Goal: Task Accomplishment & Management: Manage account settings

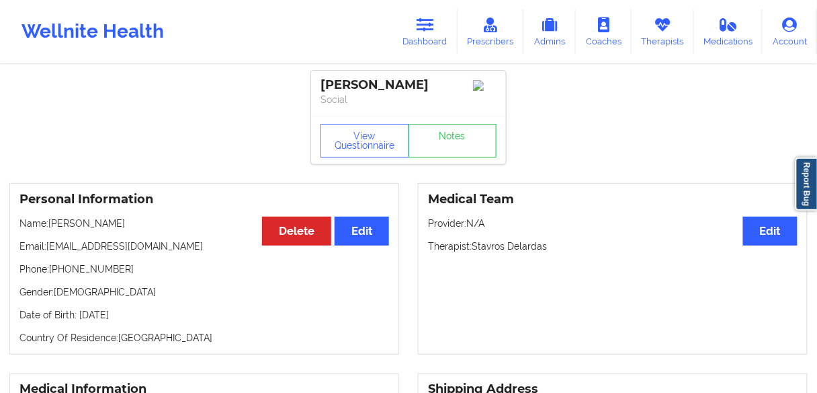
click at [105, 223] on p "Name: [PERSON_NAME]" at bounding box center [204, 222] width 370 height 13
click at [104, 223] on p "Name: [PERSON_NAME]" at bounding box center [204, 222] width 370 height 13
click at [103, 226] on p "Name: [PERSON_NAME]" at bounding box center [204, 222] width 370 height 13
copy p "[PERSON_NAME]"
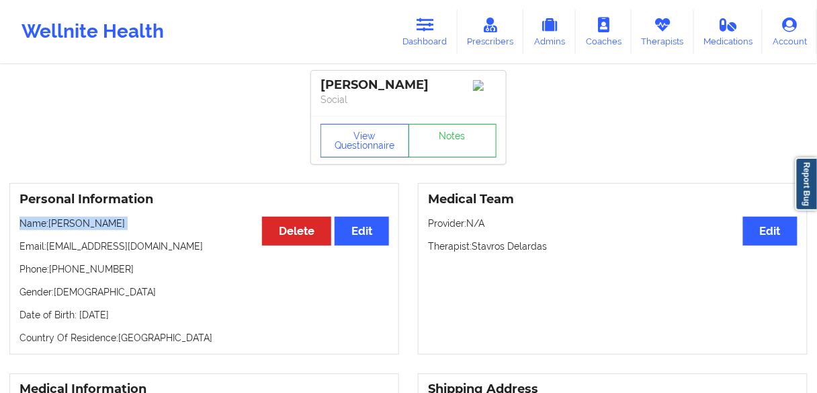
drag, startPoint x: 423, startPoint y: 38, endPoint x: 417, endPoint y: 62, distance: 24.3
click at [423, 38] on link "Dashboard" at bounding box center [425, 31] width 65 height 44
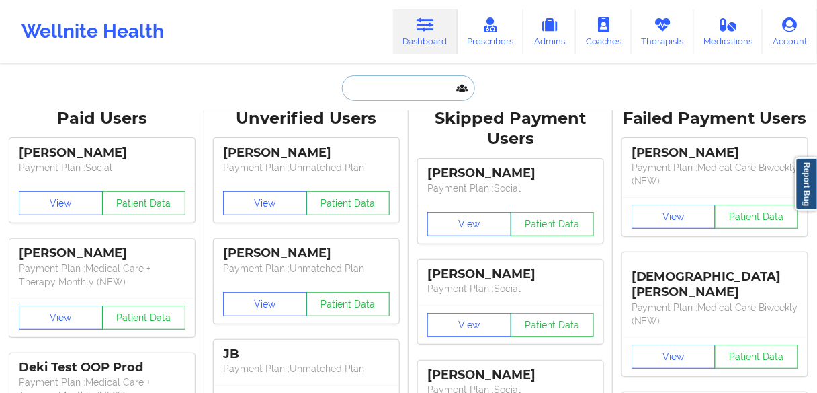
click at [408, 93] on input "text" at bounding box center [408, 88] width 133 height 26
click at [395, 87] on input "text" at bounding box center [408, 88] width 133 height 26
paste input "[PERSON_NAME]"
type input "[PERSON_NAME]"
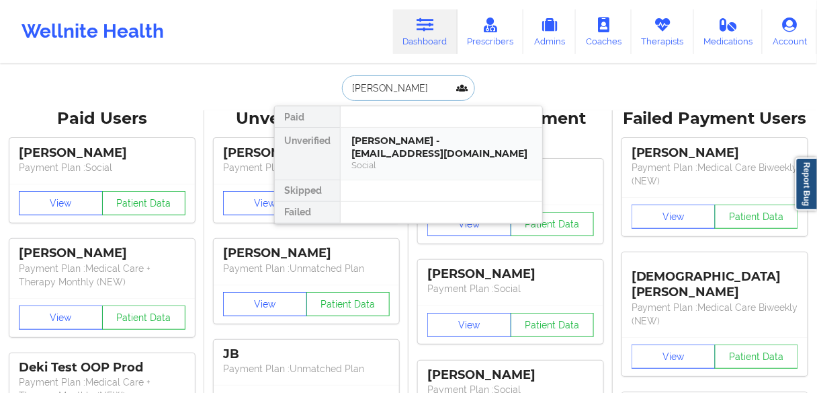
click at [385, 151] on div "[PERSON_NAME] - [EMAIL_ADDRESS][DOMAIN_NAME]" at bounding box center [442, 146] width 180 height 25
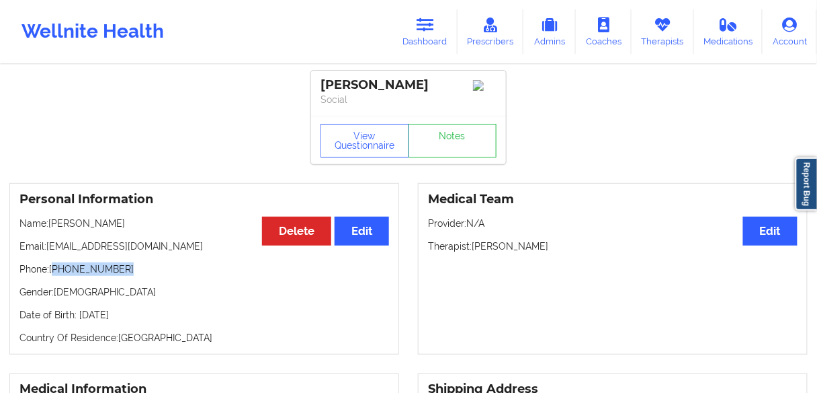
drag, startPoint x: 124, startPoint y: 276, endPoint x: 54, endPoint y: 276, distance: 70.6
click at [54, 276] on p "Phone: [PHONE_NUMBER]" at bounding box center [204, 268] width 370 height 13
copy p "[PHONE_NUMBER]"
click at [447, 145] on link "Notes" at bounding box center [453, 141] width 89 height 34
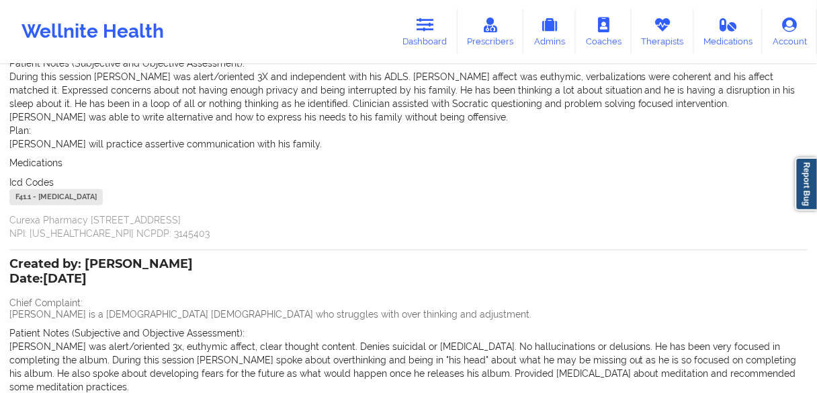
scroll to position [215, 0]
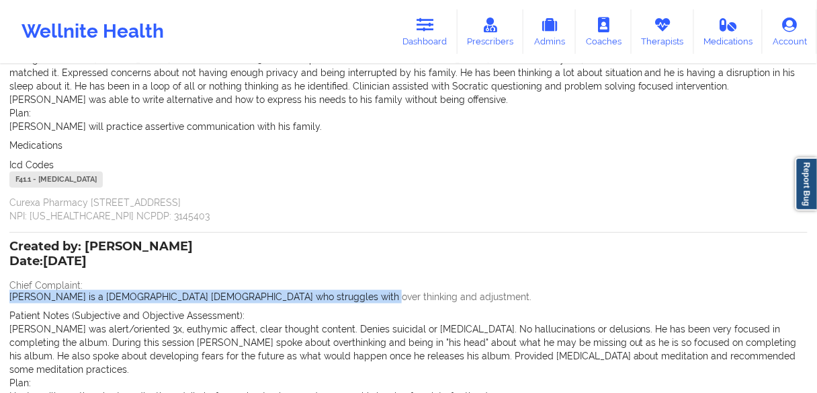
drag, startPoint x: 349, startPoint y: 299, endPoint x: 26, endPoint y: 288, distance: 323.5
click at [3, 291] on div "Name: [PERSON_NAME] Add notes Migrate notes Created by: [PERSON_NAME] Date: [DA…" at bounding box center [408, 199] width 817 height 696
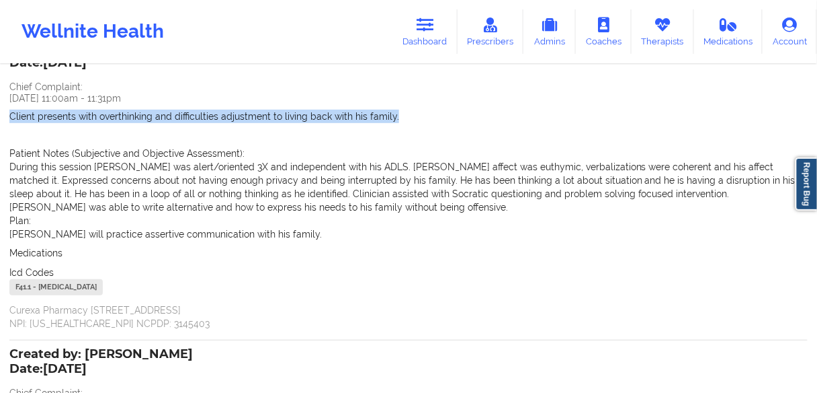
drag, startPoint x: 402, startPoint y: 120, endPoint x: 0, endPoint y: 120, distance: 402.0
click at [0, 120] on div "Name: [PERSON_NAME] Add notes Migrate notes Created by: [PERSON_NAME] Date: [DA…" at bounding box center [408, 306] width 817 height 696
copy p "Client presents with overthinking and difficulties adjustment to living back wi…"
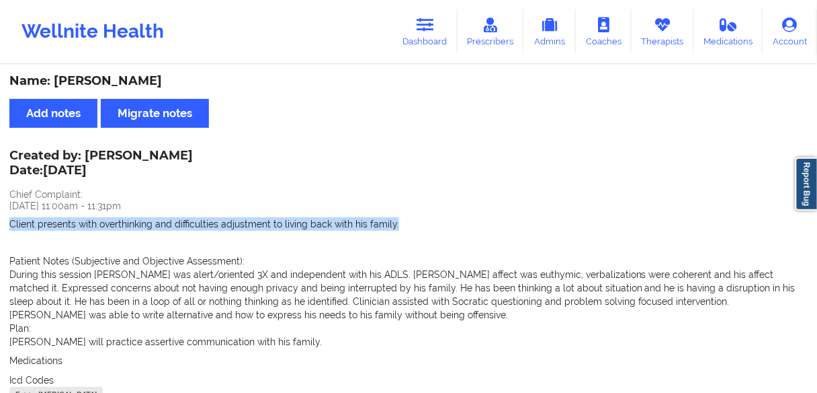
copy p "Client presents with overthinking and difficulties adjustment to living back wi…"
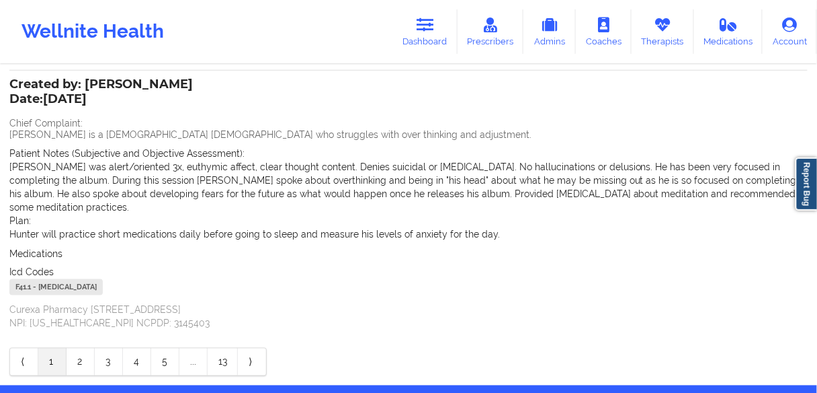
scroll to position [410, 0]
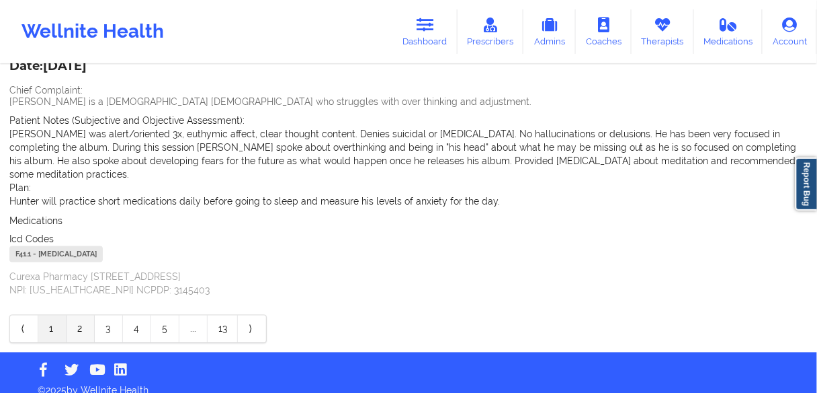
click at [77, 315] on link "2" at bounding box center [81, 328] width 28 height 27
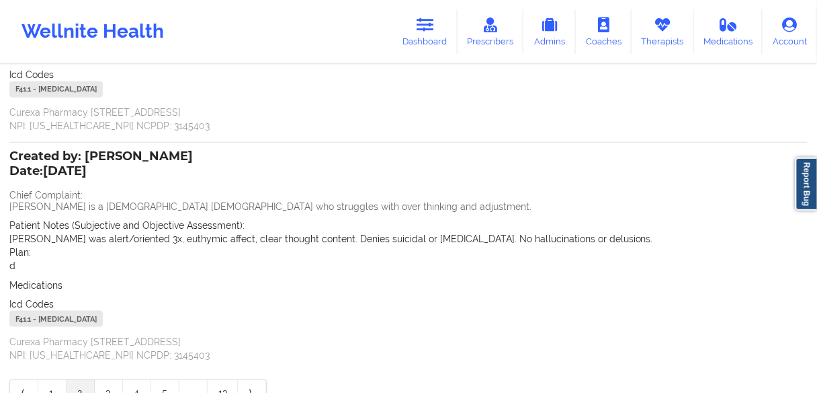
scroll to position [347, 0]
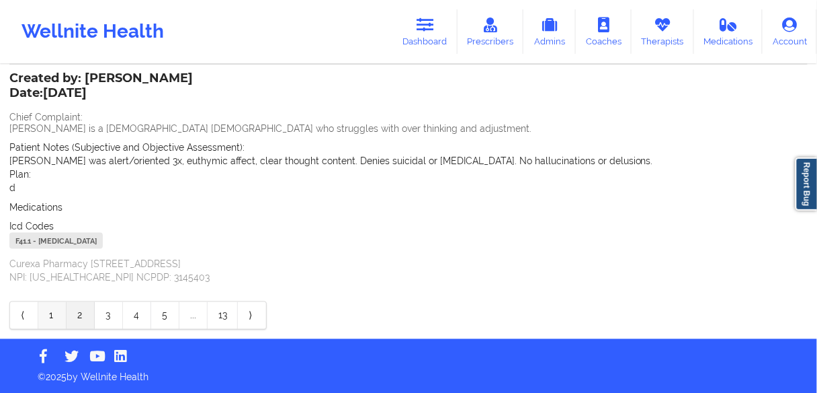
click at [48, 311] on link "1" at bounding box center [52, 315] width 28 height 27
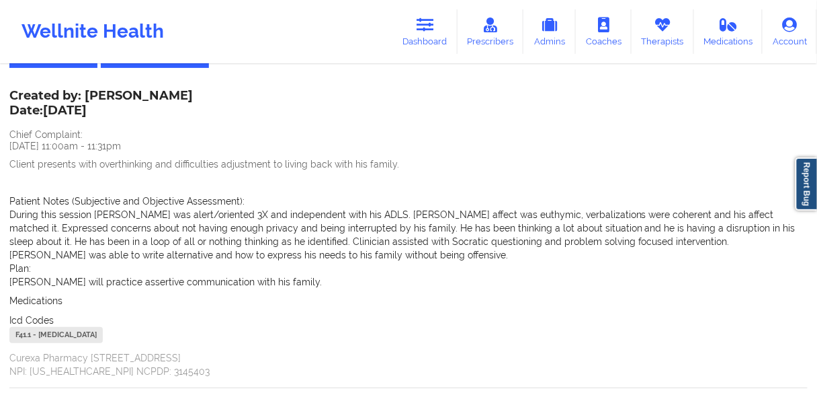
scroll to position [61, 0]
drag, startPoint x: 0, startPoint y: 268, endPoint x: 11, endPoint y: 266, distance: 11.1
click at [0, 268] on div "Name: [PERSON_NAME] Add notes Migrate notes Created by: [PERSON_NAME] Date: [DA…" at bounding box center [408, 353] width 817 height 696
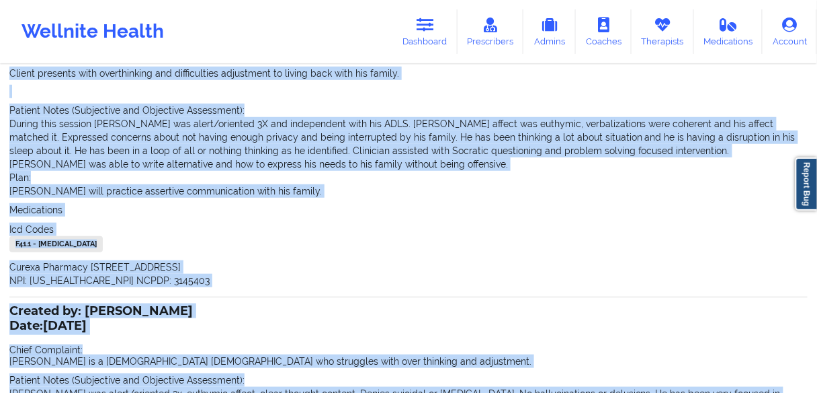
scroll to position [260, 0]
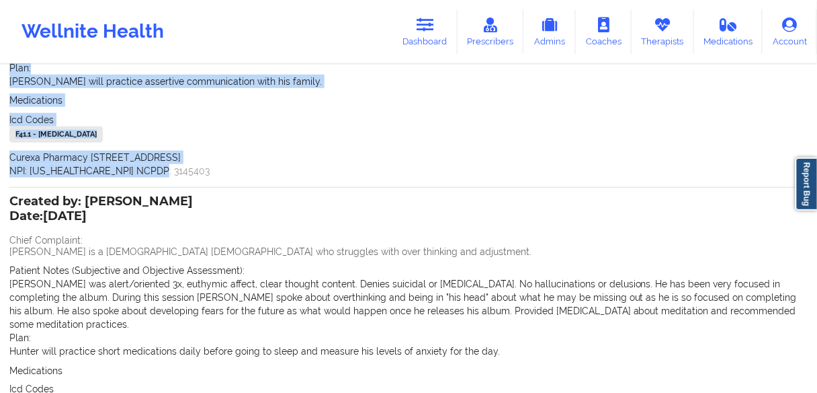
drag, startPoint x: 1, startPoint y: 161, endPoint x: 173, endPoint y: 169, distance: 172.3
click at [173, 169] on div "Name: [PERSON_NAME] Add notes Migrate notes Created by: [PERSON_NAME] Date: [DA…" at bounding box center [408, 154] width 817 height 696
copy div "Client presents with overthinking and difficulties adjustment to living back wi…"
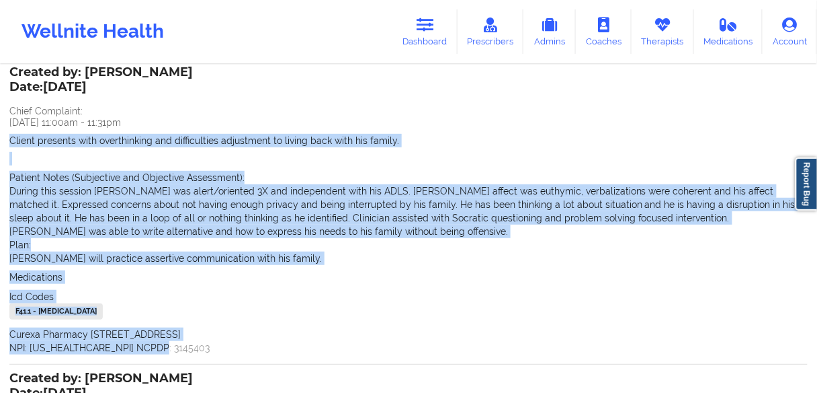
scroll to position [0, 0]
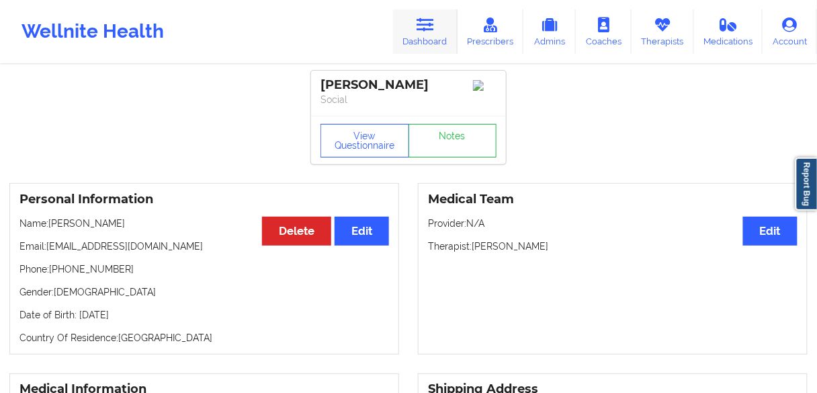
click at [424, 32] on link "Dashboard" at bounding box center [425, 31] width 65 height 44
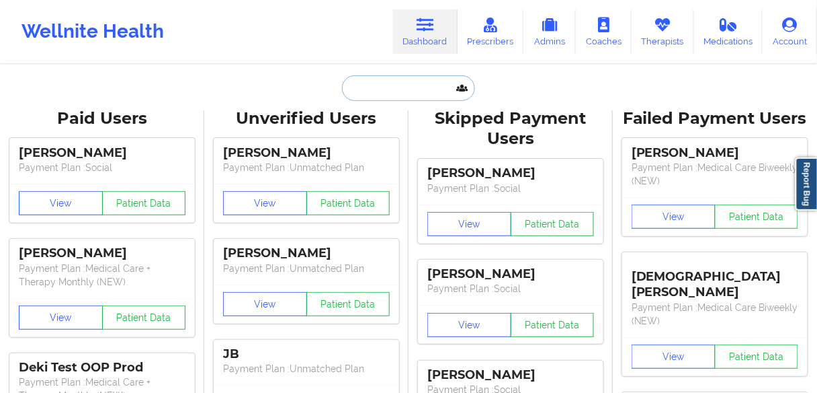
click at [391, 95] on input "text" at bounding box center [408, 88] width 133 height 26
paste input "[PERSON_NAME]"
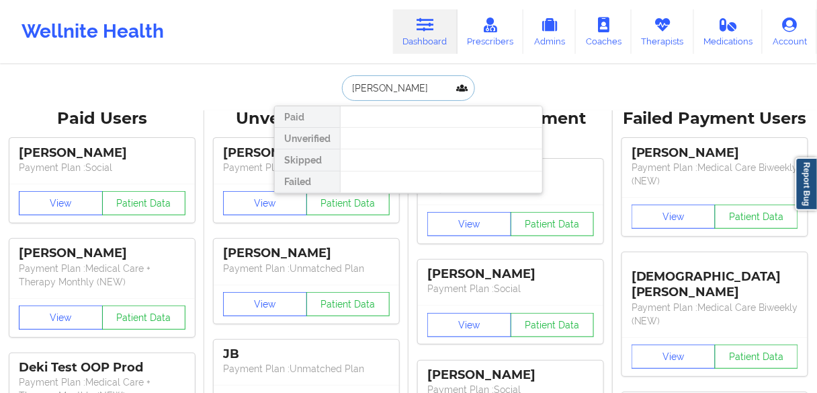
type input "[PERSON_NAME]"
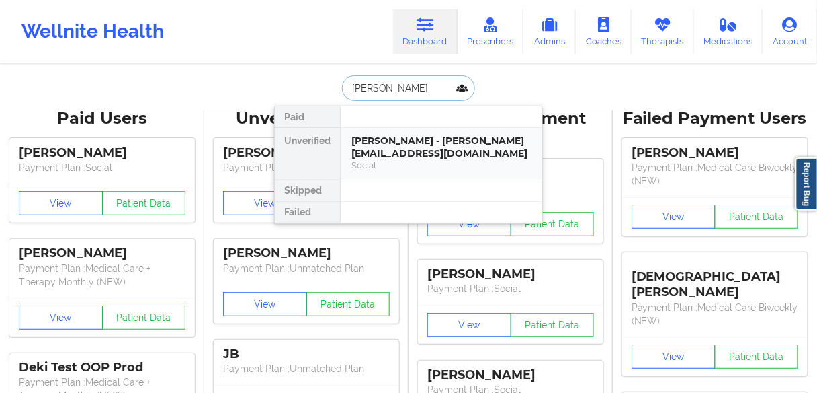
click at [385, 143] on div "[PERSON_NAME] - [PERSON_NAME][EMAIL_ADDRESS][DOMAIN_NAME]" at bounding box center [442, 146] width 180 height 25
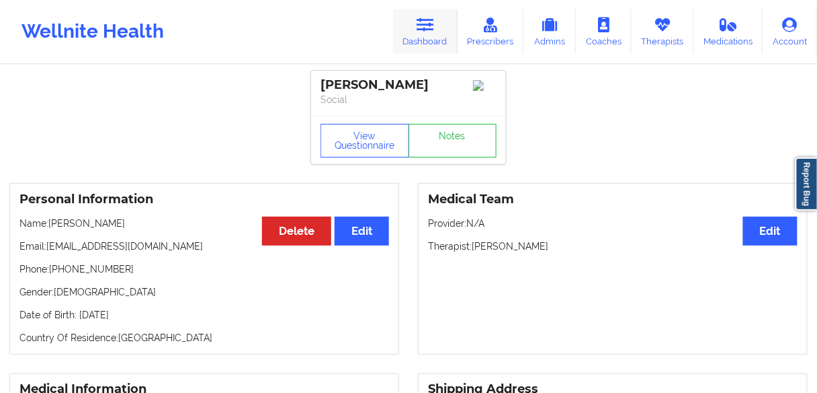
click at [420, 44] on link "Dashboard" at bounding box center [425, 31] width 65 height 44
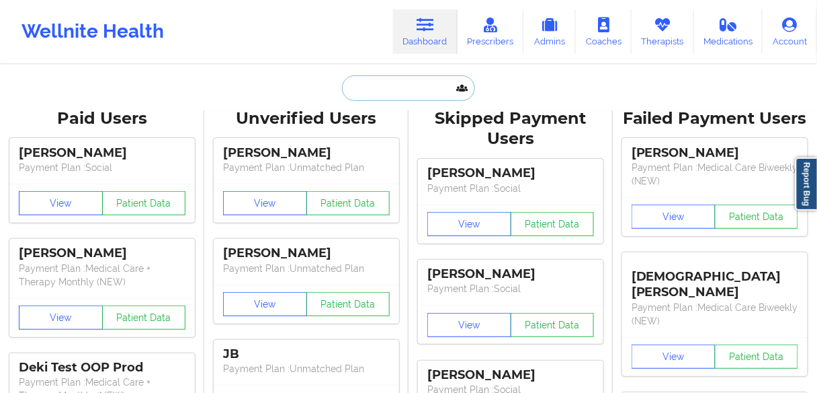
click at [366, 90] on input "text" at bounding box center [408, 88] width 133 height 26
paste input "[PERSON_NAME]"
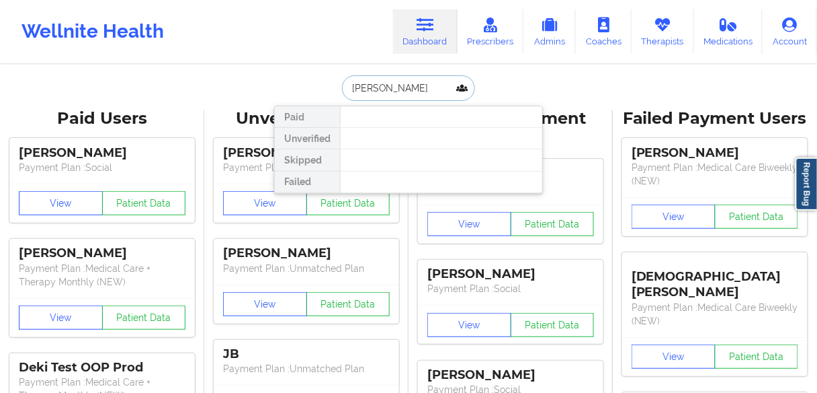
drag, startPoint x: 407, startPoint y: 83, endPoint x: 375, endPoint y: 85, distance: 31.6
click at [375, 85] on input "[PERSON_NAME]" at bounding box center [408, 88] width 133 height 26
type input "[PERSON_NAME]"
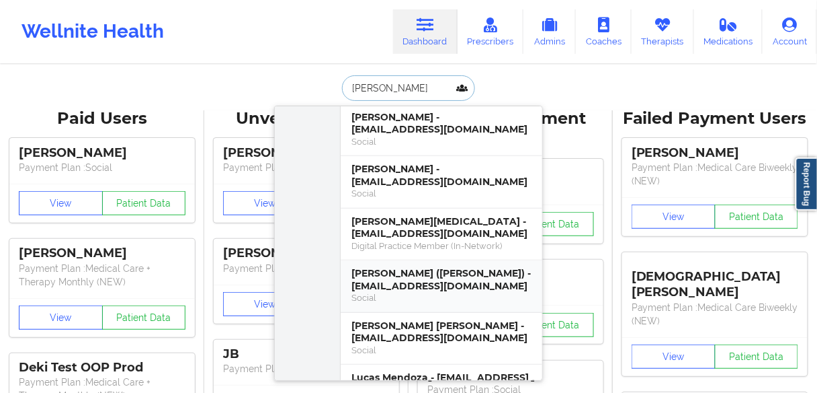
scroll to position [215, 0]
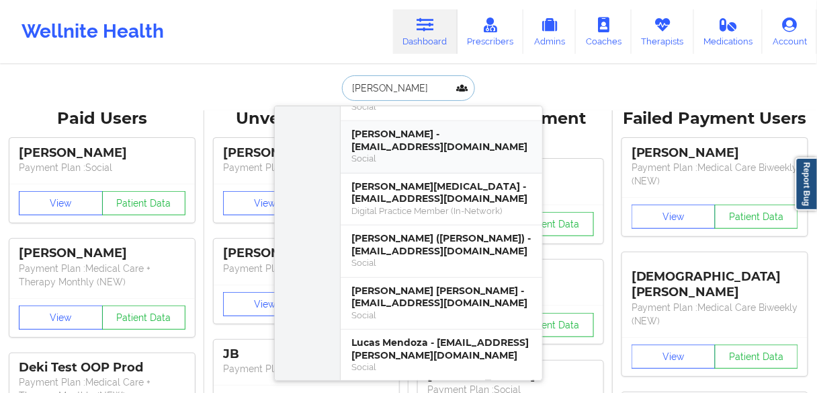
click at [436, 141] on div "[PERSON_NAME] - [EMAIL_ADDRESS][DOMAIN_NAME]" at bounding box center [442, 140] width 180 height 25
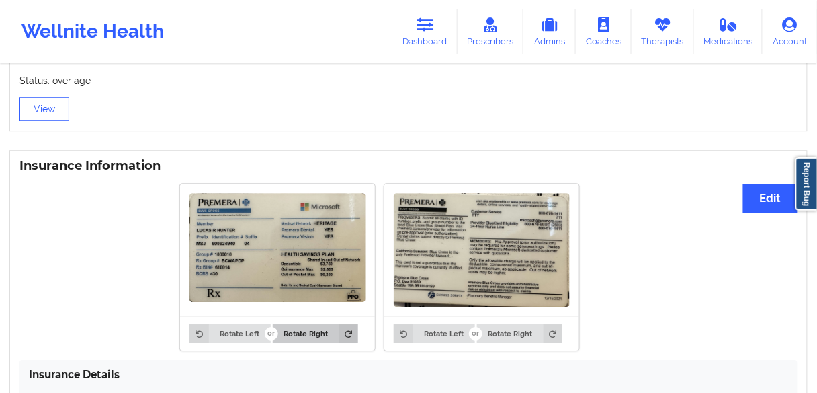
scroll to position [1022, 0]
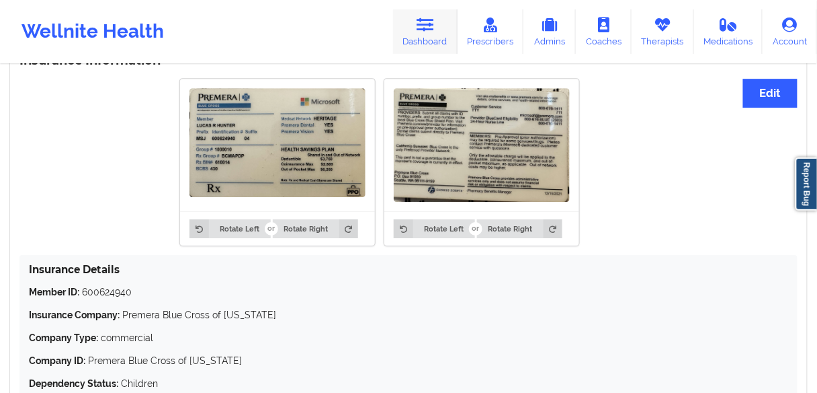
click at [413, 35] on link "Dashboard" at bounding box center [425, 31] width 65 height 44
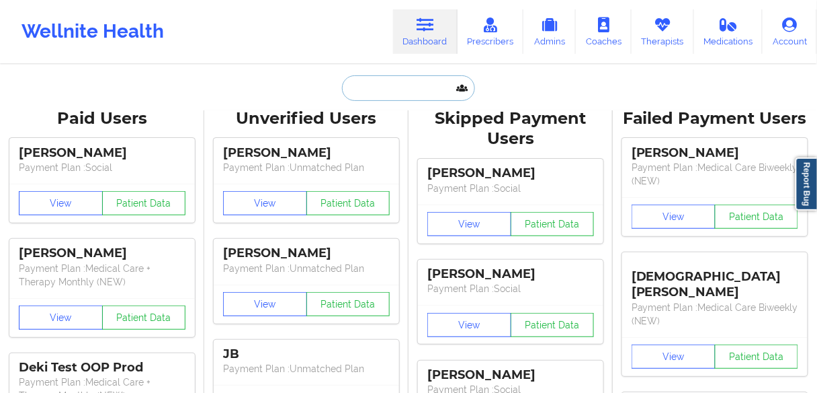
click at [422, 94] on input "text" at bounding box center [408, 88] width 133 height 26
paste input "[PERSON_NAME]"
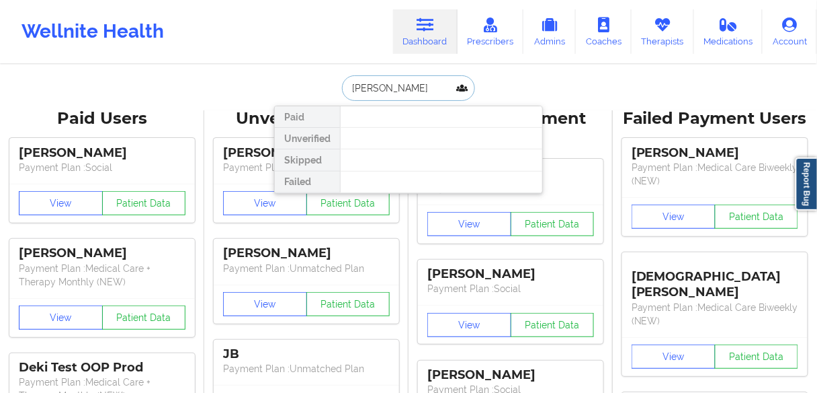
drag, startPoint x: 379, startPoint y: 85, endPoint x: 318, endPoint y: 86, distance: 61.2
click at [319, 85] on div "[PERSON_NAME] Paid Unverified Skipped Failed" at bounding box center [408, 88] width 269 height 26
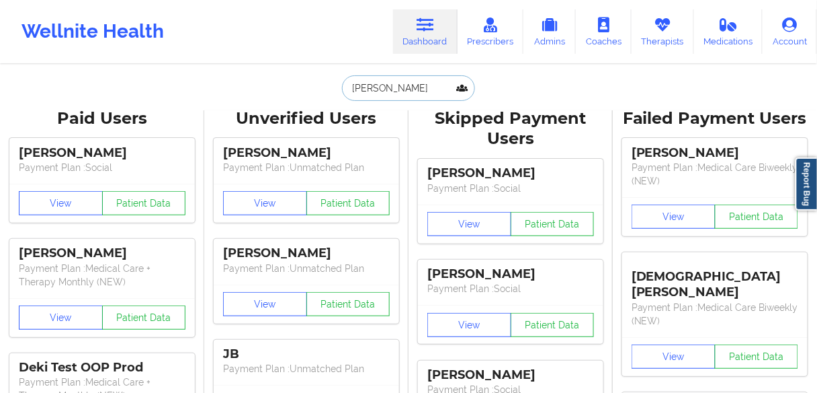
type input "[PERSON_NAME]"
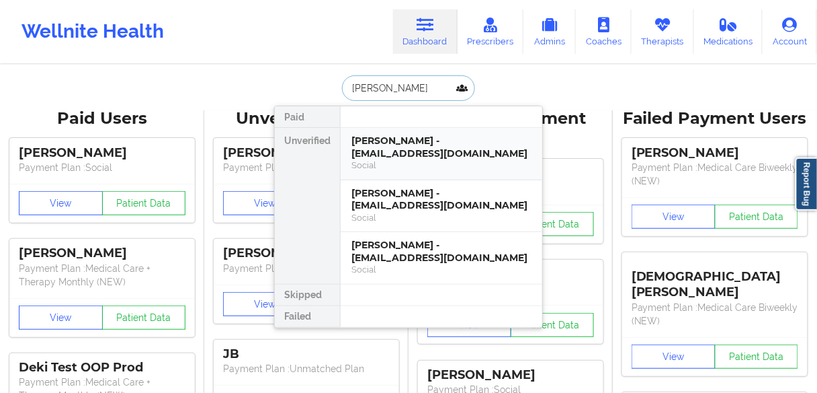
click at [371, 149] on div "[PERSON_NAME] - [EMAIL_ADDRESS][DOMAIN_NAME]" at bounding box center [442, 146] width 180 height 25
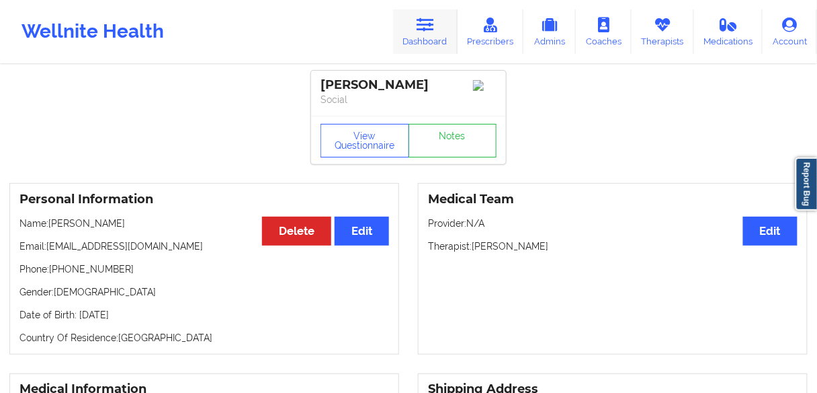
click at [432, 32] on link "Dashboard" at bounding box center [425, 31] width 65 height 44
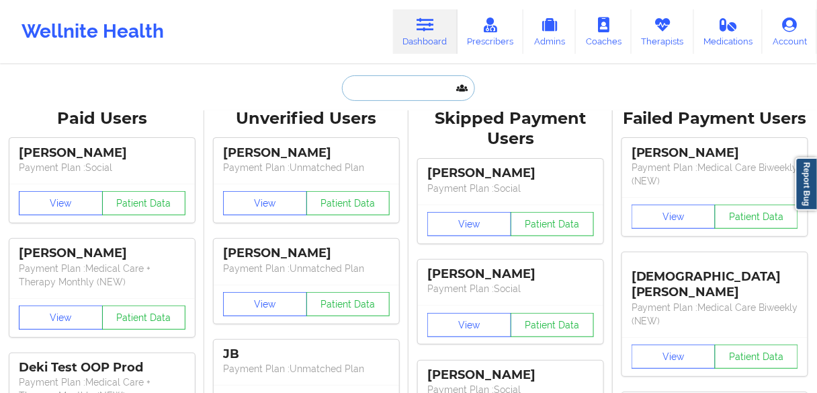
click at [389, 85] on input "text" at bounding box center [408, 88] width 133 height 26
paste input "[PERSON_NAME]"
type input "[PERSON_NAME]"
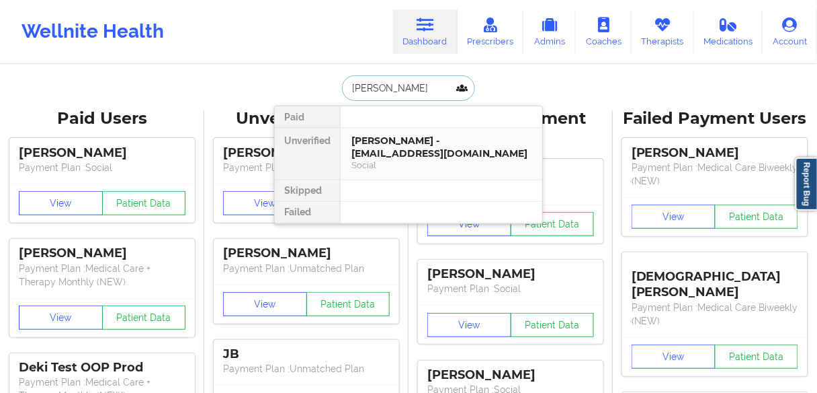
click at [362, 147] on div "[PERSON_NAME] - [EMAIL_ADDRESS][DOMAIN_NAME]" at bounding box center [442, 146] width 180 height 25
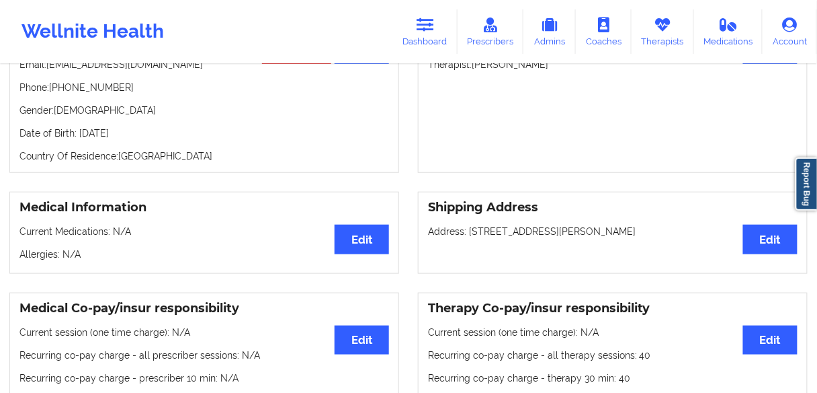
scroll to position [108, 0]
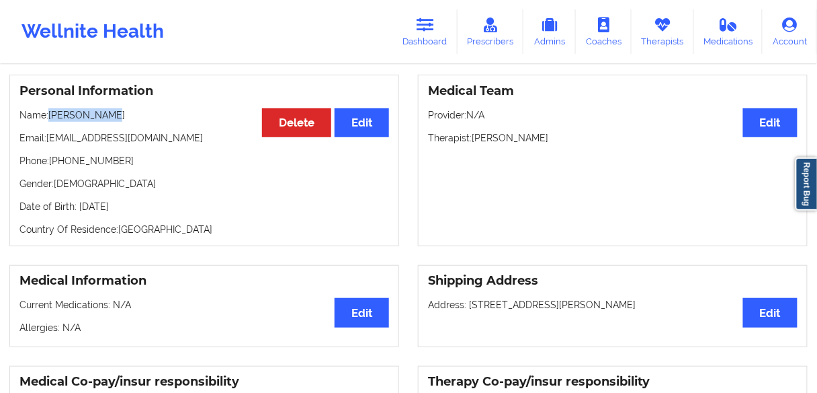
drag, startPoint x: 118, startPoint y: 112, endPoint x: 51, endPoint y: 122, distance: 68.0
click at [51, 122] on p "Name: [PERSON_NAME]" at bounding box center [204, 114] width 370 height 13
copy p "[PERSON_NAME]"
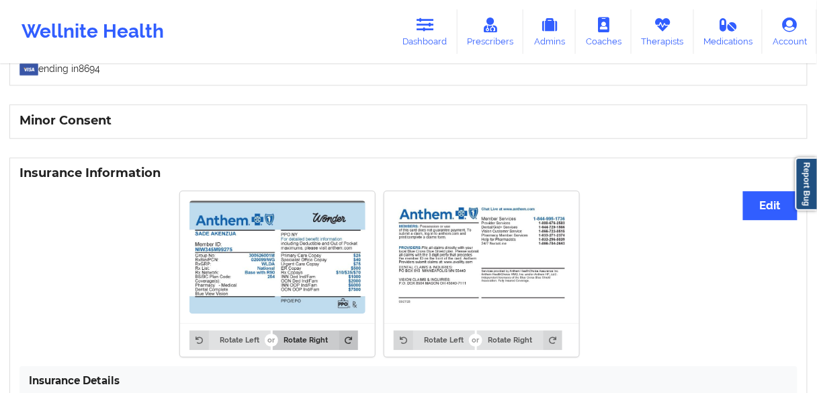
scroll to position [915, 0]
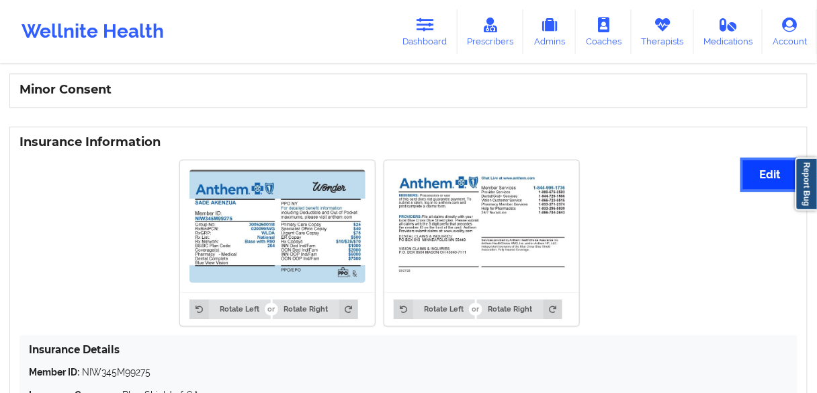
click at [762, 172] on button "Edit" at bounding box center [771, 174] width 54 height 29
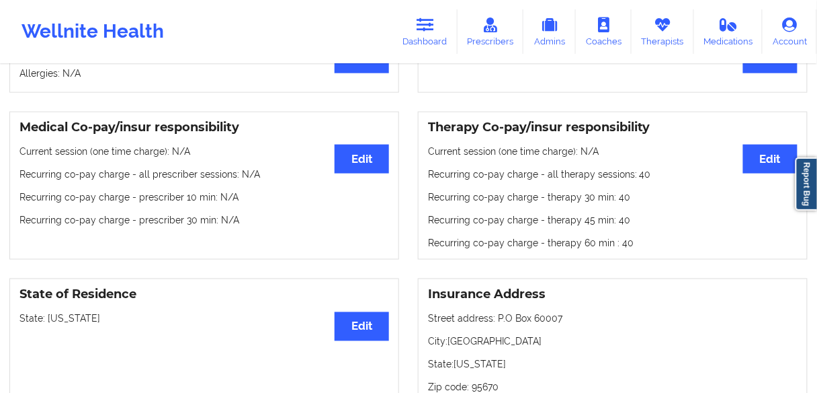
scroll to position [524, 0]
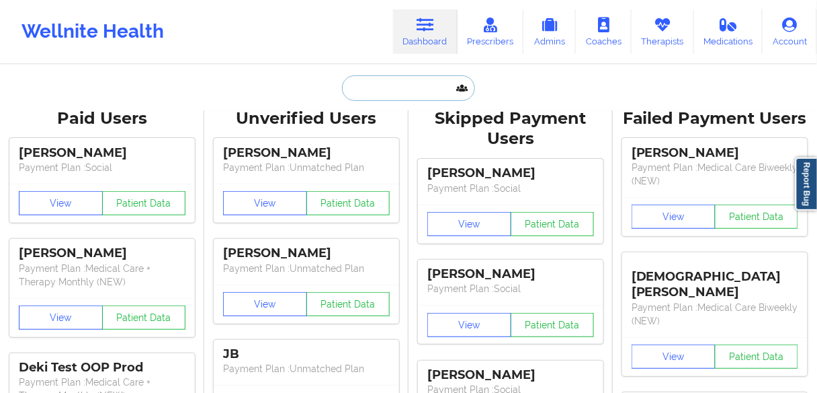
click at [363, 81] on input "text" at bounding box center [408, 88] width 133 height 26
paste input "Vidialis [PERSON_NAME]"
type input "Vidialis [PERSON_NAME]"
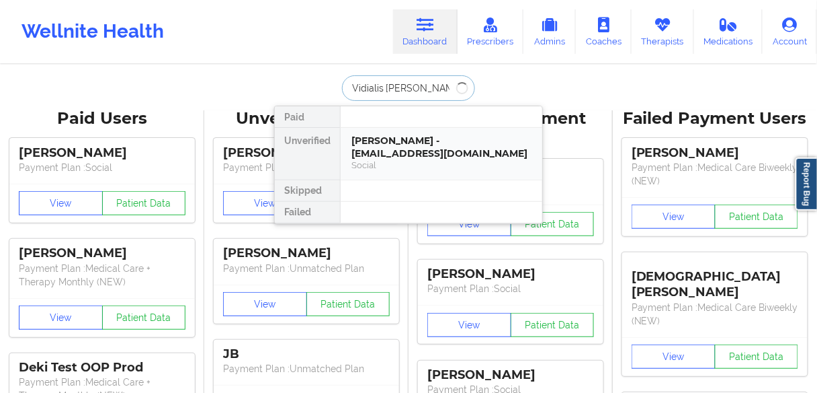
click at [412, 153] on div "[PERSON_NAME] - [EMAIL_ADDRESS][DOMAIN_NAME]" at bounding box center [442, 146] width 180 height 25
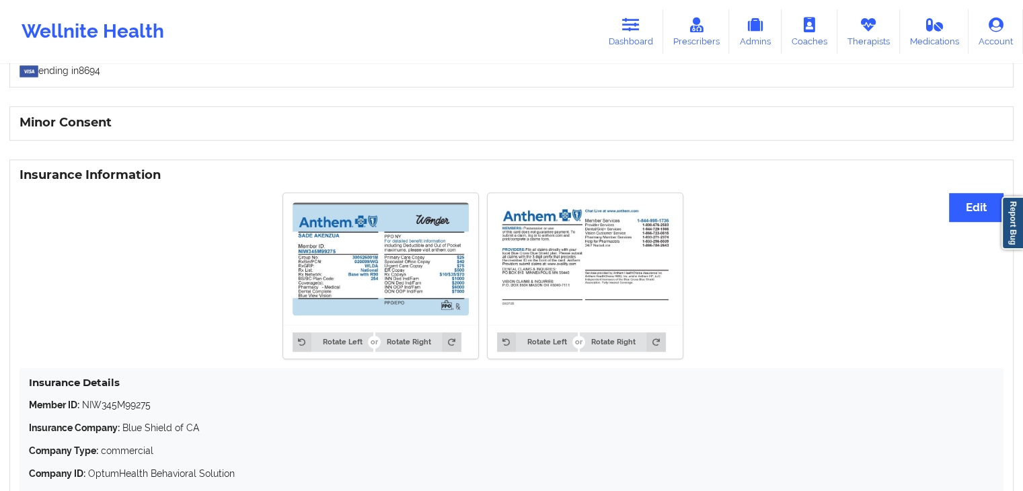
scroll to position [859, 0]
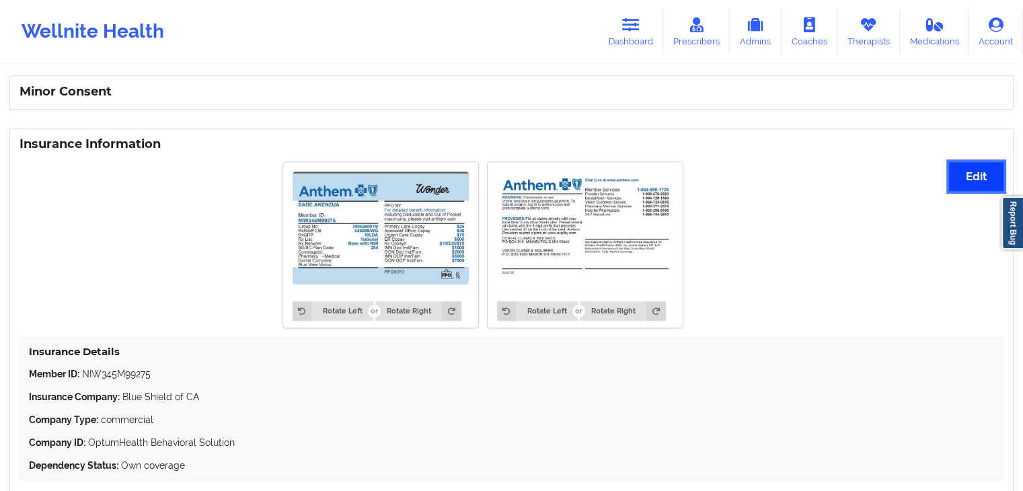
click at [817, 178] on button "Edit" at bounding box center [976, 176] width 54 height 29
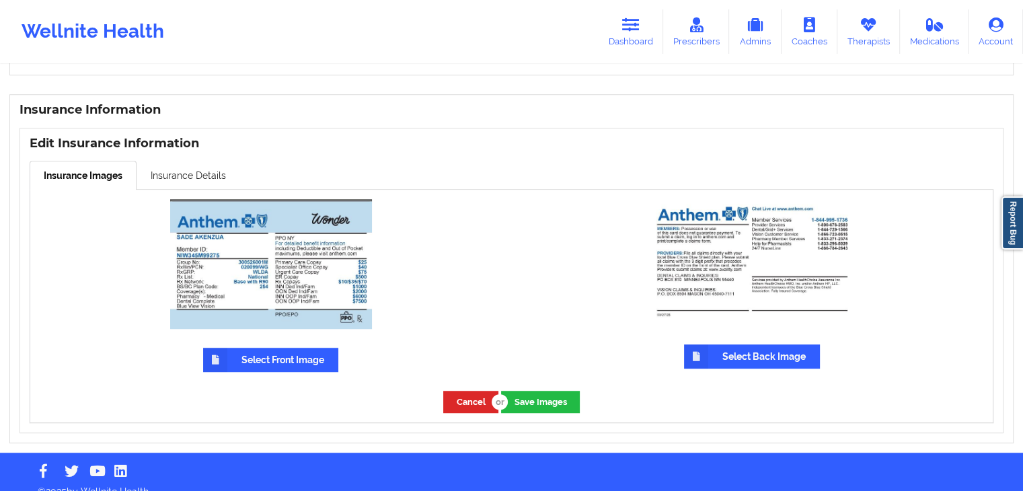
scroll to position [912, 0]
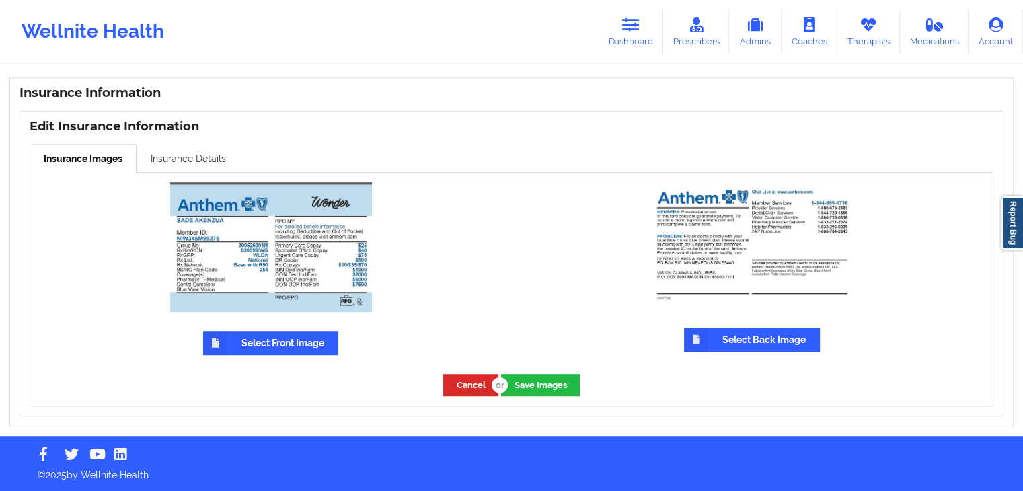
click at [168, 161] on link "Insurance Details" at bounding box center [188, 158] width 104 height 28
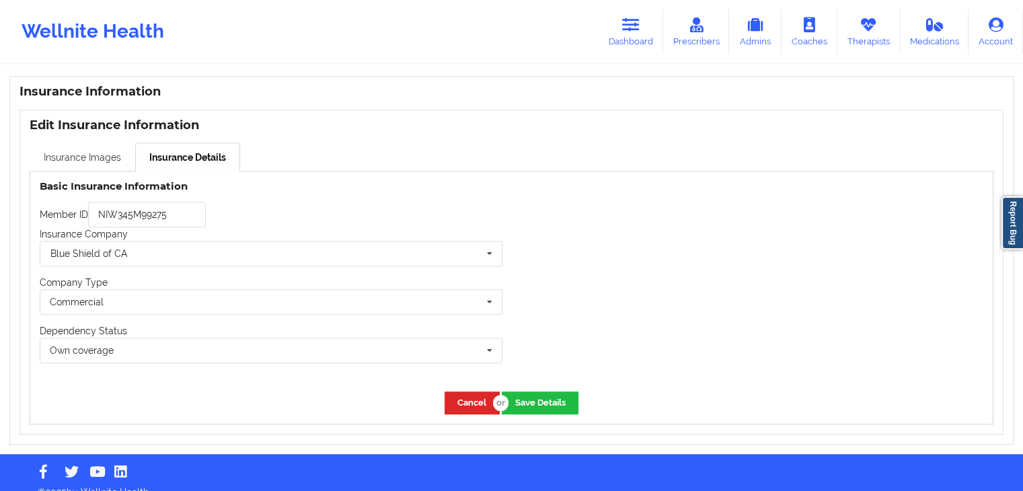
click at [83, 159] on link "Insurance Images" at bounding box center [83, 157] width 106 height 28
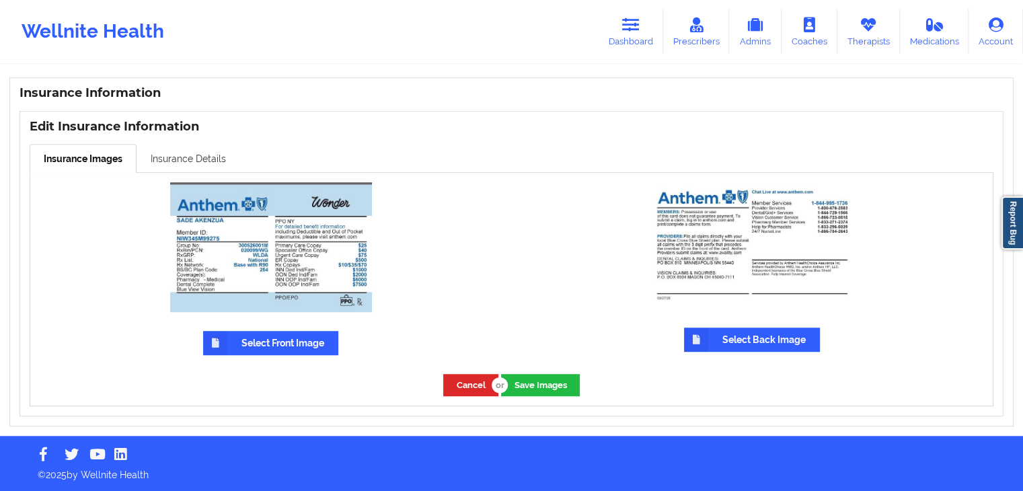
click at [182, 159] on link "Insurance Details" at bounding box center [188, 158] width 104 height 28
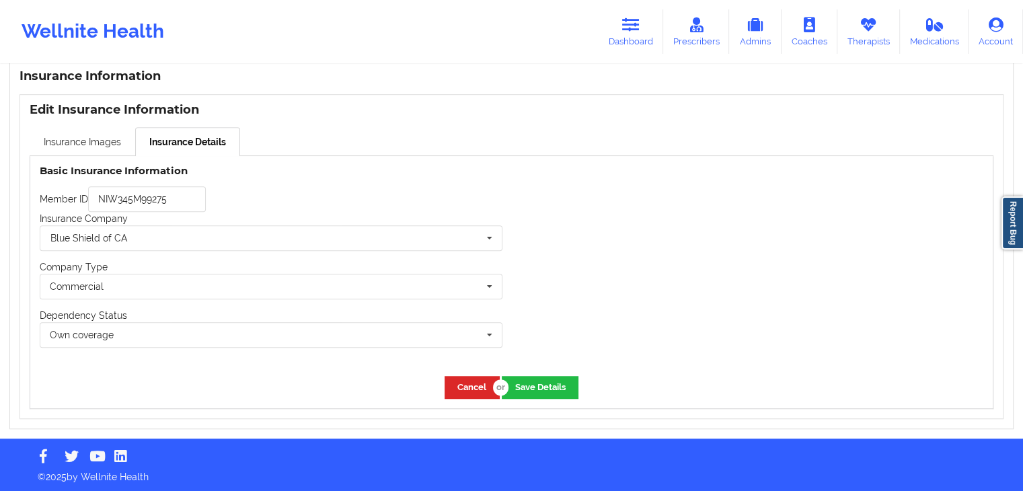
scroll to position [930, 0]
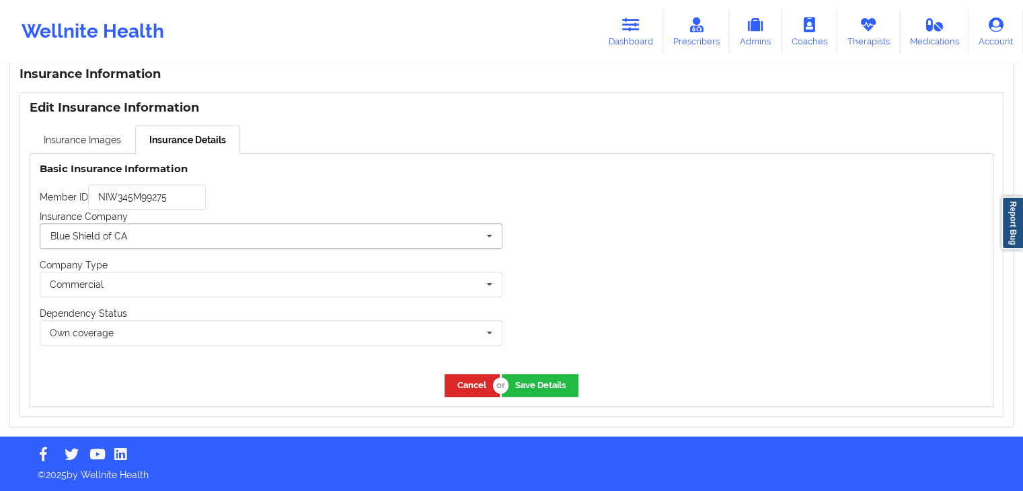
click at [288, 239] on input "text" at bounding box center [271, 236] width 461 height 24
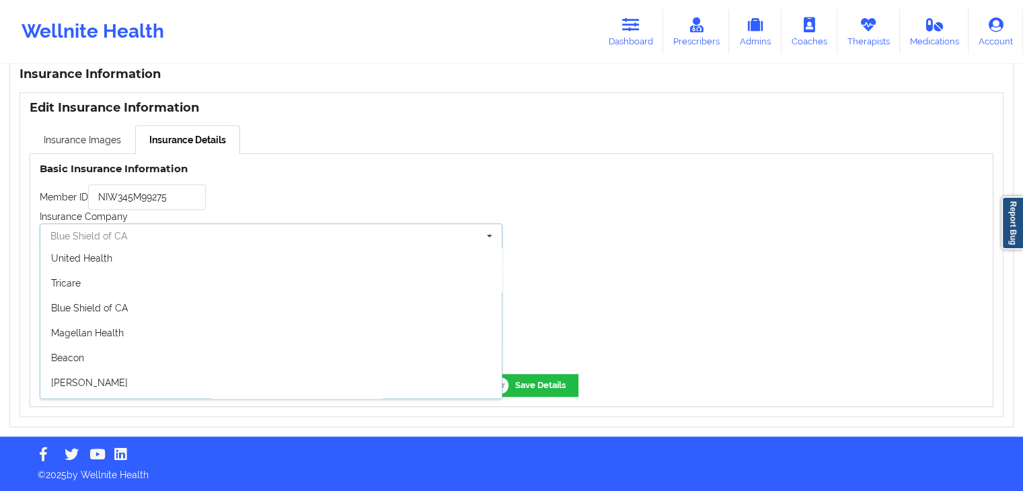
scroll to position [43, 0]
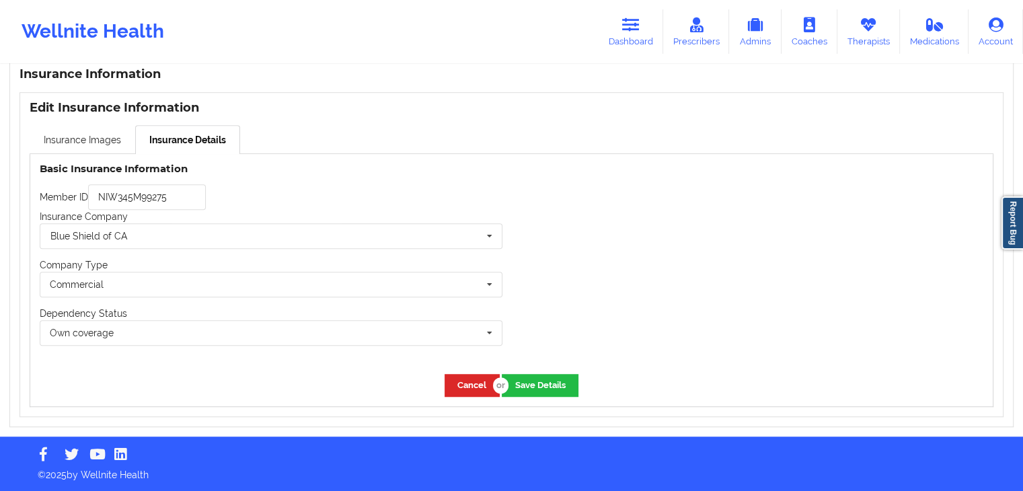
click at [694, 173] on div at bounding box center [752, 259] width 481 height 210
click at [153, 280] on div "Commercial None Commercial" at bounding box center [271, 285] width 463 height 26
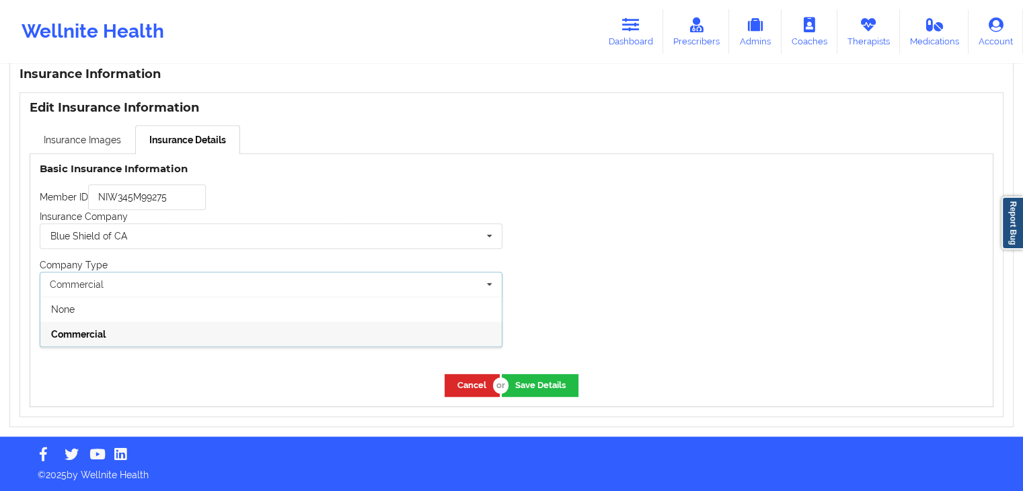
click at [664, 241] on div at bounding box center [752, 259] width 481 height 210
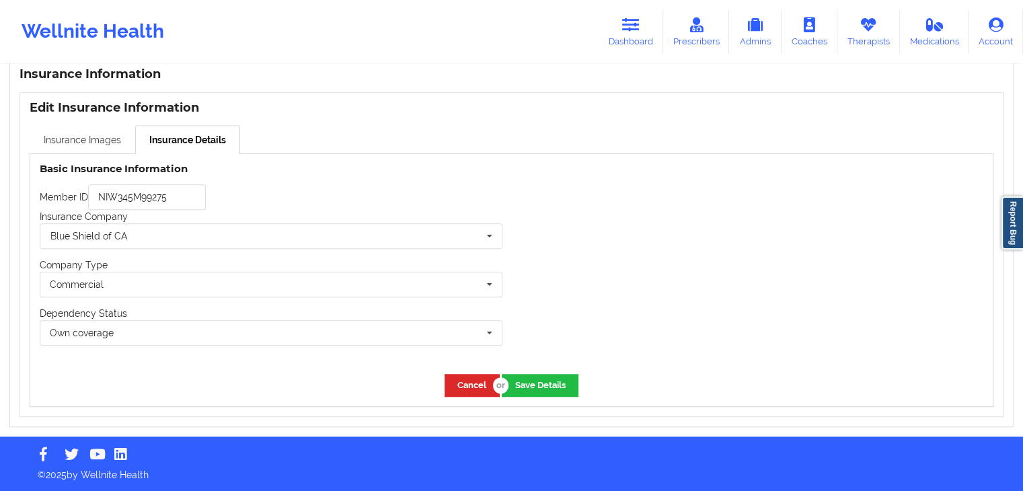
click at [71, 145] on link "Insurance Images" at bounding box center [83, 139] width 106 height 28
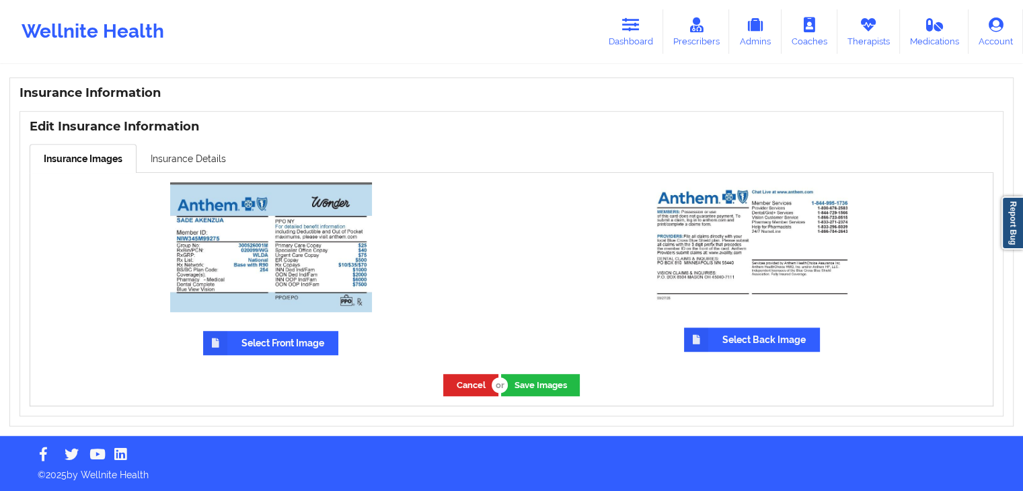
scroll to position [912, 0]
click at [180, 159] on link "Insurance Details" at bounding box center [188, 158] width 104 height 28
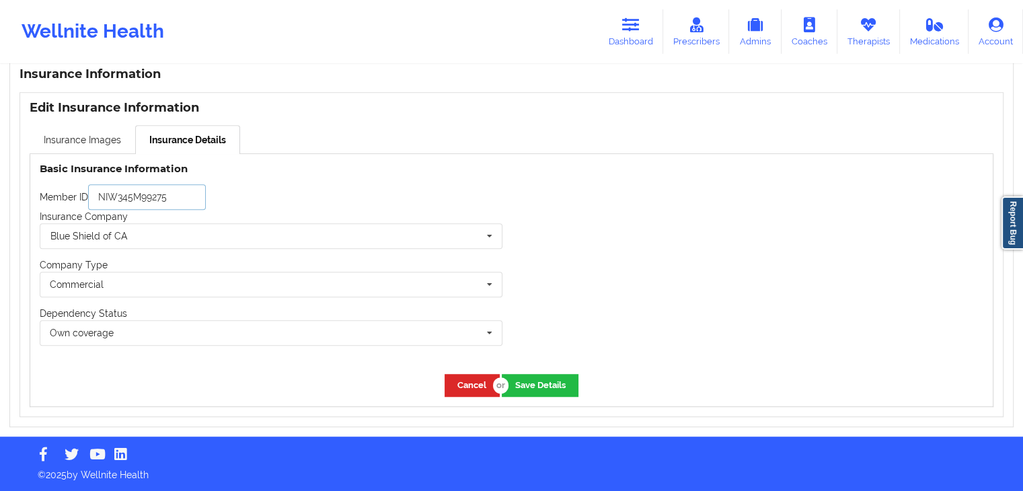
click at [136, 194] on input "NIW345M99275" at bounding box center [147, 197] width 118 height 26
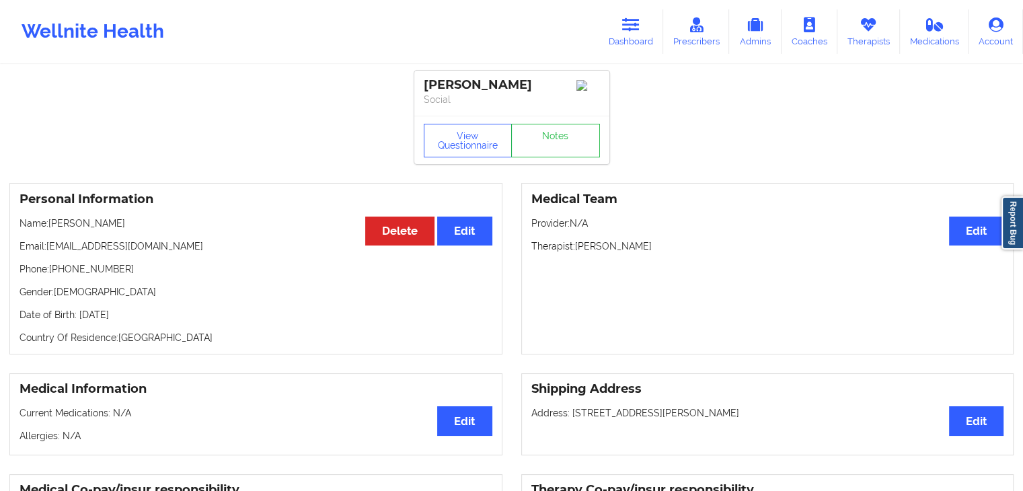
scroll to position [0, 0]
click at [93, 224] on p "Name: [PERSON_NAME]" at bounding box center [255, 222] width 473 height 13
copy p "Akenzua"
drag, startPoint x: 125, startPoint y: 267, endPoint x: 56, endPoint y: 276, distance: 69.8
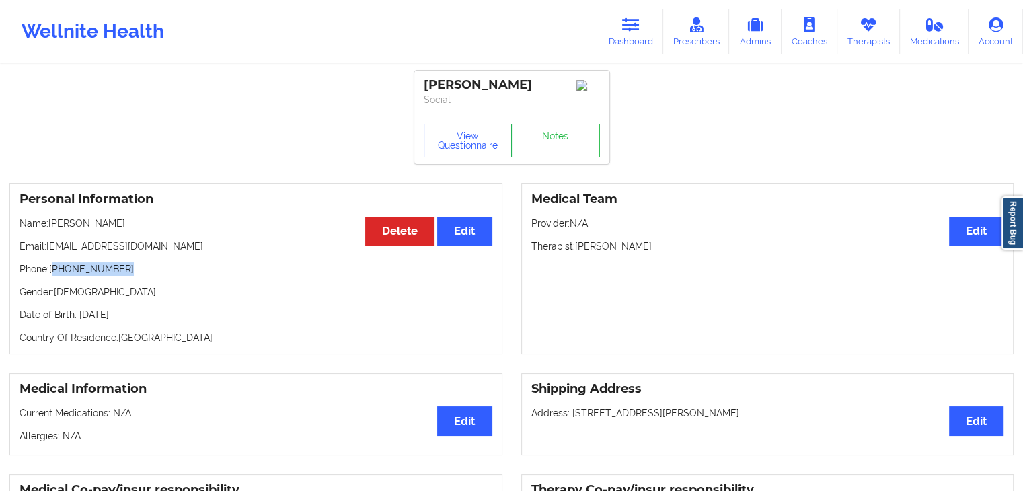
click at [56, 276] on p "Phone: [PHONE_NUMBER]" at bounding box center [255, 268] width 473 height 13
copy p "[PHONE_NUMBER]"
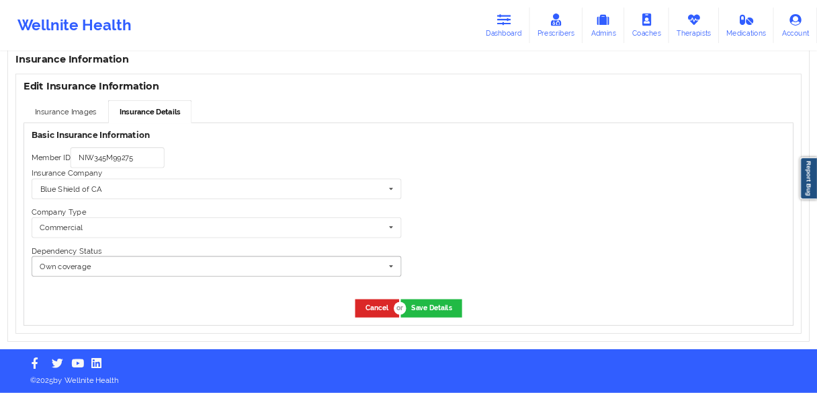
scroll to position [930, 0]
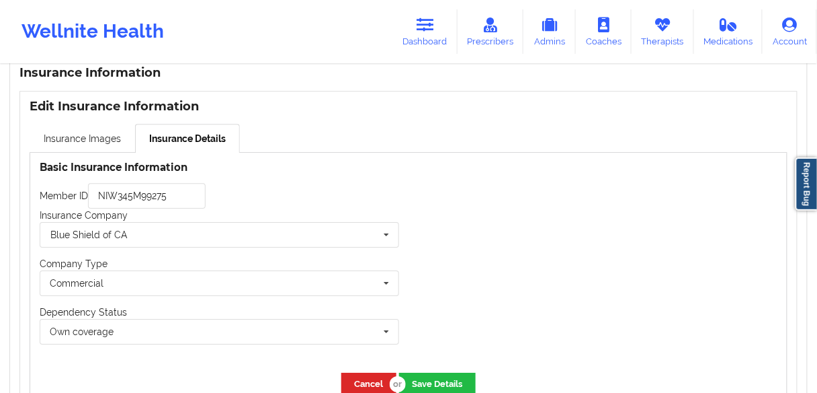
click at [592, 200] on div at bounding box center [598, 258] width 378 height 210
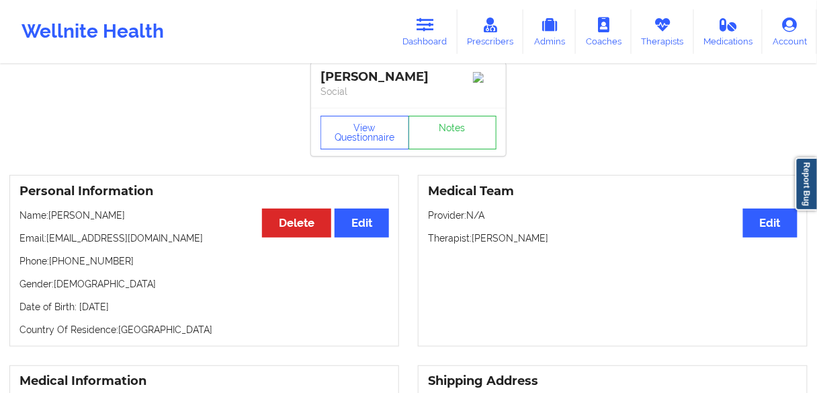
scroll to position [0, 0]
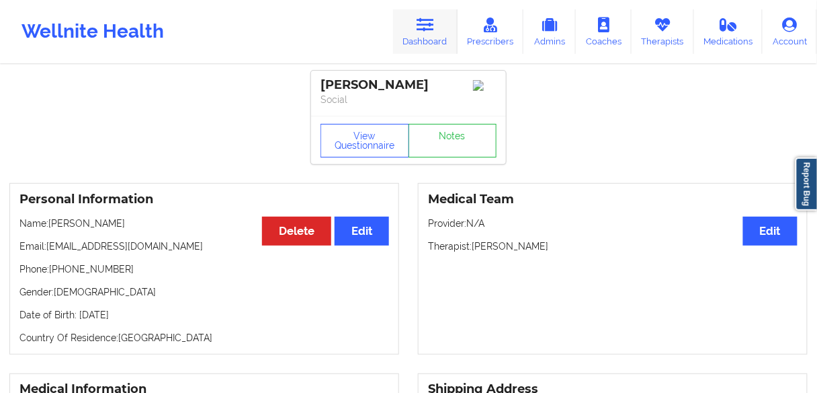
click at [429, 32] on link "Dashboard" at bounding box center [425, 31] width 65 height 44
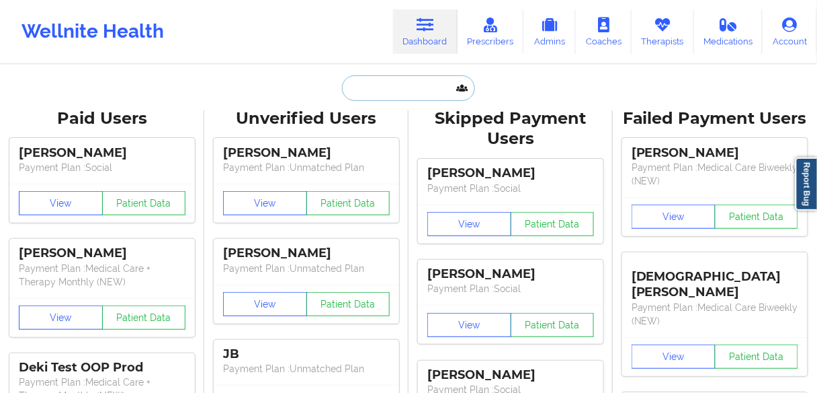
click at [375, 92] on input "text" at bounding box center [408, 88] width 133 height 26
paste input "[PERSON_NAME]"
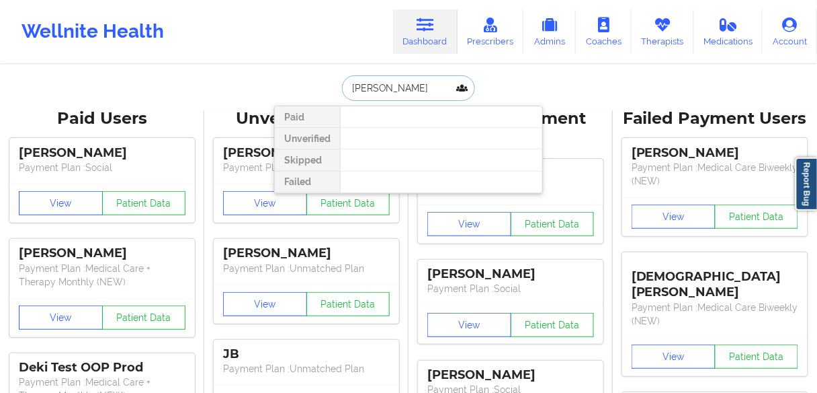
click at [424, 89] on input "[PERSON_NAME]" at bounding box center [408, 88] width 133 height 26
type input "[PERSON_NAME]"
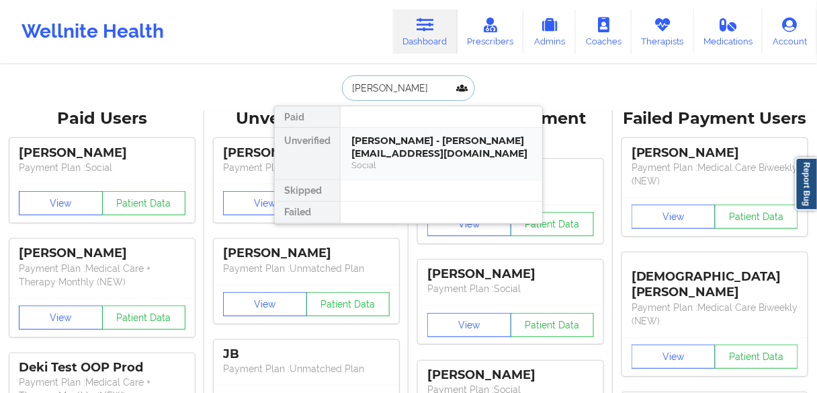
click at [379, 145] on div "[PERSON_NAME] - [PERSON_NAME][EMAIL_ADDRESS][DOMAIN_NAME]" at bounding box center [442, 146] width 180 height 25
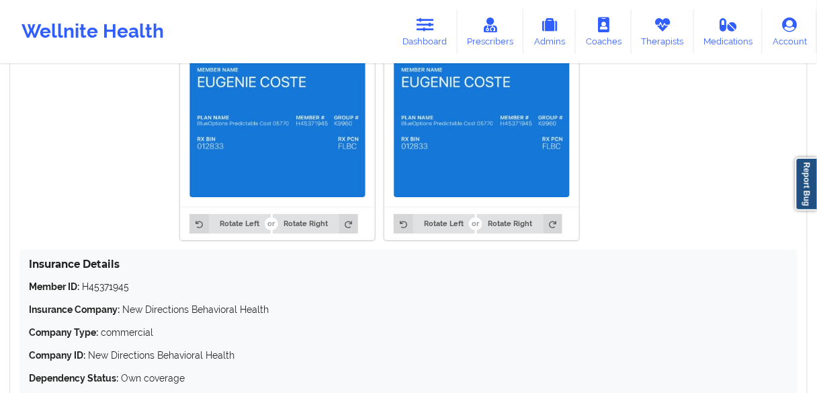
scroll to position [1078, 0]
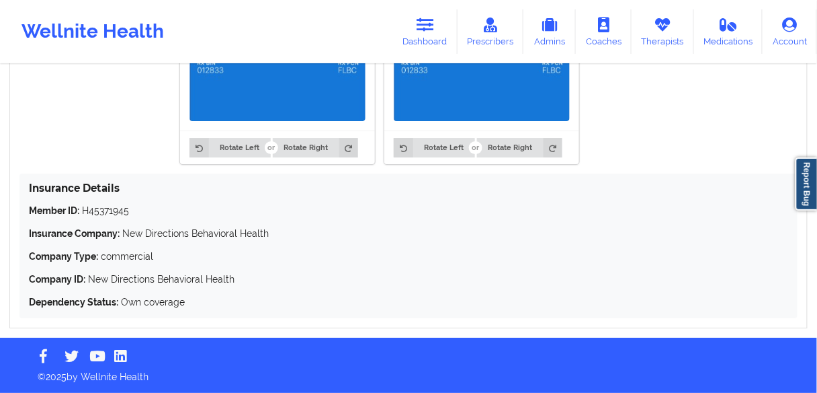
click at [101, 210] on p "Member ID: H45371945" at bounding box center [409, 210] width 760 height 13
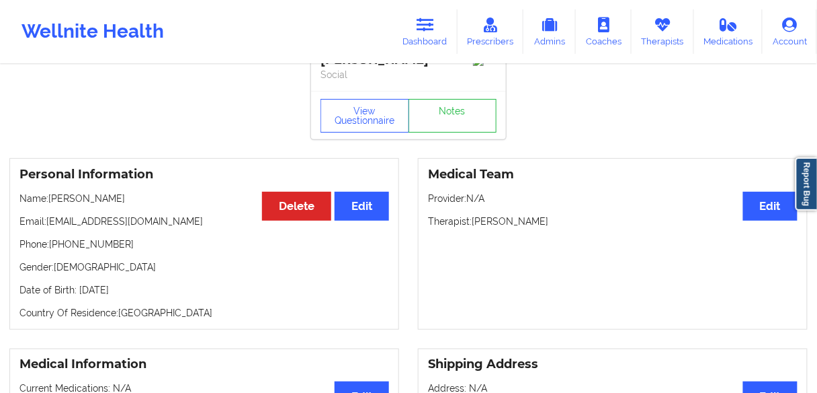
scroll to position [0, 0]
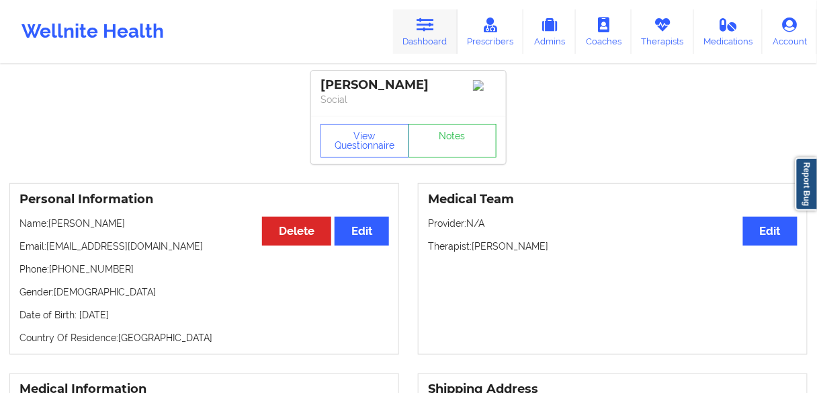
click at [414, 42] on link "Dashboard" at bounding box center [425, 31] width 65 height 44
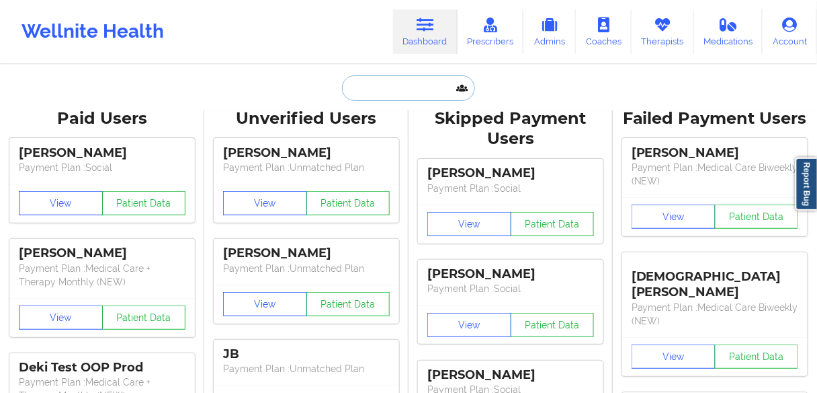
click at [385, 89] on input "text" at bounding box center [408, 88] width 133 height 26
paste input "Vidialis [PERSON_NAME]"
type input "Vidialis [PERSON_NAME]"
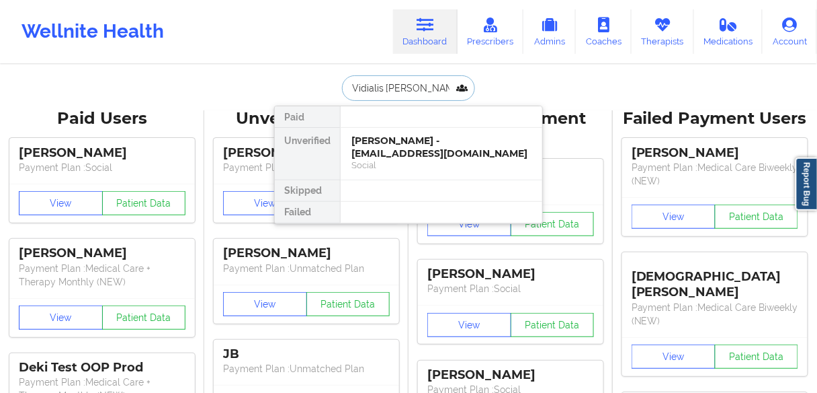
click at [376, 157] on div "[PERSON_NAME] - [EMAIL_ADDRESS][DOMAIN_NAME]" at bounding box center [442, 146] width 180 height 25
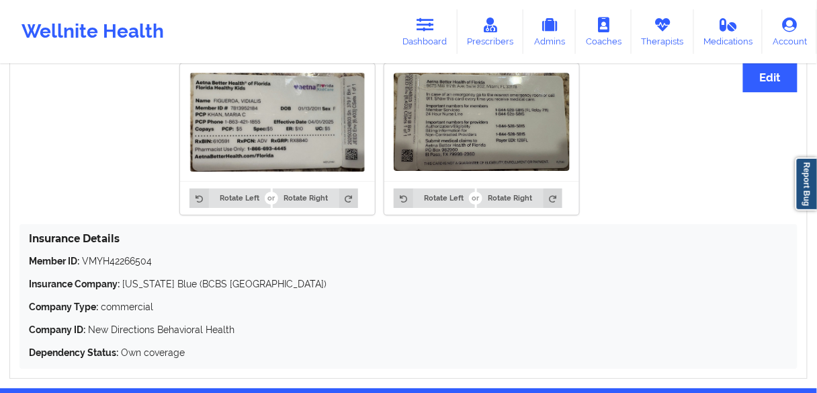
scroll to position [992, 0]
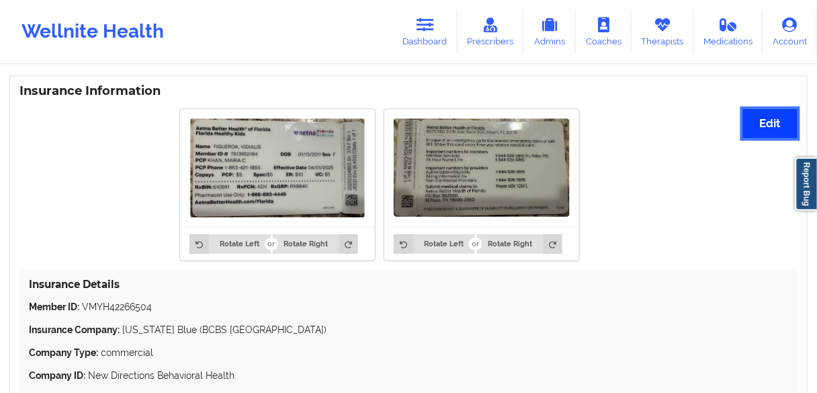
click at [769, 136] on button "Edit" at bounding box center [771, 123] width 54 height 29
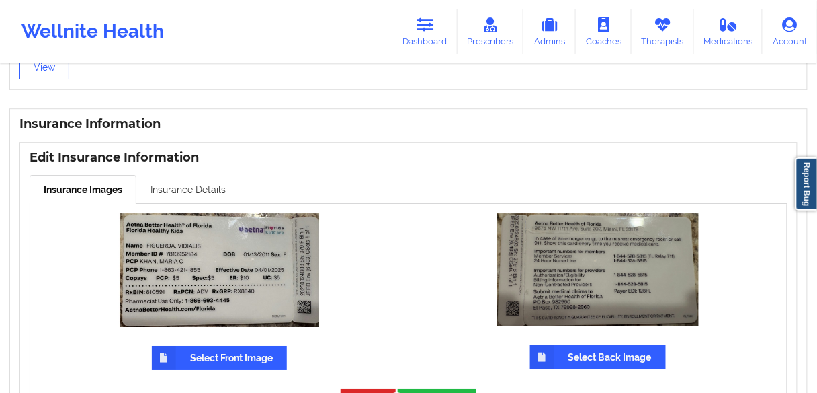
scroll to position [975, 0]
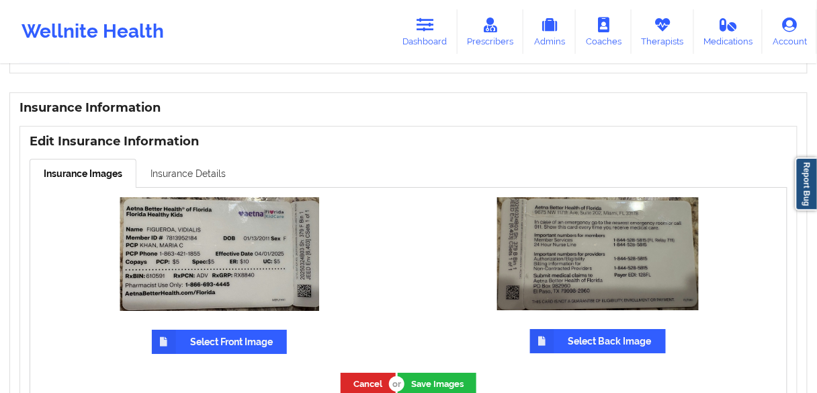
click at [188, 186] on link "Insurance Details" at bounding box center [188, 173] width 104 height 28
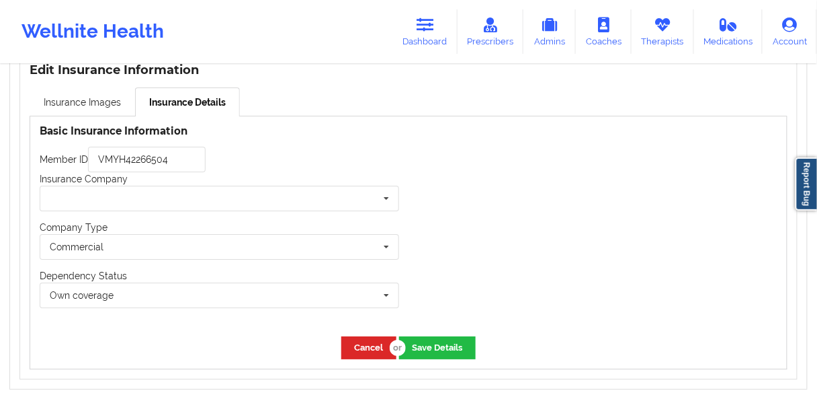
scroll to position [1029, 0]
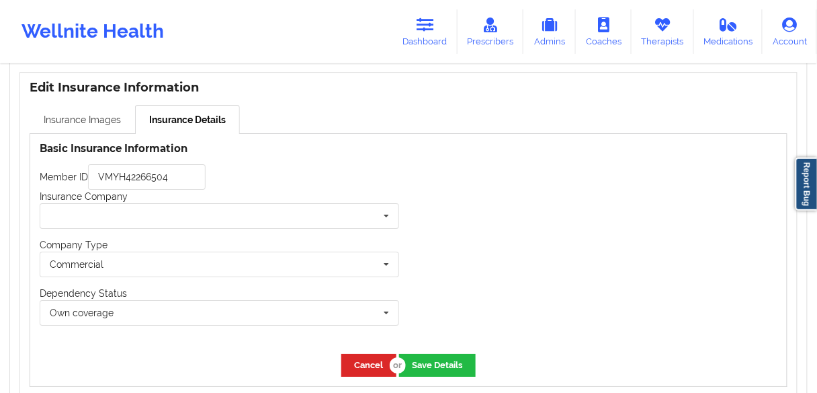
click at [100, 132] on link "Insurance Images" at bounding box center [83, 119] width 106 height 28
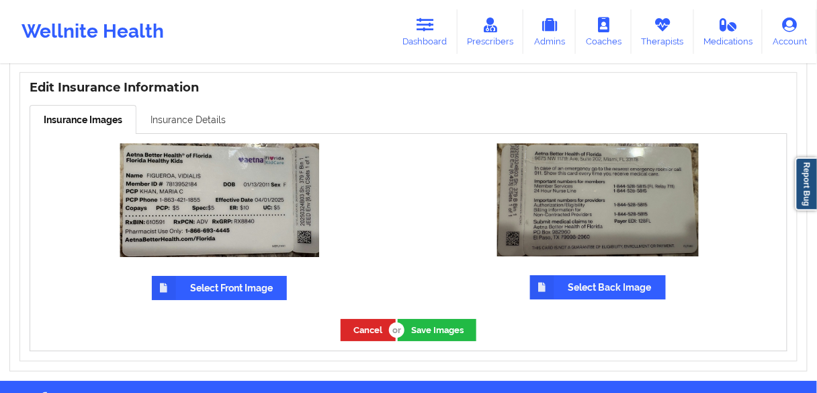
click at [182, 127] on link "Insurance Details" at bounding box center [188, 119] width 104 height 28
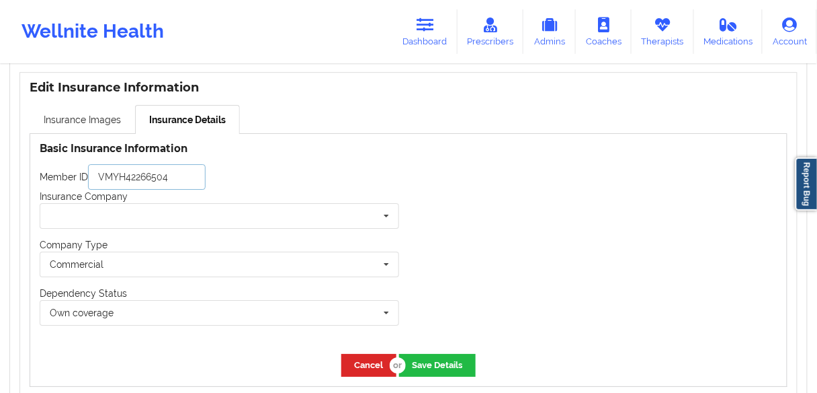
drag, startPoint x: 178, startPoint y: 186, endPoint x: 54, endPoint y: 190, distance: 123.8
click at [52, 186] on div "Member ID VMYH42266504" at bounding box center [220, 177] width 360 height 26
paste input "781395218"
type input "7813952184"
click at [140, 228] on input "text" at bounding box center [220, 216] width 358 height 24
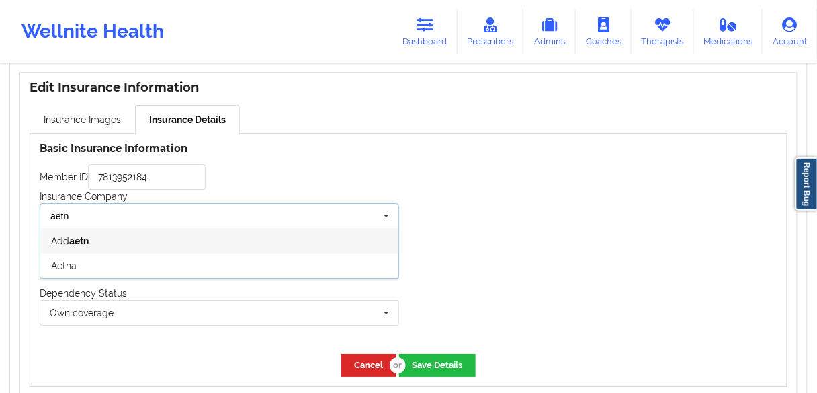
click at [128, 223] on input "aetn" at bounding box center [220, 216] width 358 height 24
drag, startPoint x: 106, startPoint y: 227, endPoint x: 0, endPoint y: 227, distance: 106.2
click at [0, 227] on div "Insurance Information Edit Insurance Information Insurance Images Insurance Det…" at bounding box center [408, 222] width 817 height 368
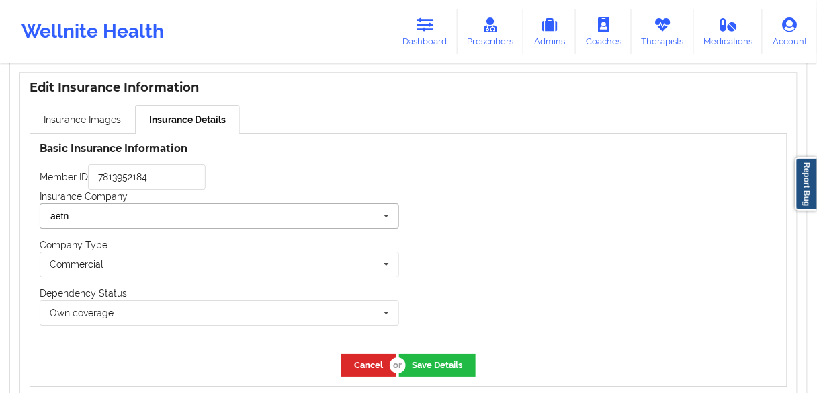
paste input "Aetna Better Healt"
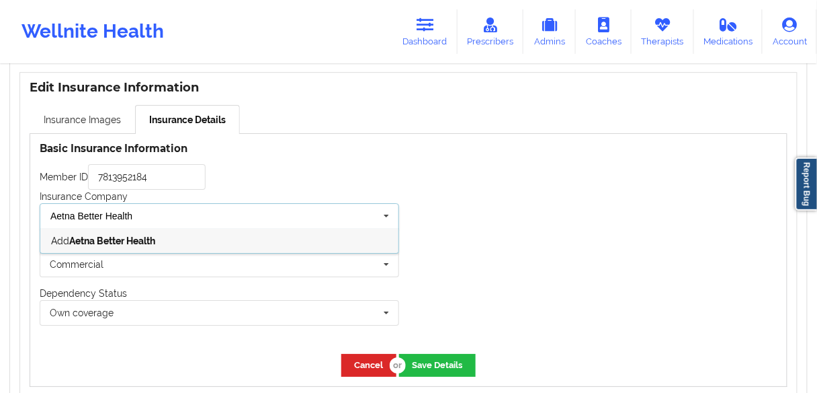
drag, startPoint x: 143, startPoint y: 229, endPoint x: 75, endPoint y: 223, distance: 68.2
click at [75, 223] on input "Aetna Better Health" at bounding box center [220, 216] width 358 height 24
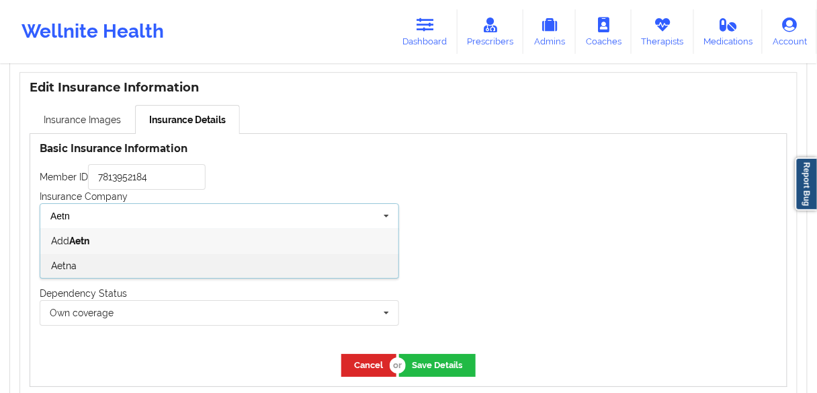
type input "Aetn"
click at [62, 271] on span "Aetna" at bounding box center [64, 265] width 26 height 11
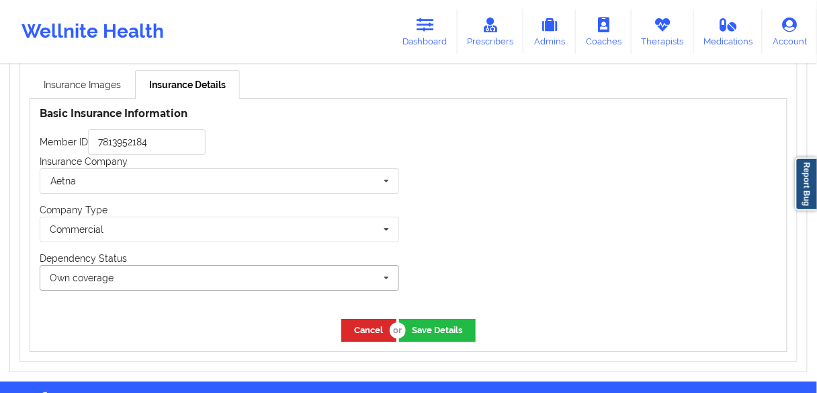
scroll to position [1082, 0]
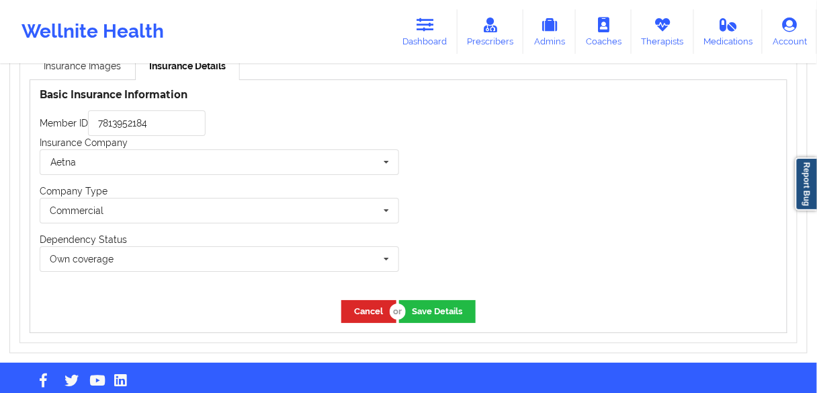
click at [495, 260] on div at bounding box center [598, 185] width 378 height 210
click at [427, 322] on button "Save Details" at bounding box center [437, 311] width 77 height 22
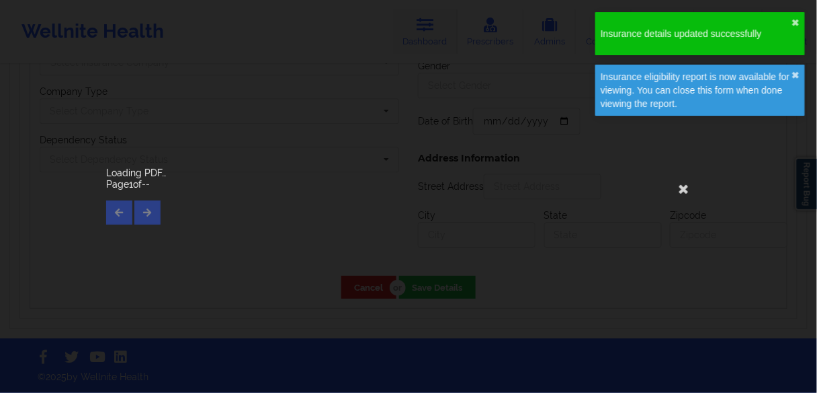
type input "7813952184"
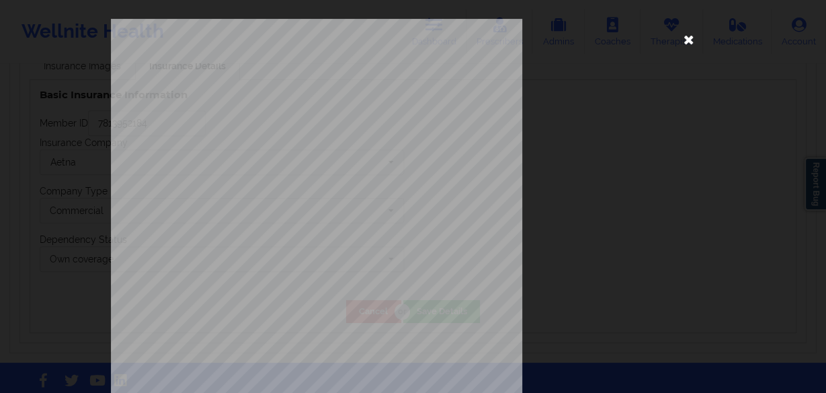
click at [682, 39] on icon at bounding box center [689, 39] width 22 height 22
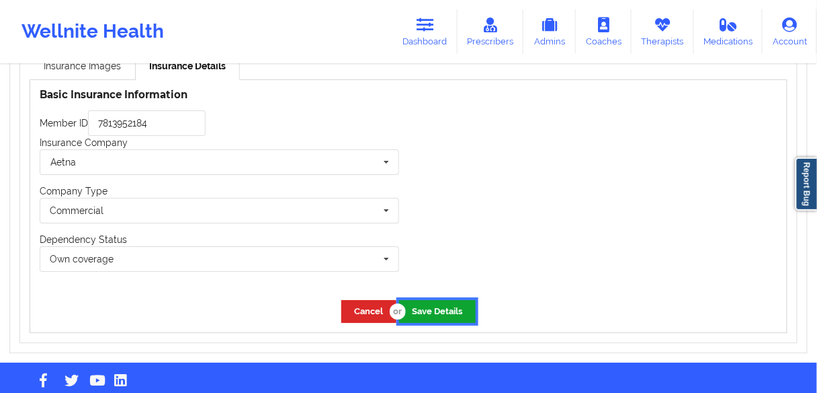
click at [438, 321] on button "Save Details" at bounding box center [437, 311] width 77 height 22
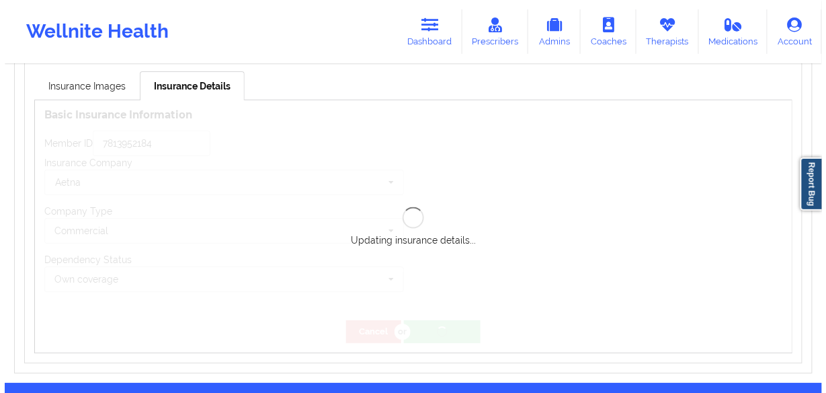
scroll to position [1029, 0]
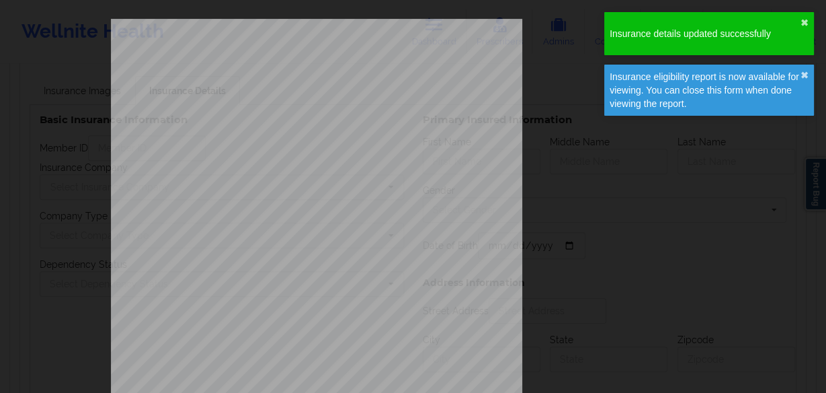
type input "7813952184"
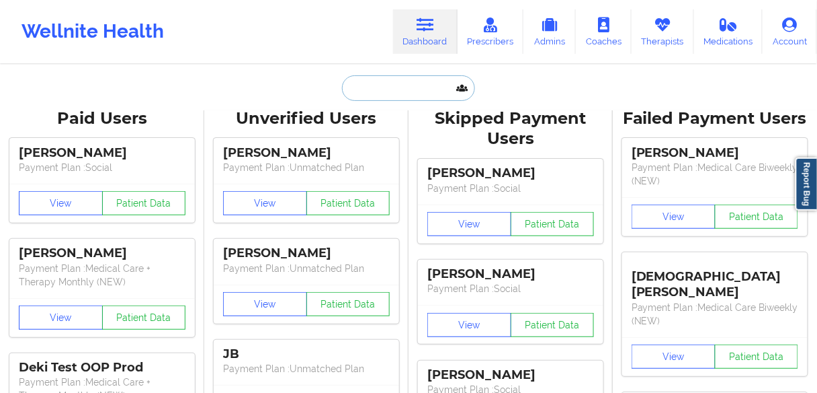
click at [420, 82] on input "text" at bounding box center [408, 88] width 133 height 26
paste input "[PERSON_NAME]"
type input "[PERSON_NAME]"
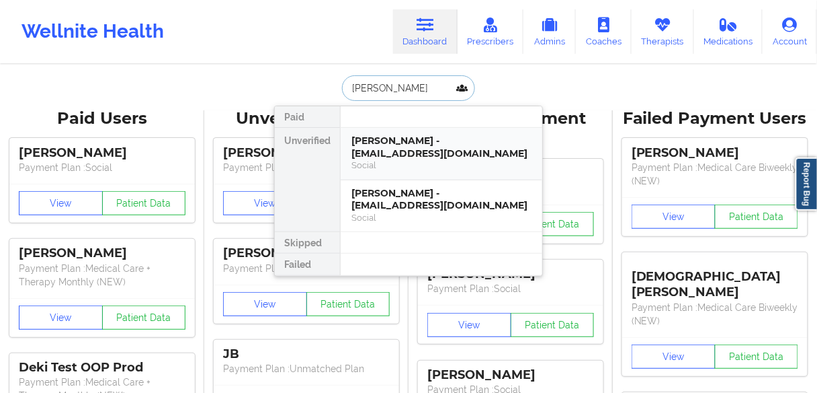
click at [366, 154] on div "[PERSON_NAME] - [EMAIL_ADDRESS][DOMAIN_NAME]" at bounding box center [442, 146] width 180 height 25
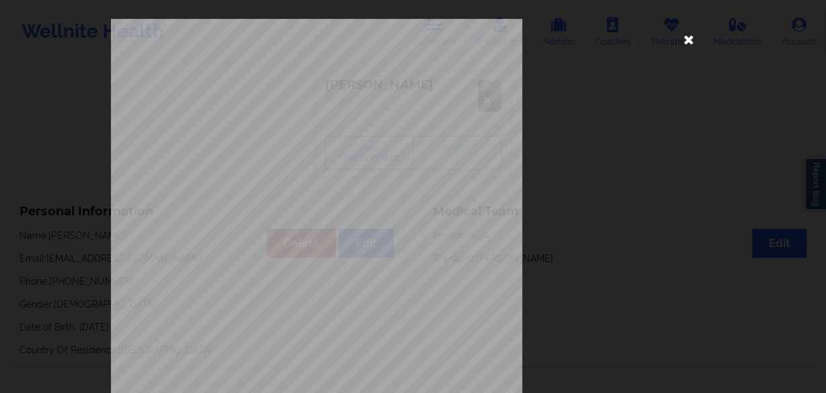
click at [688, 38] on icon at bounding box center [689, 39] width 22 height 22
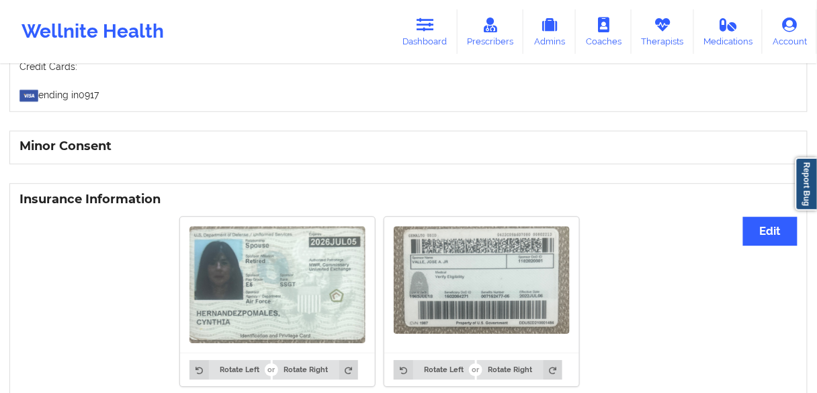
scroll to position [889, 0]
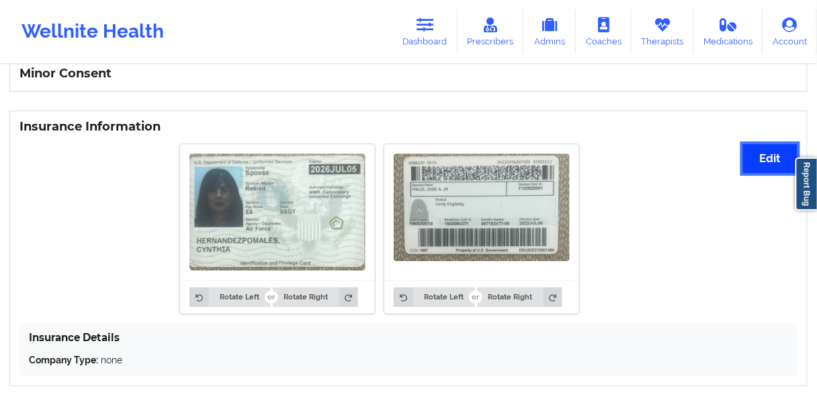
click at [767, 153] on button "Edit" at bounding box center [771, 158] width 54 height 29
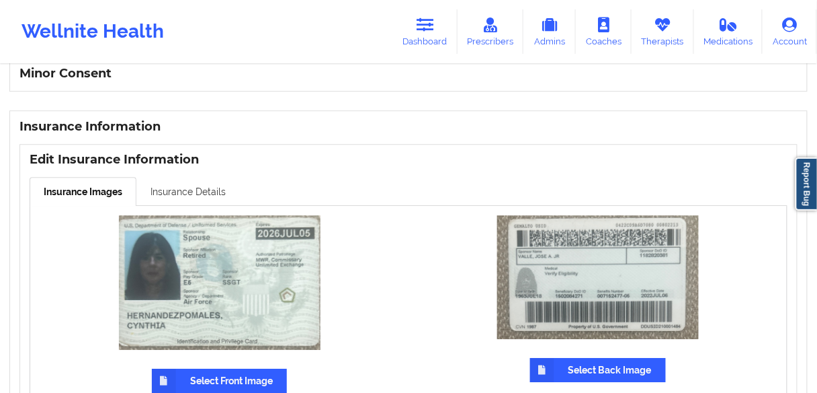
click at [192, 186] on link "Insurance Details" at bounding box center [188, 191] width 104 height 28
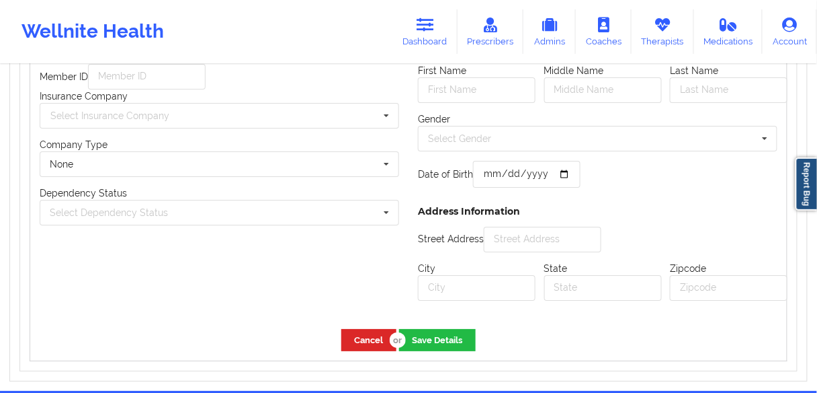
scroll to position [947, 0]
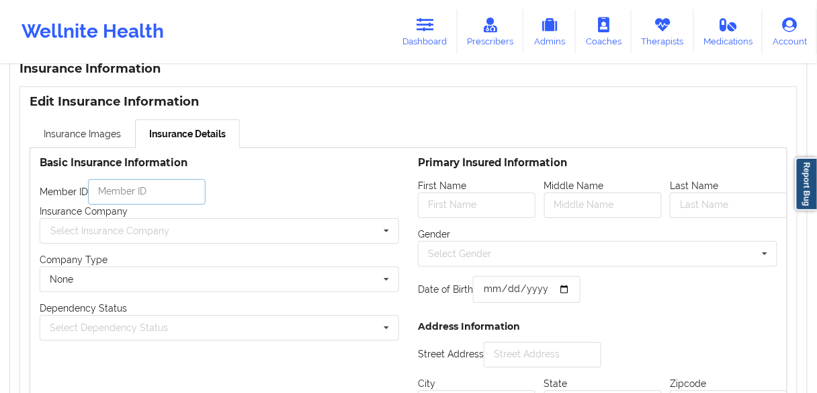
click at [132, 186] on input "text" at bounding box center [147, 192] width 118 height 26
paste input "1502084271"
type input "1502084271"
click at [131, 226] on div "Select Insurance Company" at bounding box center [109, 230] width 119 height 9
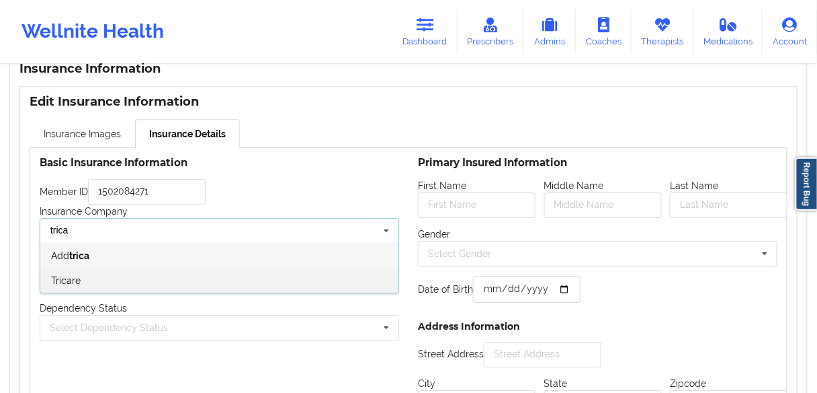
type input "trica"
click at [87, 270] on div "Tricare" at bounding box center [219, 280] width 358 height 25
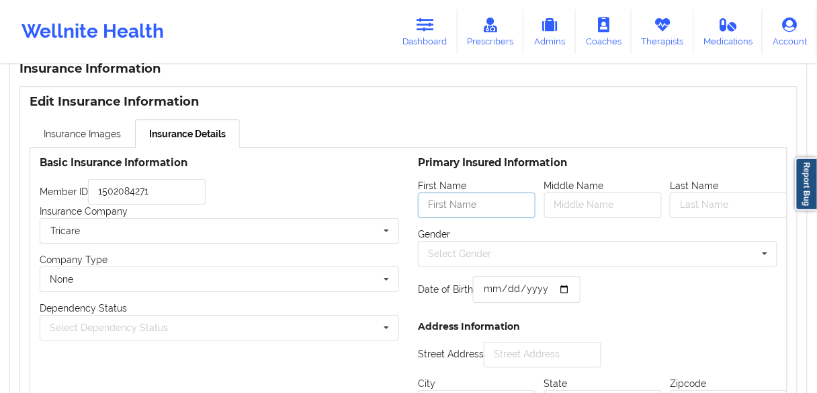
click at [440, 201] on input "text" at bounding box center [477, 205] width 118 height 26
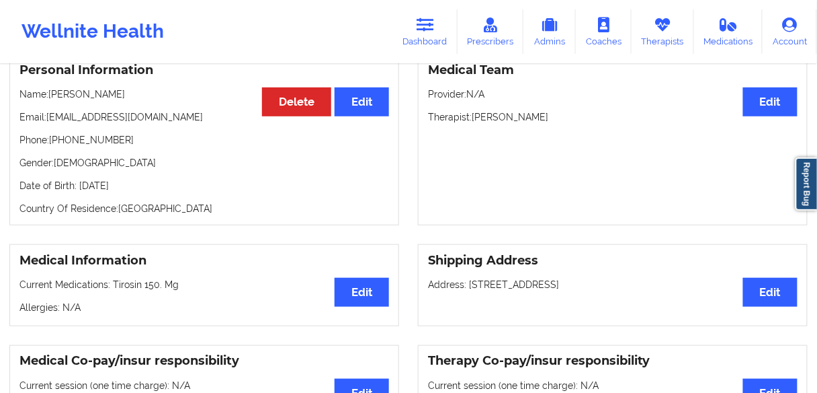
scroll to position [87, 0]
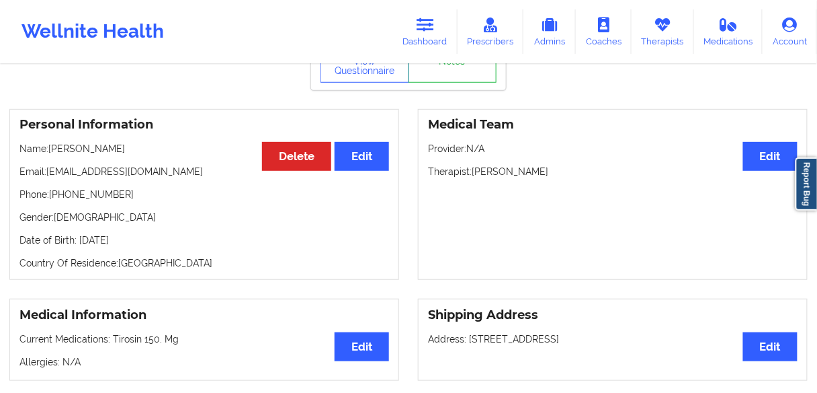
click at [65, 149] on p "Name: [PERSON_NAME]" at bounding box center [204, 148] width 370 height 13
copy p "[PERSON_NAME]"
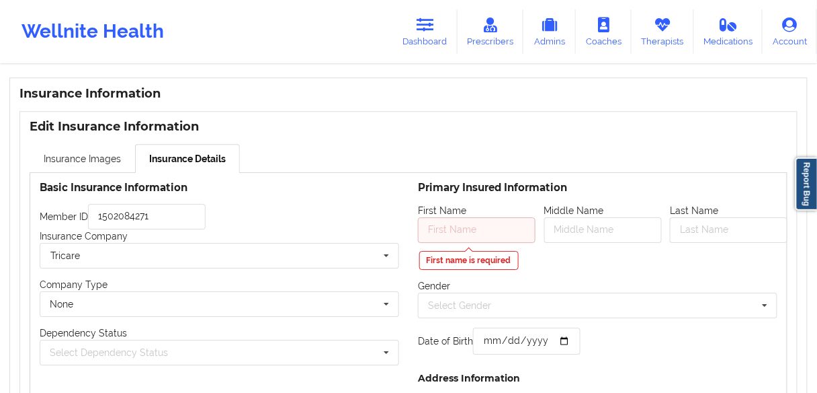
scroll to position [1001, 0]
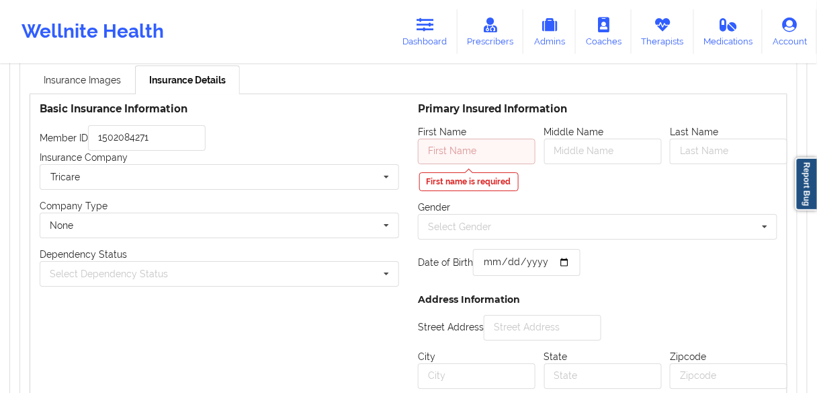
click at [441, 153] on input "text" at bounding box center [477, 151] width 118 height 26
paste input "[PERSON_NAME]"
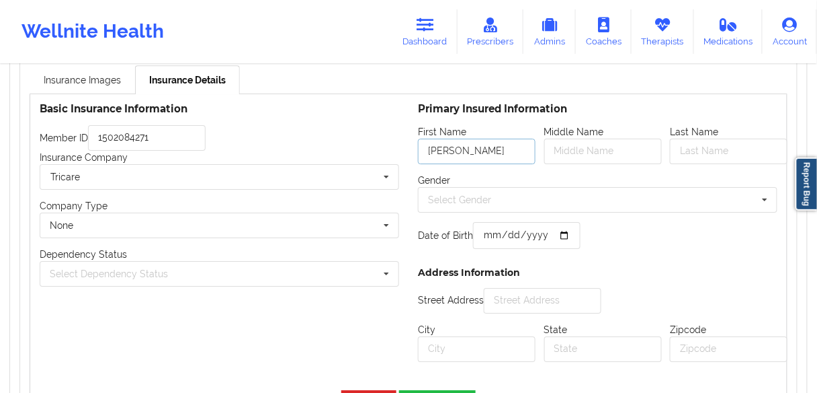
type input "[PERSON_NAME]"
click at [712, 144] on input "text" at bounding box center [729, 151] width 118 height 26
type input "[PERSON_NAME]"
click at [489, 195] on div "Select Gender" at bounding box center [459, 199] width 63 height 9
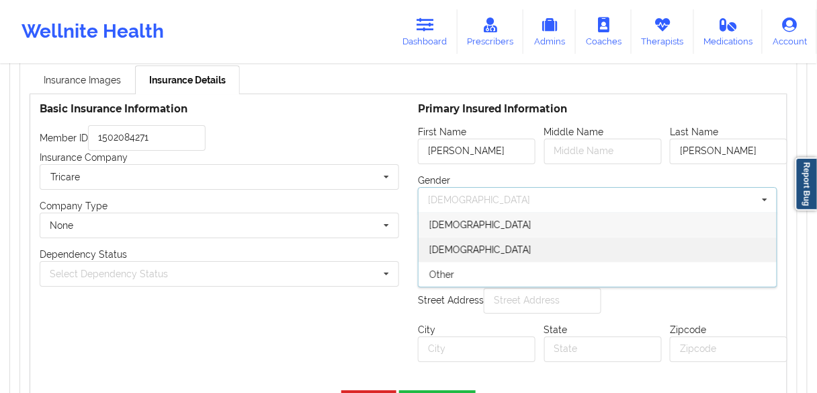
click at [457, 244] on span "[DEMOGRAPHIC_DATA]" at bounding box center [481, 249] width 102 height 11
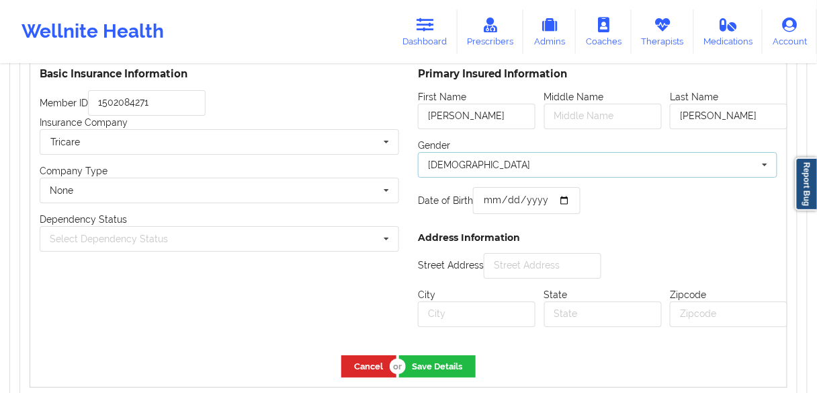
scroll to position [1055, 0]
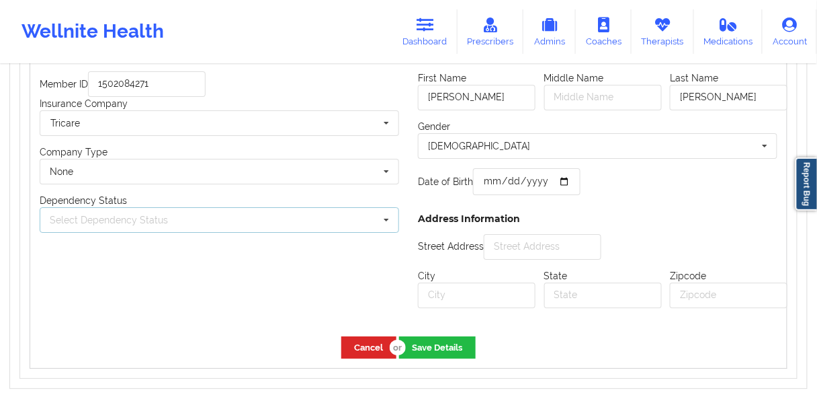
click at [214, 214] on div "Select Dependency Status Own coverage Spouse Children" at bounding box center [220, 220] width 360 height 26
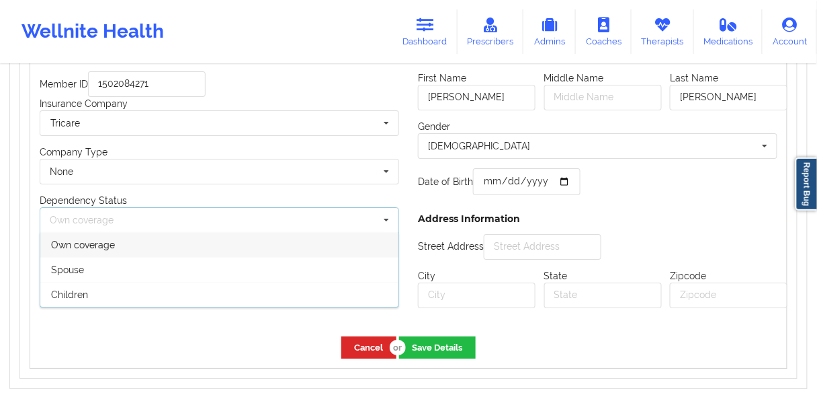
click at [97, 266] on div "Spouse" at bounding box center [219, 269] width 358 height 25
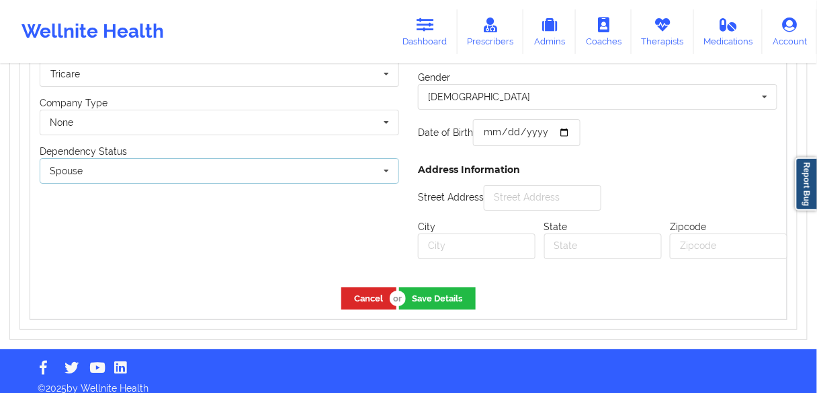
scroll to position [1109, 0]
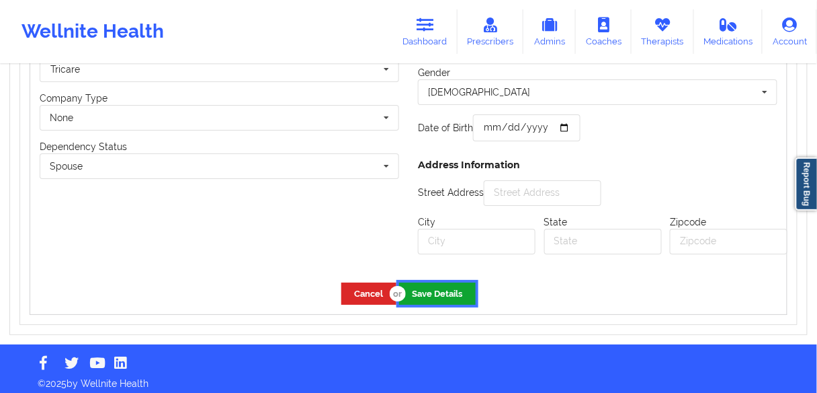
click at [443, 292] on button "Save Details" at bounding box center [437, 293] width 77 height 22
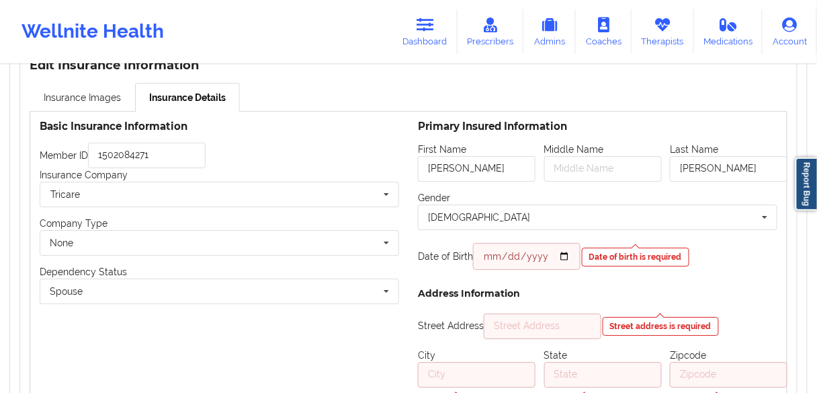
scroll to position [1001, 0]
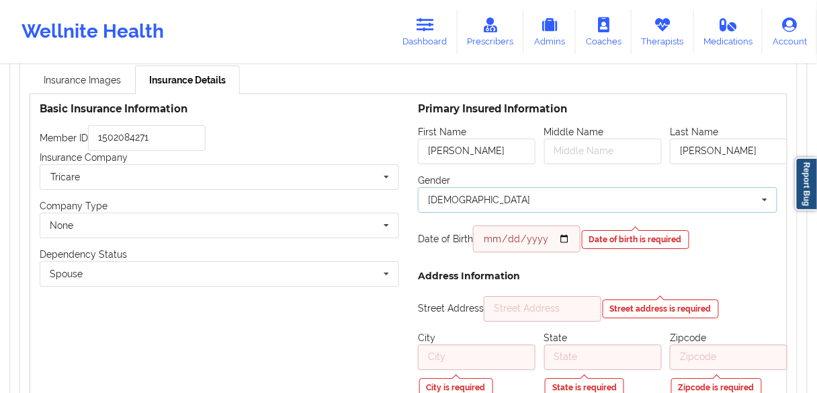
click at [489, 188] on div "[DEMOGRAPHIC_DATA] [DEMOGRAPHIC_DATA] [DEMOGRAPHIC_DATA] Other" at bounding box center [598, 200] width 360 height 26
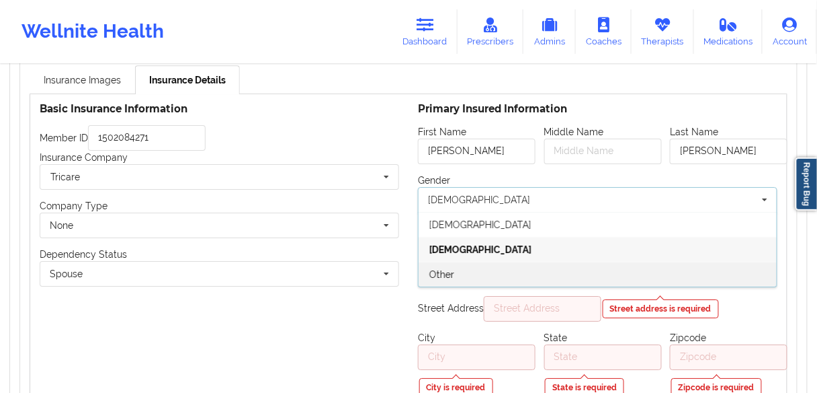
click at [450, 269] on span "Other" at bounding box center [442, 274] width 25 height 11
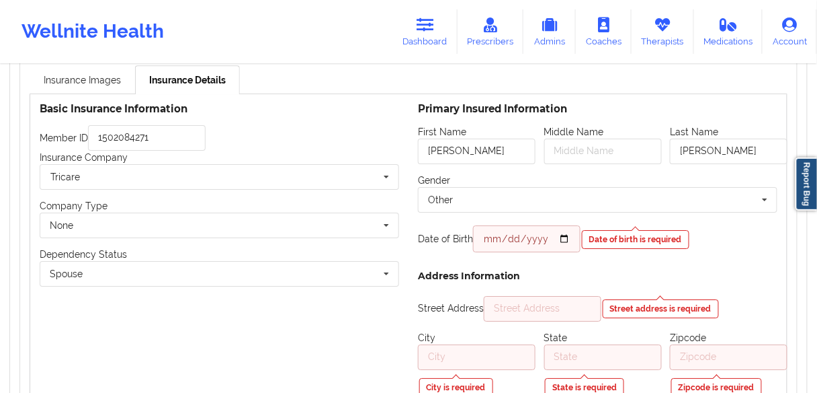
click at [495, 260] on div "Primary Insured Information First Name [PERSON_NAME] Middle Name Last Name [PER…" at bounding box center [598, 254] width 378 height 321
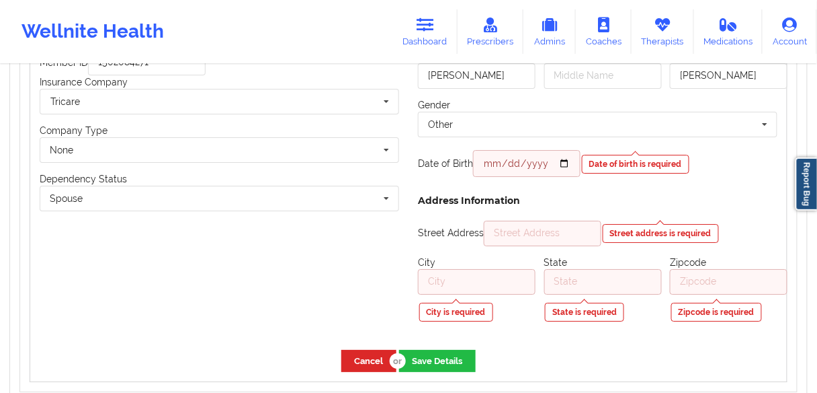
scroll to position [1142, 0]
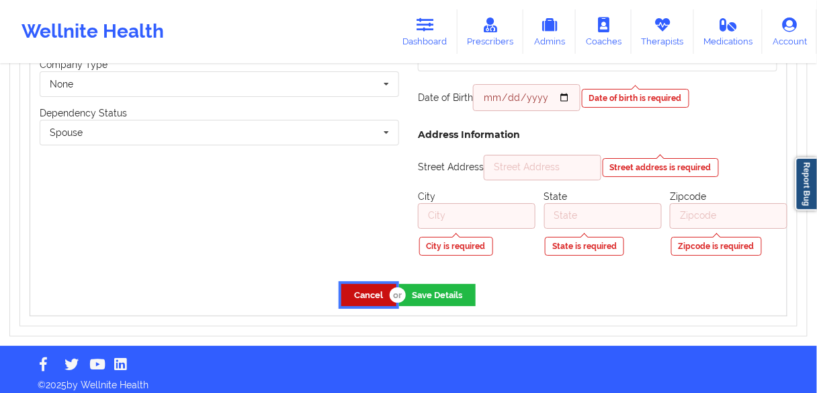
click at [366, 292] on button "Cancel" at bounding box center [369, 295] width 55 height 22
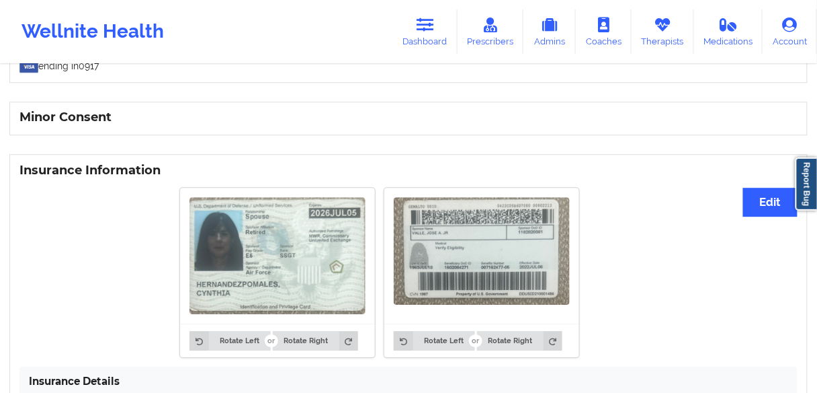
scroll to position [889, 0]
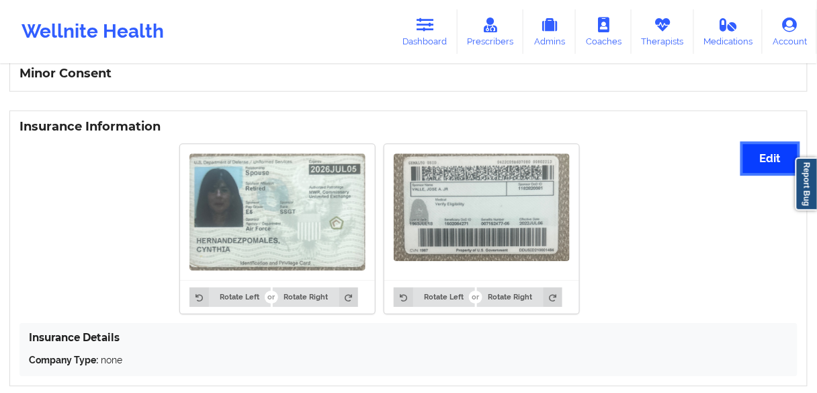
click at [775, 153] on button "Edit" at bounding box center [771, 158] width 54 height 29
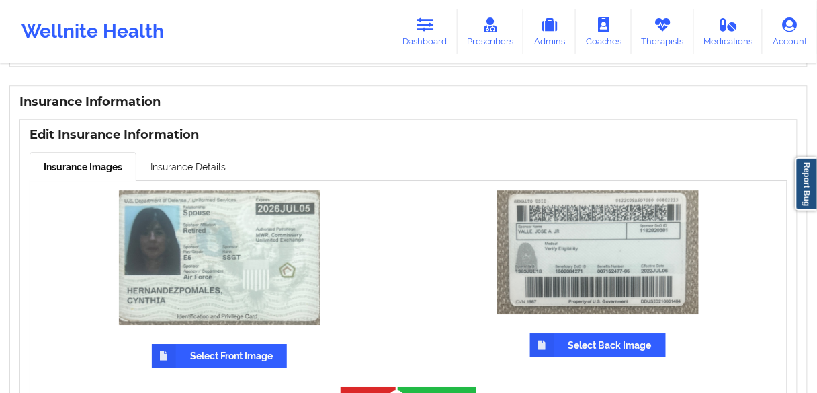
scroll to position [913, 0]
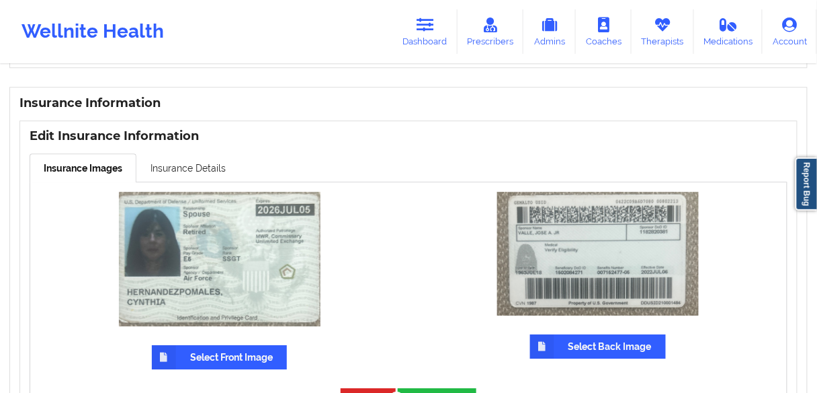
click at [173, 130] on h3 "Edit Insurance Information" at bounding box center [409, 135] width 758 height 15
click at [182, 166] on link "Insurance Details" at bounding box center [188, 167] width 104 height 28
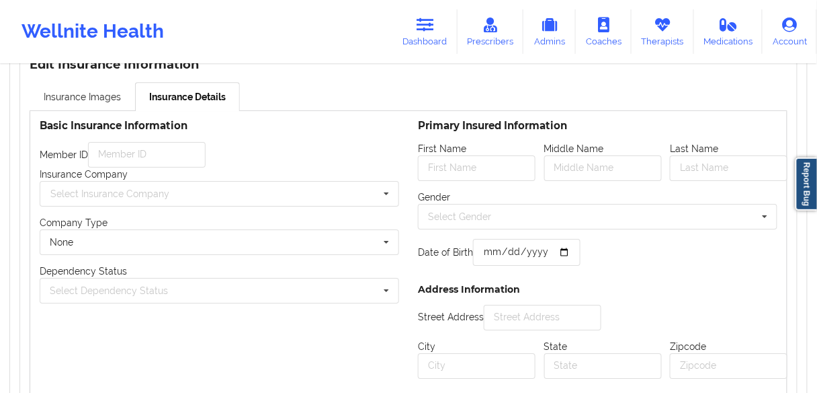
scroll to position [967, 0]
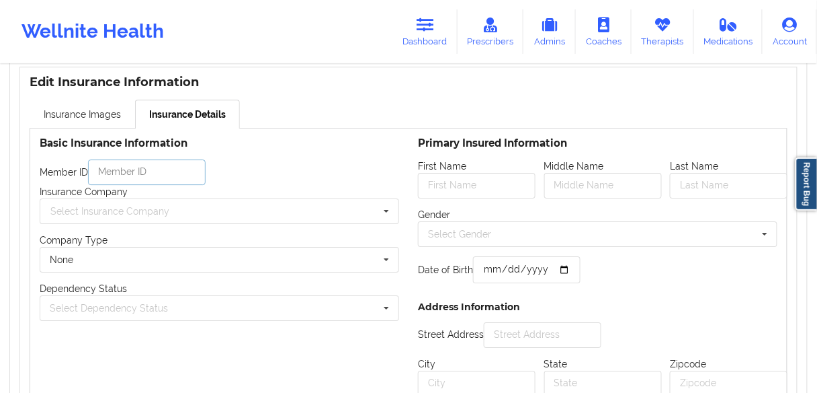
click at [136, 167] on input "text" at bounding box center [147, 172] width 118 height 26
paste input "1502084271"
type input "1502084271"
click at [104, 207] on div "Select Insurance Company" at bounding box center [109, 210] width 119 height 9
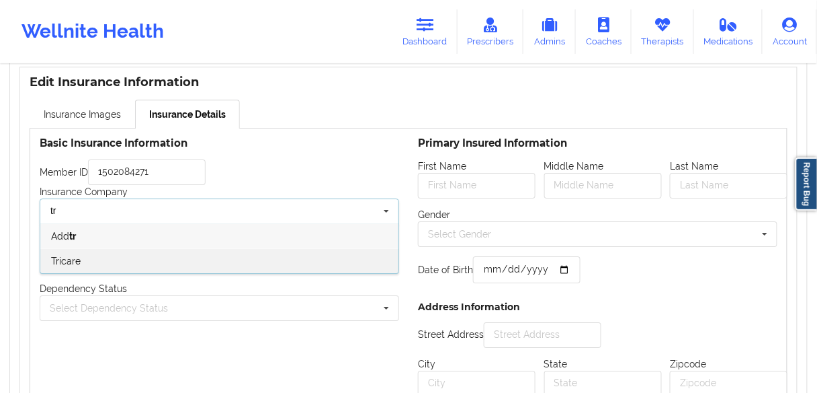
type input "tr"
click at [67, 255] on span "Tricare" at bounding box center [66, 260] width 30 height 11
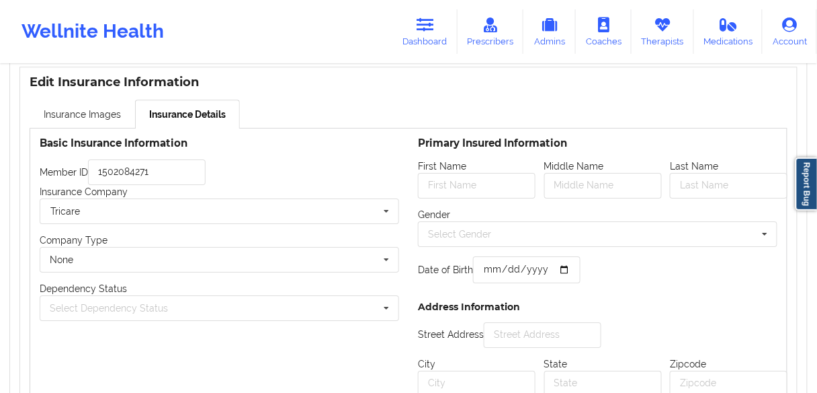
click at [147, 333] on div "Basic Insurance Information Member ID 1502084271 Insurance Company Tricare BCBS…" at bounding box center [219, 271] width 378 height 286
click at [148, 303] on div "Select Dependency Status" at bounding box center [109, 307] width 118 height 9
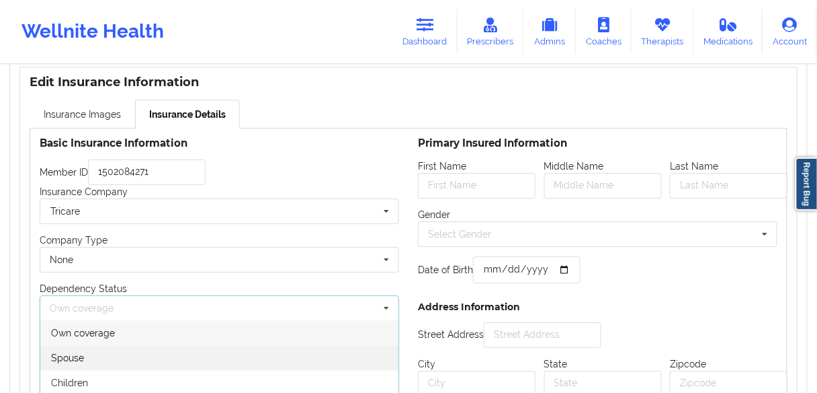
click at [101, 350] on div "Spouse" at bounding box center [219, 357] width 358 height 25
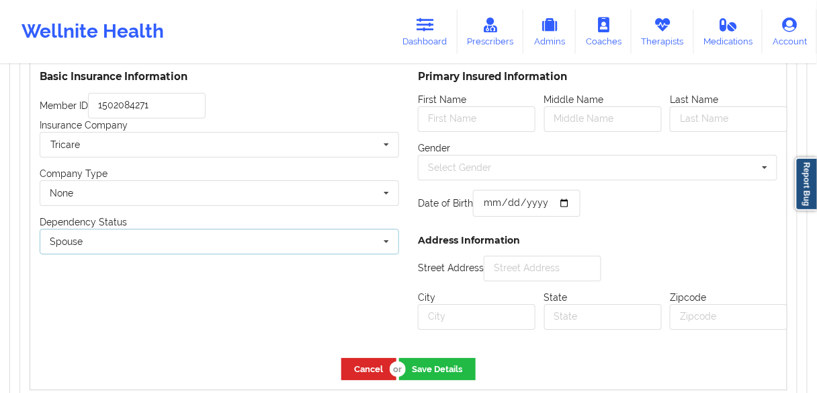
scroll to position [1109, 0]
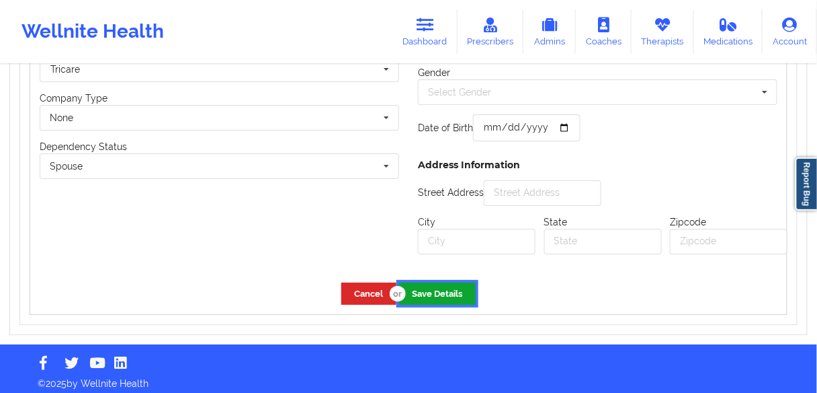
click at [433, 283] on button "Save Details" at bounding box center [437, 293] width 77 height 22
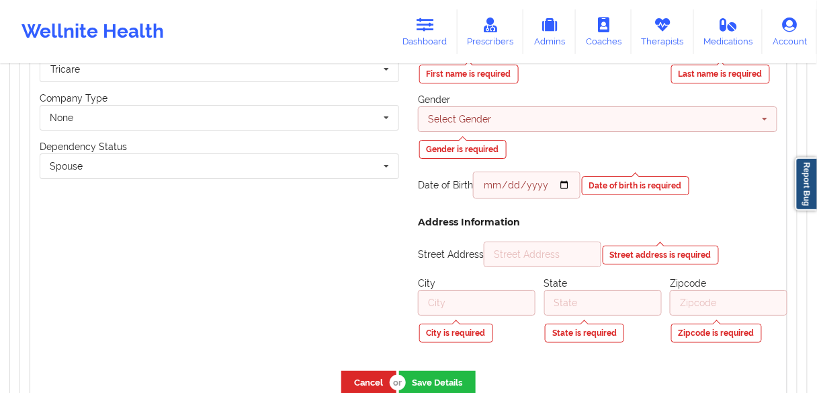
scroll to position [1195, 0]
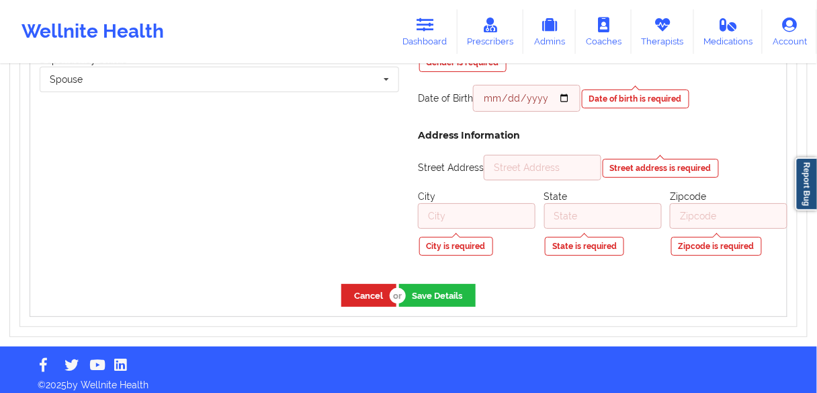
drag, startPoint x: 198, startPoint y: 257, endPoint x: 217, endPoint y: 257, distance: 18.8
click at [198, 257] on div "Basic Insurance Information Member ID 1502084271 Insurance Company Tricare BCBS…" at bounding box center [219, 87] width 378 height 374
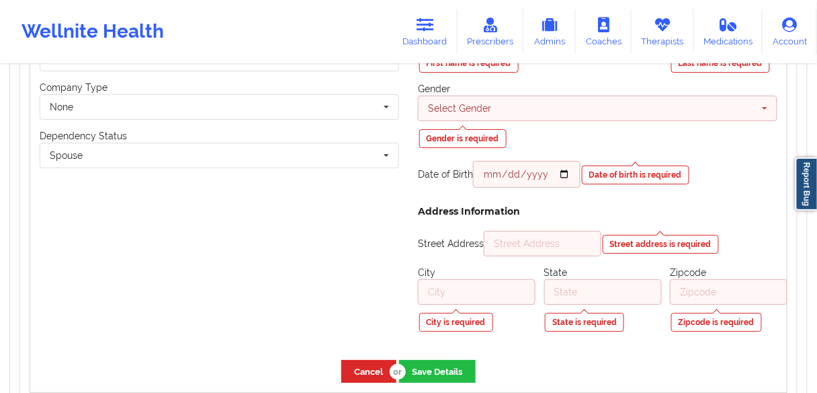
scroll to position [1088, 0]
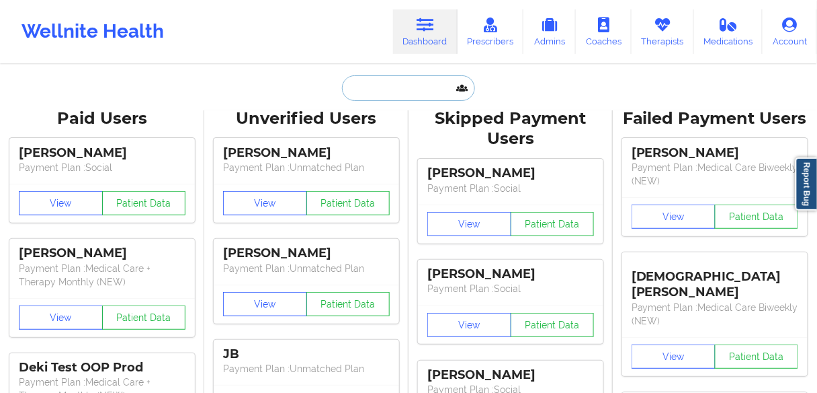
click at [398, 92] on input "text" at bounding box center [408, 88] width 133 height 26
paste input "[PERSON_NAME]"
type input "[PERSON_NAME]"
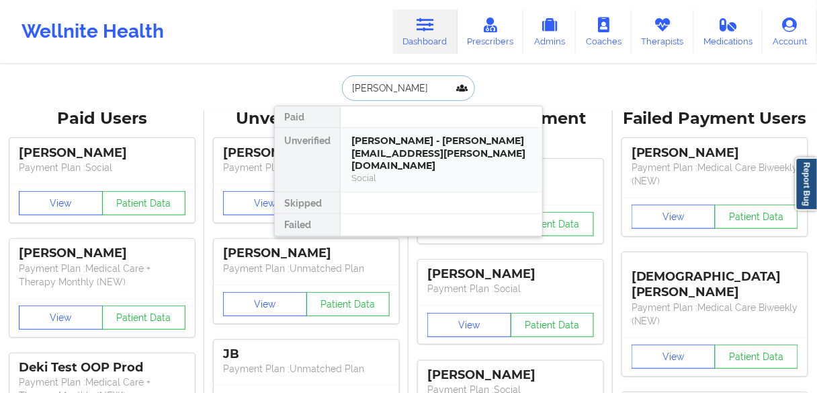
click at [381, 153] on div "[PERSON_NAME] - [PERSON_NAME][EMAIL_ADDRESS][PERSON_NAME][DOMAIN_NAME]" at bounding box center [442, 153] width 180 height 38
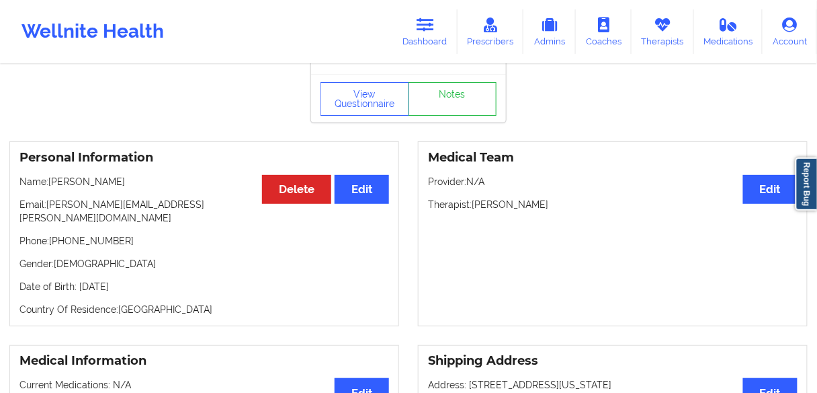
scroll to position [54, 0]
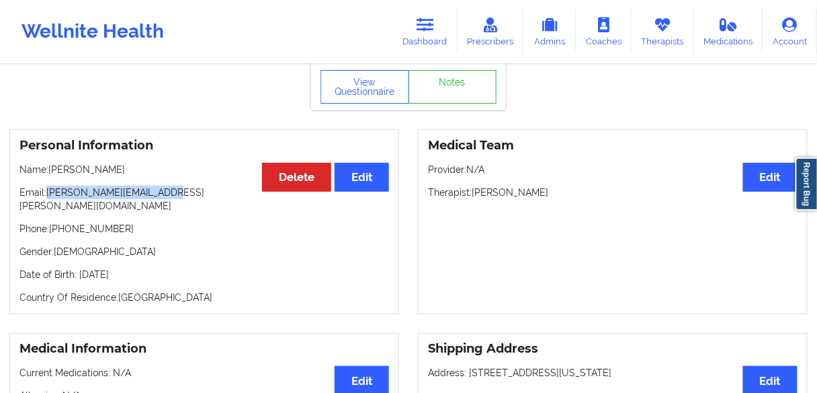
drag, startPoint x: 175, startPoint y: 192, endPoint x: 85, endPoint y: 174, distance: 92.6
click at [49, 198] on p "Email: [PERSON_NAME][EMAIL_ADDRESS][PERSON_NAME][DOMAIN_NAME]" at bounding box center [204, 199] width 370 height 27
drag, startPoint x: 115, startPoint y: 171, endPoint x: 49, endPoint y: 175, distance: 66.1
click at [49, 175] on p "Name: [PERSON_NAME]" at bounding box center [204, 169] width 370 height 13
copy p "[PERSON_NAME]"
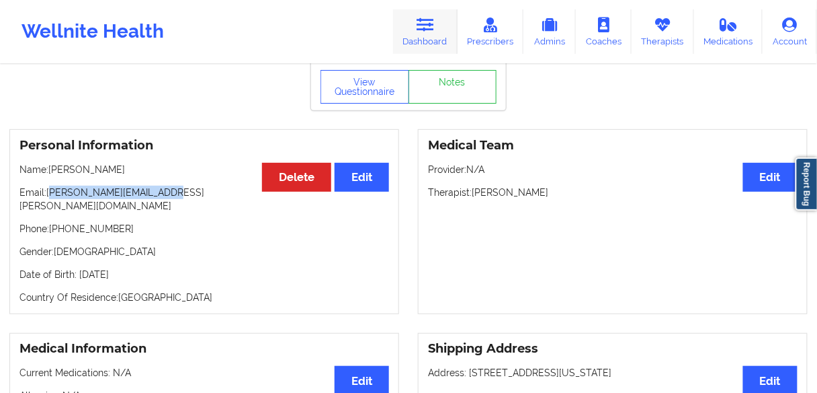
click at [422, 34] on link "Dashboard" at bounding box center [425, 31] width 65 height 44
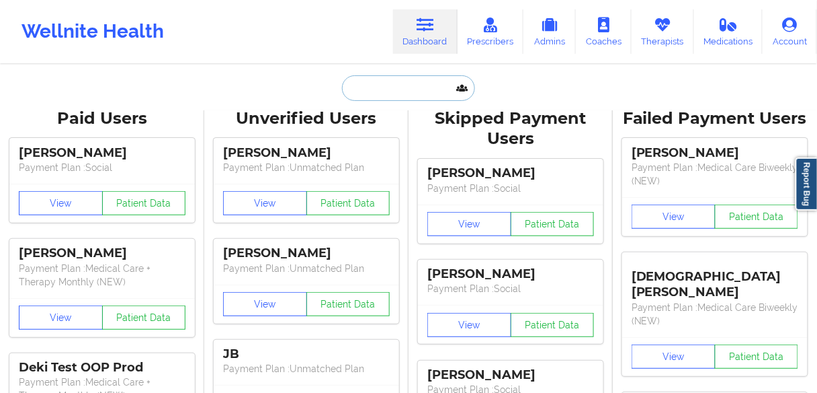
click at [386, 81] on input "text" at bounding box center [408, 88] width 133 height 26
paste input "[PERSON_NAME]"
type input "[PERSON_NAME]"
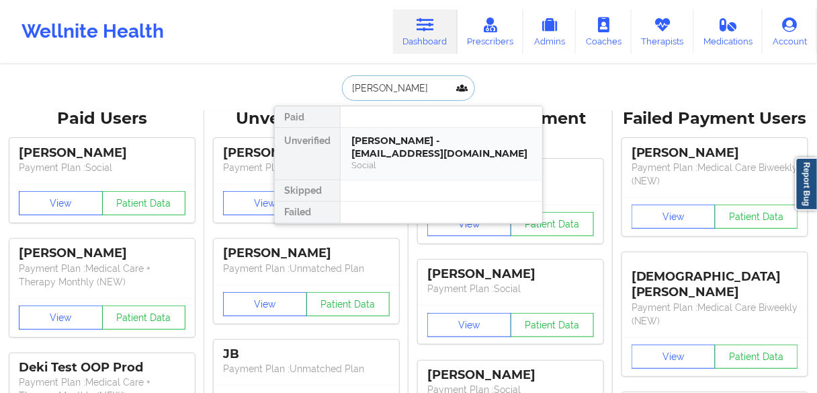
click at [403, 152] on div "[PERSON_NAME] - [EMAIL_ADDRESS][DOMAIN_NAME]" at bounding box center [442, 146] width 180 height 25
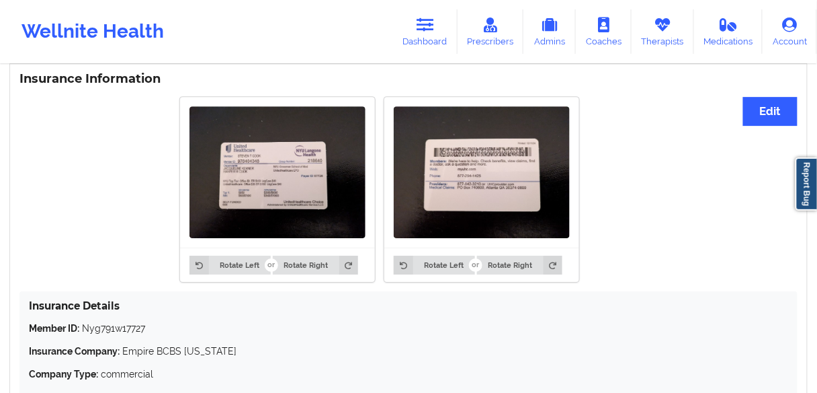
scroll to position [1022, 0]
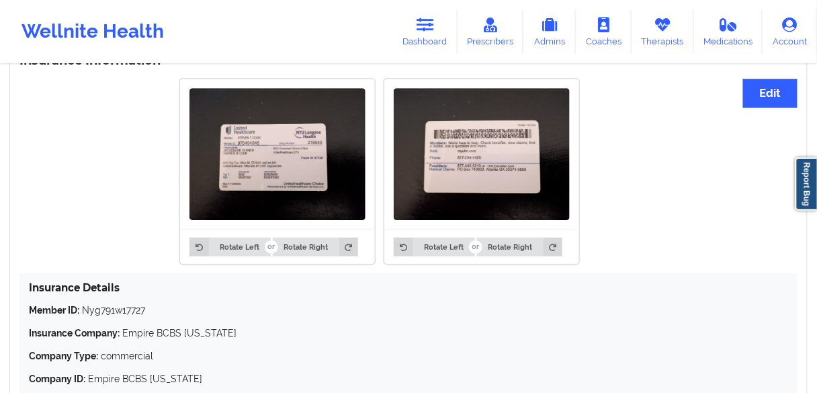
click at [268, 153] on img at bounding box center [278, 154] width 176 height 132
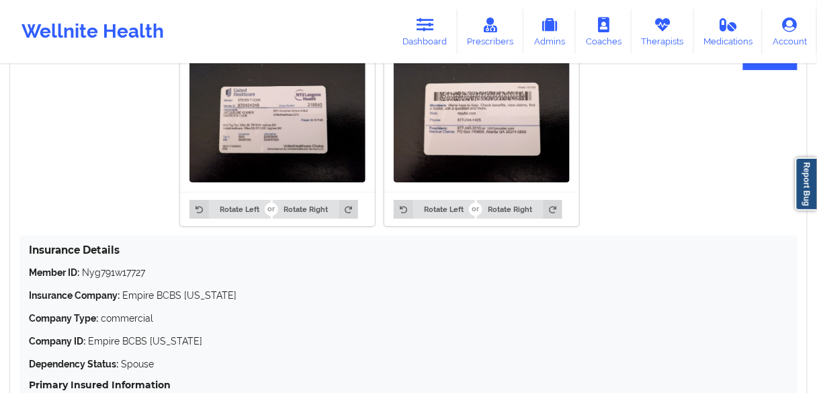
scroll to position [968, 0]
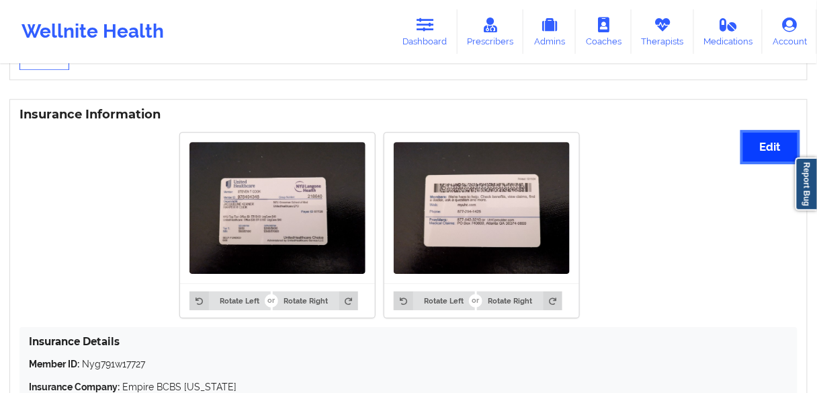
click at [760, 148] on button "Edit" at bounding box center [771, 146] width 54 height 29
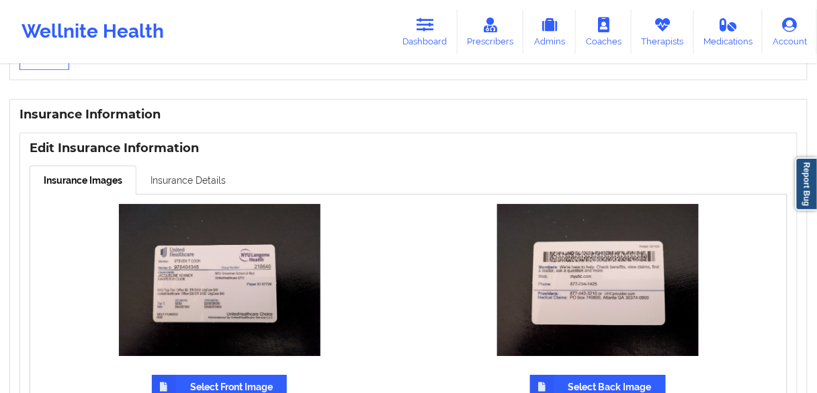
click at [204, 180] on link "Insurance Details" at bounding box center [188, 179] width 104 height 28
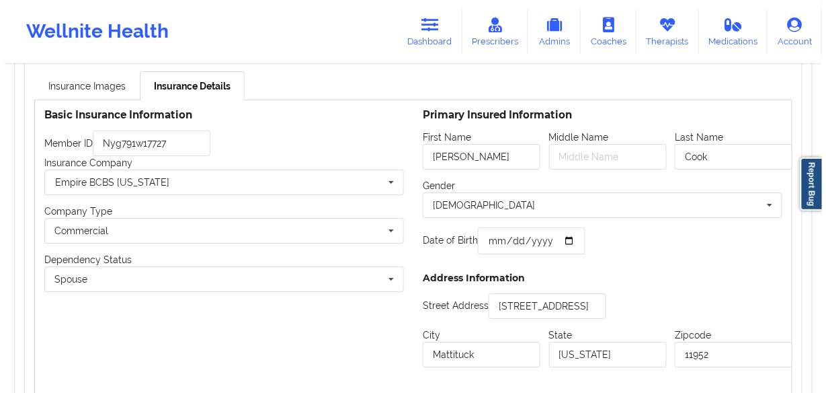
scroll to position [1076, 0]
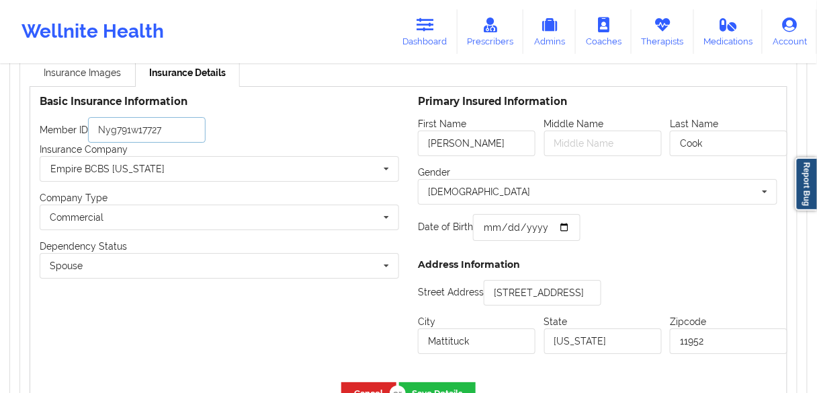
drag, startPoint x: 171, startPoint y: 132, endPoint x: 61, endPoint y: 132, distance: 110.3
click at [61, 132] on div "Member ID Nyg791w17727" at bounding box center [220, 130] width 360 height 26
paste input "978404348"
type input "978404348"
click at [119, 167] on div "Empire BCBS [US_STATE]" at bounding box center [107, 168] width 114 height 9
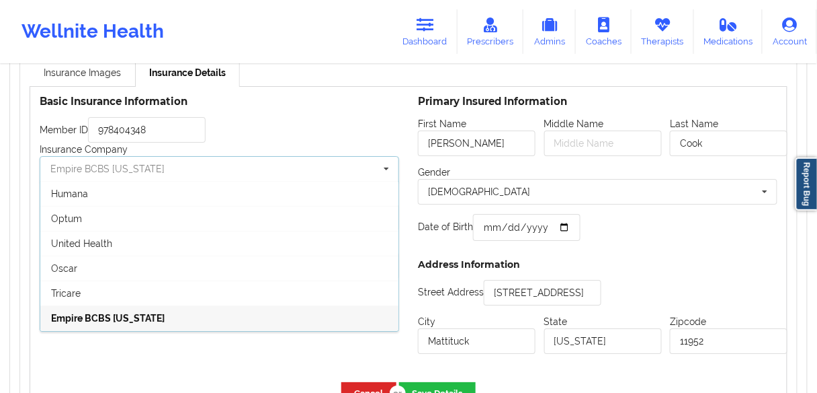
drag, startPoint x: 157, startPoint y: 177, endPoint x: 67, endPoint y: 175, distance: 90.8
click at [67, 175] on input "text" at bounding box center [220, 169] width 358 height 24
click at [97, 243] on span "United Health" at bounding box center [81, 243] width 61 height 11
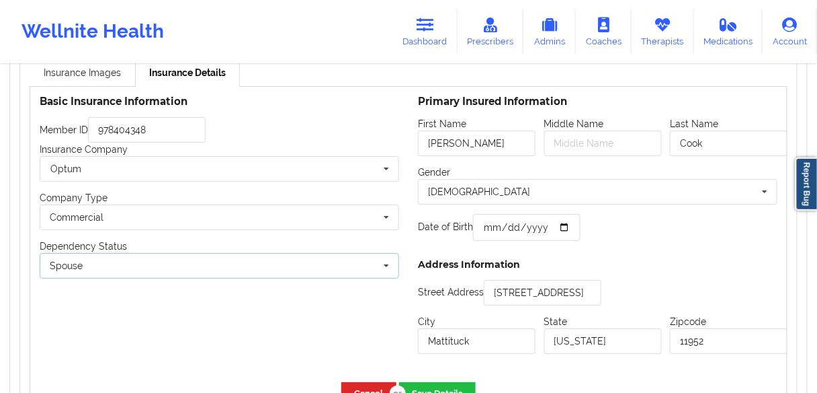
click at [130, 258] on div "Spouse Own coverage Spouse Children" at bounding box center [220, 266] width 360 height 26
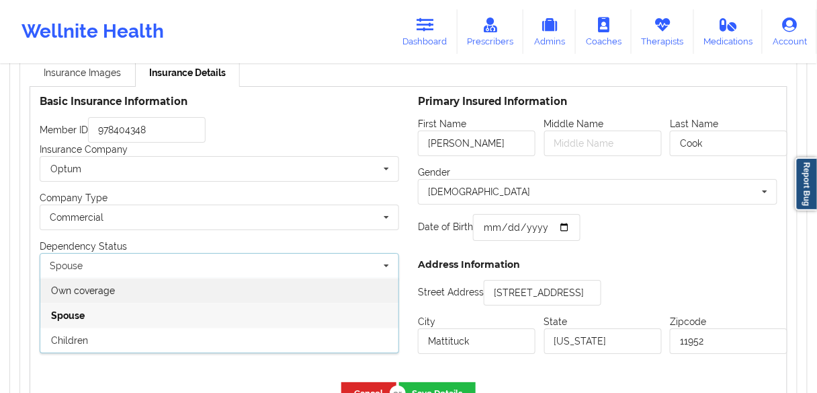
click at [103, 289] on span "Own coverage" at bounding box center [83, 290] width 64 height 11
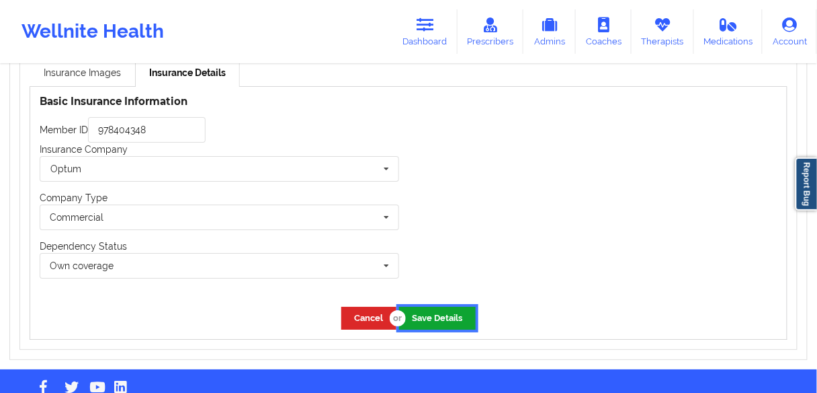
click at [440, 321] on button "Save Details" at bounding box center [437, 318] width 77 height 22
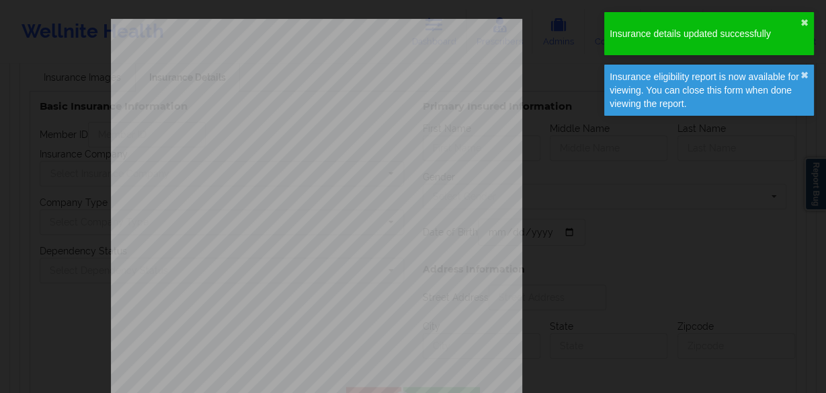
type input "978404348"
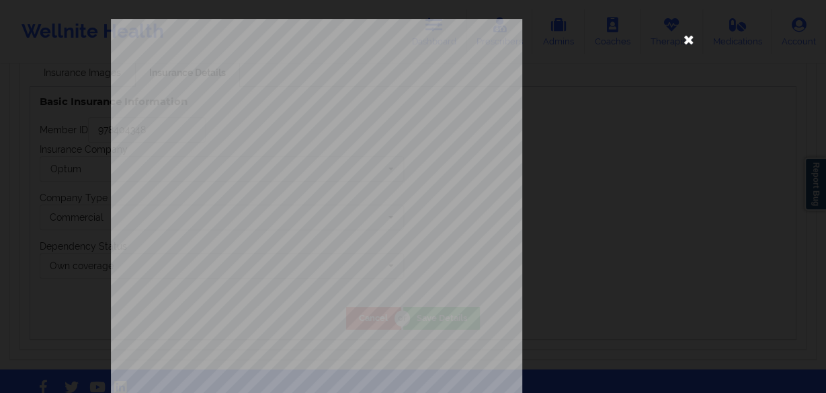
click at [683, 40] on icon at bounding box center [689, 39] width 22 height 22
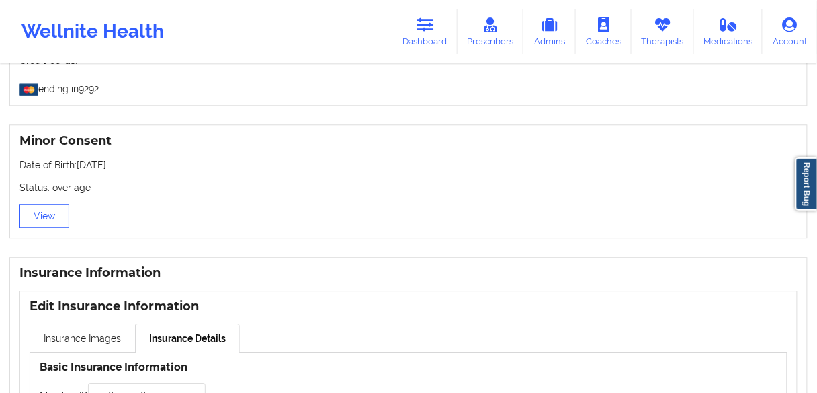
scroll to position [753, 0]
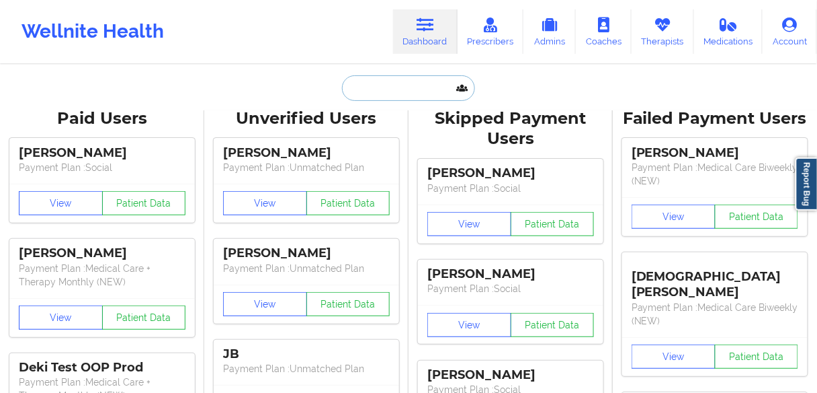
click at [385, 81] on input "text" at bounding box center [408, 88] width 133 height 26
paste input "[PERSON_NAME]"
type input "[PERSON_NAME]"
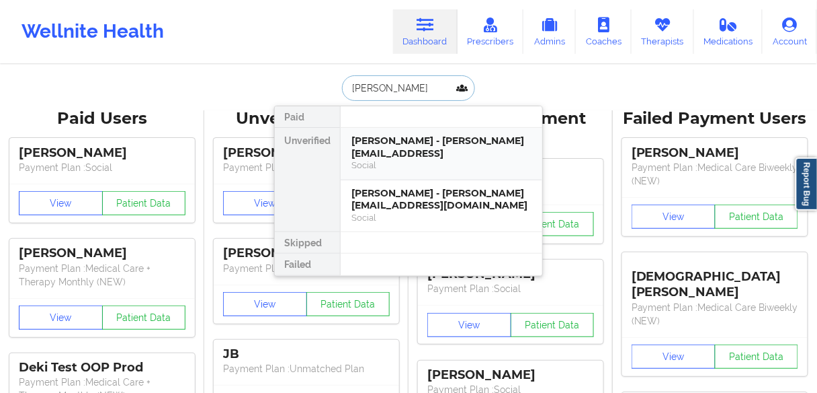
click at [387, 159] on div "Social" at bounding box center [442, 164] width 180 height 11
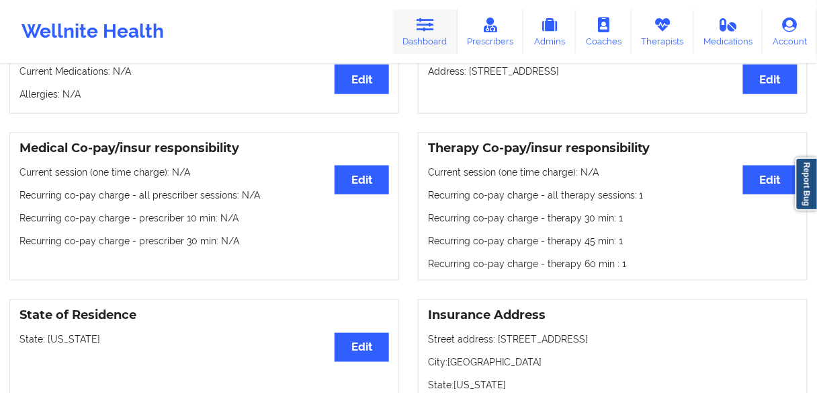
scroll to position [253, 0]
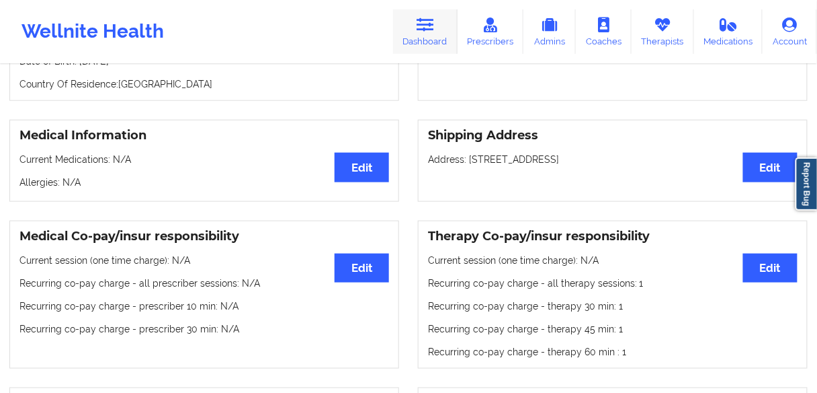
click at [425, 40] on link "Dashboard" at bounding box center [425, 31] width 65 height 44
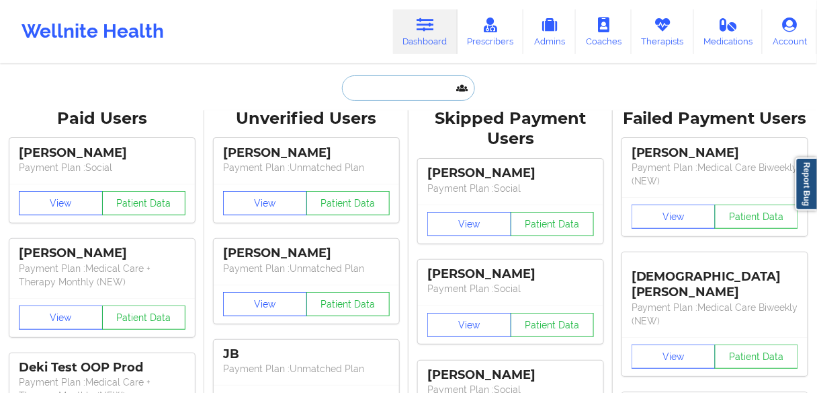
click at [372, 93] on input "text" at bounding box center [408, 88] width 133 height 26
paste input "[PERSON_NAME]"
type input "[PERSON_NAME]"
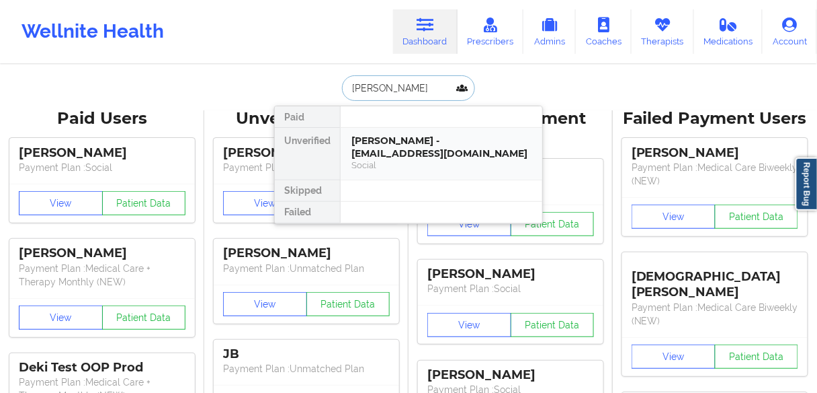
click at [391, 153] on div "[PERSON_NAME] - [EMAIL_ADDRESS][DOMAIN_NAME]" at bounding box center [442, 146] width 180 height 25
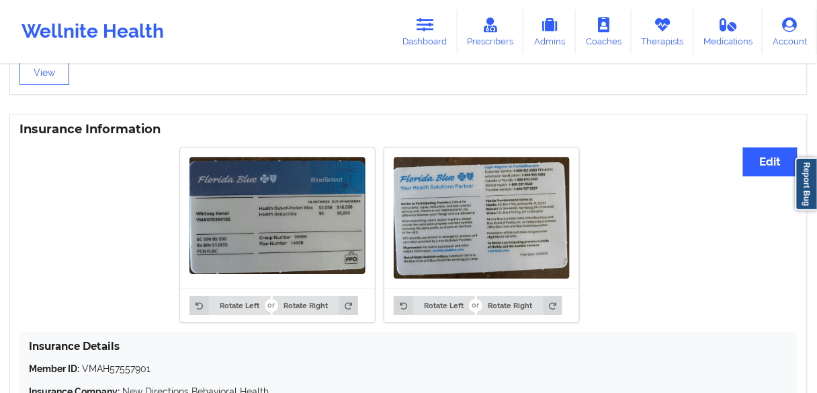
scroll to position [914, 0]
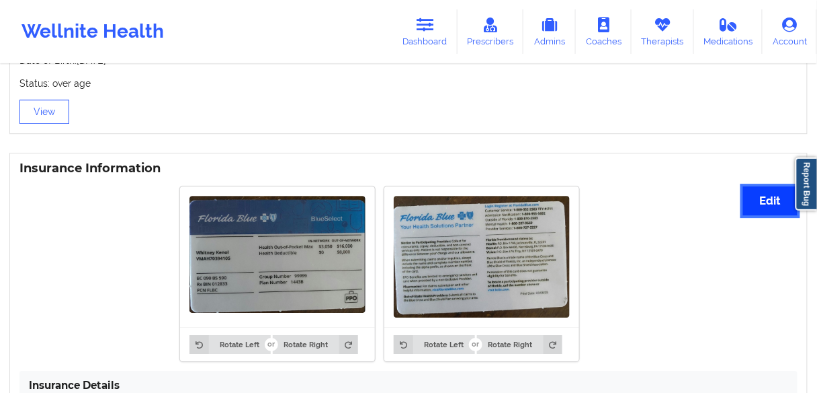
click at [766, 202] on button "Edit" at bounding box center [771, 200] width 54 height 29
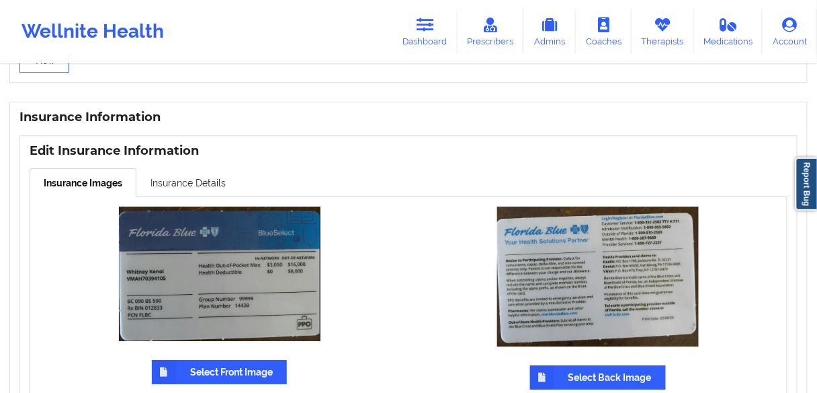
scroll to position [1022, 0]
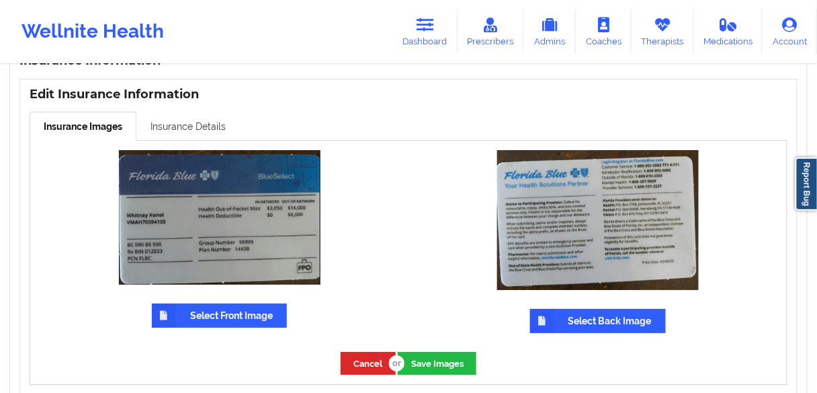
click at [168, 128] on link "Insurance Details" at bounding box center [188, 126] width 104 height 28
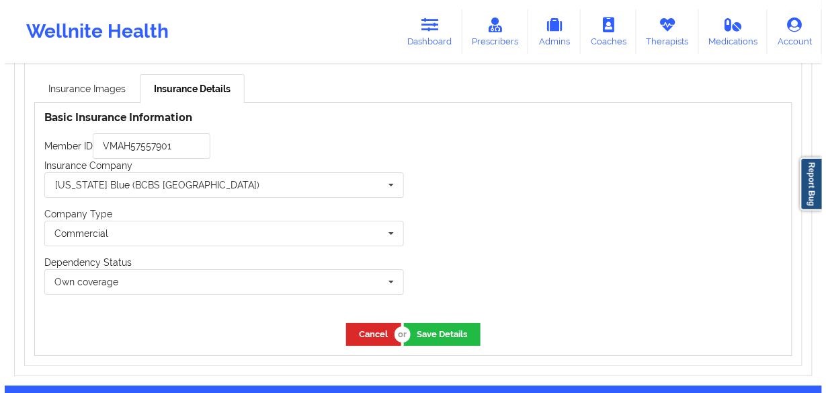
scroll to position [1076, 0]
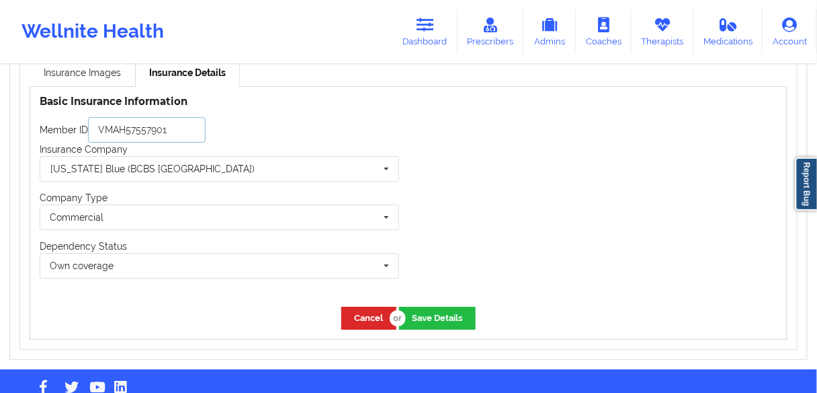
drag, startPoint x: 173, startPoint y: 130, endPoint x: 54, endPoint y: 129, distance: 119.0
click at [54, 129] on div "Member ID VMAH57557901" at bounding box center [220, 130] width 360 height 26
paste input "70394105"
type input "VMAH70394105"
click at [458, 318] on button "Save Details" at bounding box center [437, 318] width 77 height 22
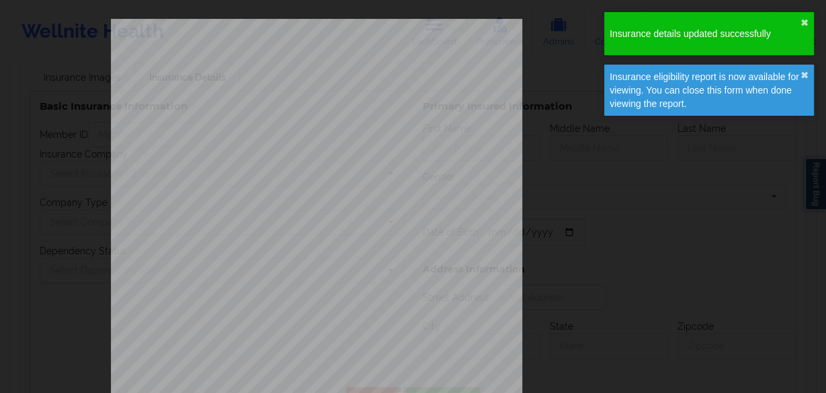
type input "VMAH70394105"
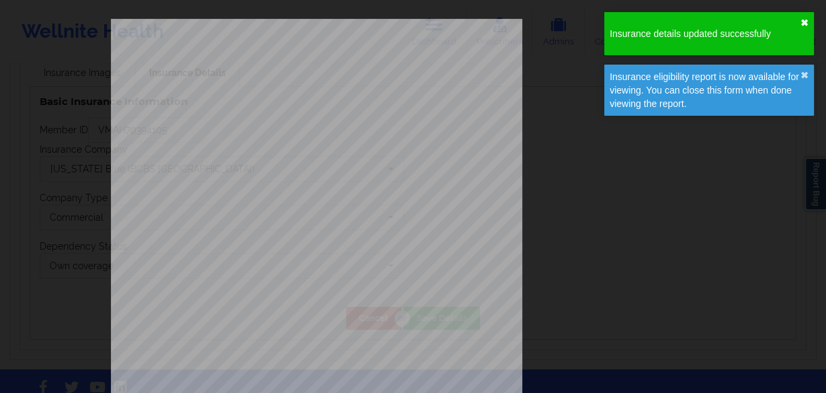
click at [803, 19] on button "✖︎" at bounding box center [805, 22] width 8 height 11
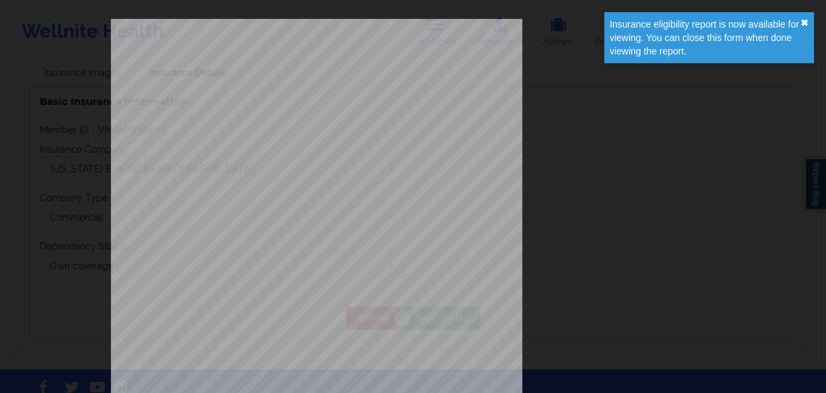
click at [805, 19] on button "✖︎" at bounding box center [805, 22] width 8 height 11
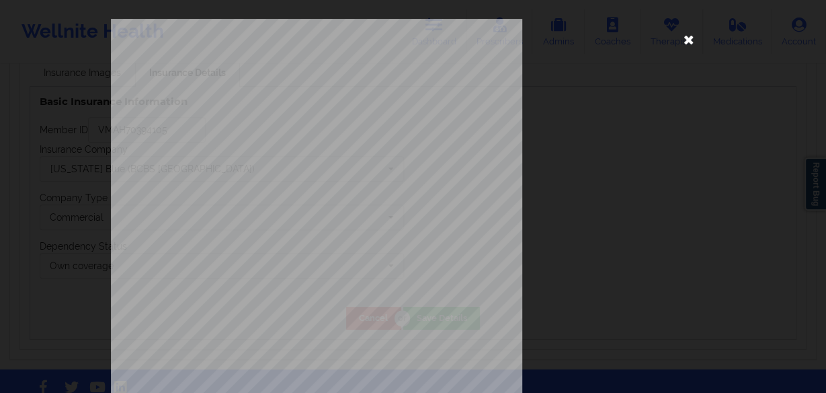
click at [683, 42] on icon at bounding box center [689, 39] width 22 height 22
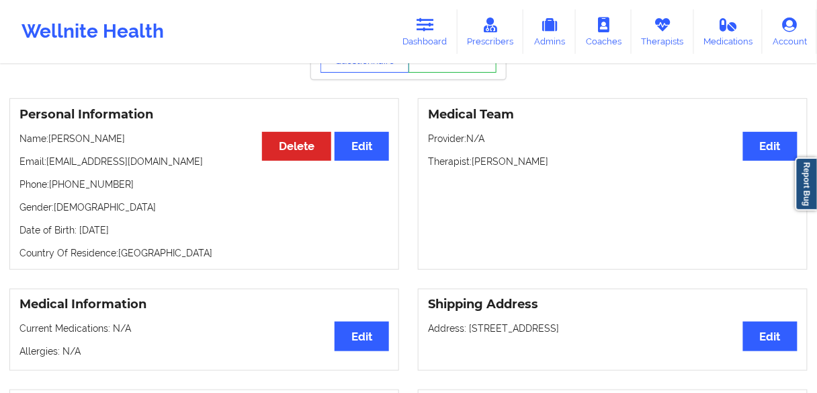
scroll to position [0, 0]
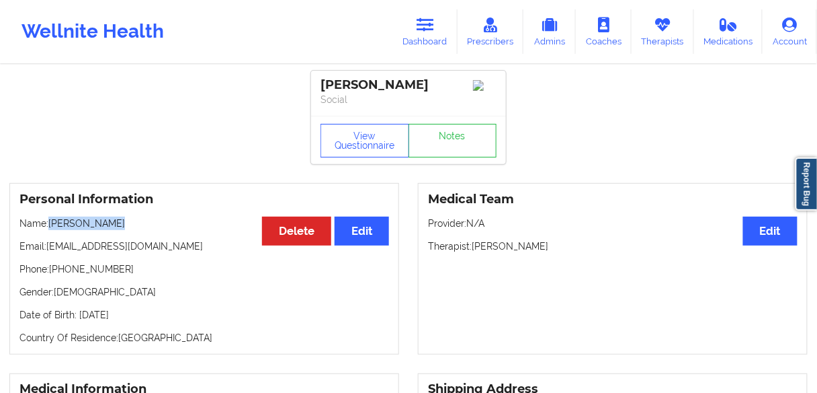
drag, startPoint x: 122, startPoint y: 225, endPoint x: 159, endPoint y: 208, distance: 40.3
click at [91, 218] on div "Personal Information Edit Delete Name: [PERSON_NAME] Email: [EMAIL_ADDRESS][DOM…" at bounding box center [204, 268] width 390 height 171
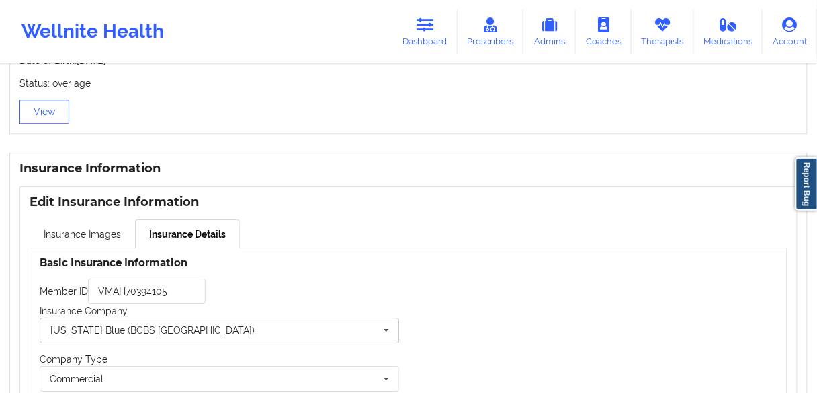
scroll to position [1106, 0]
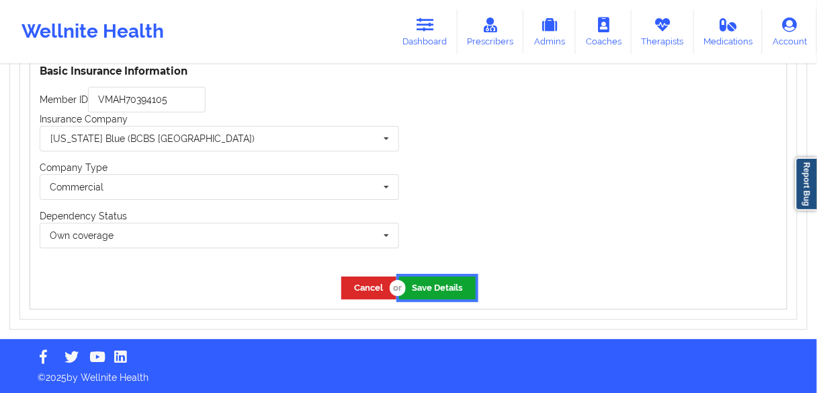
click at [448, 287] on button "Save Details" at bounding box center [437, 287] width 77 height 22
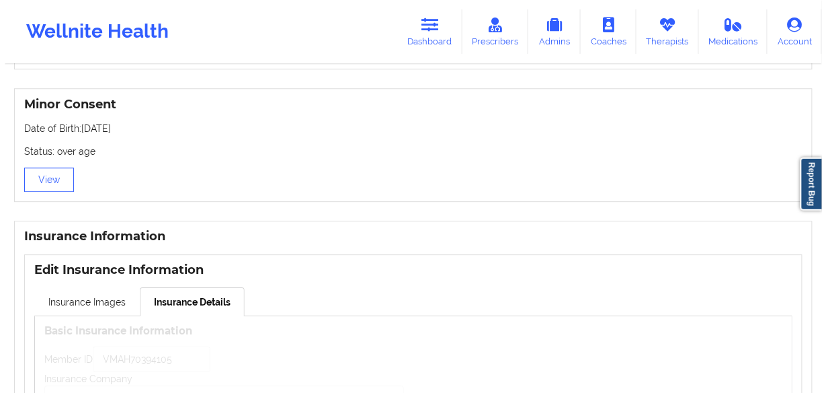
scroll to position [783, 0]
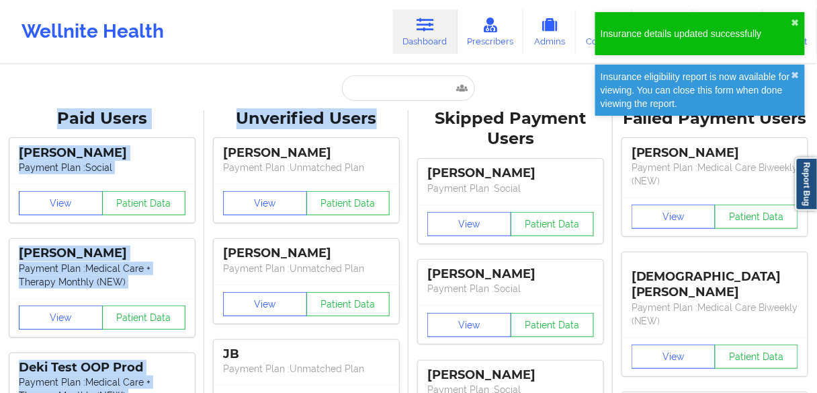
click at [393, 89] on input "text" at bounding box center [408, 88] width 133 height 26
click at [385, 80] on input "text" at bounding box center [408, 88] width 133 height 26
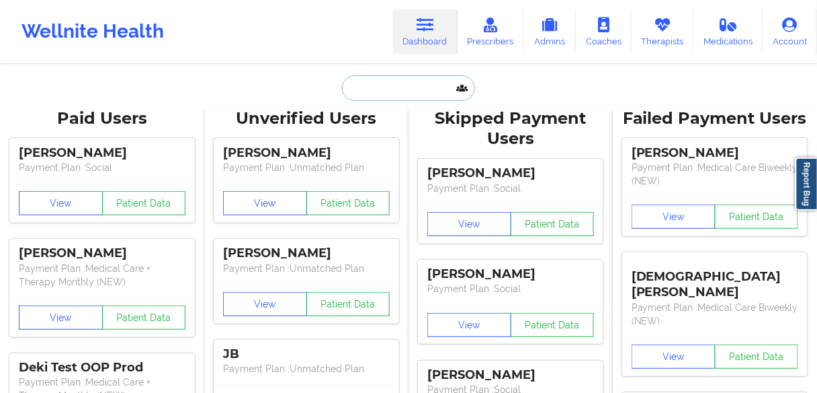
paste input "[PERSON_NAME]"
type input "[PERSON_NAME]"
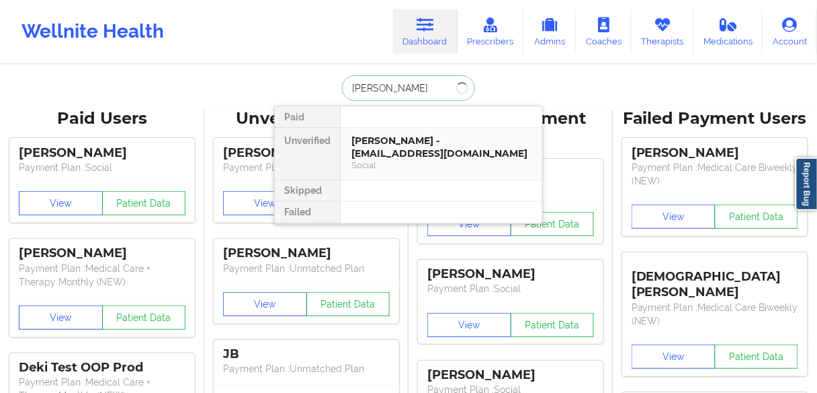
click at [393, 138] on div "[PERSON_NAME] - [EMAIL_ADDRESS][DOMAIN_NAME]" at bounding box center [442, 146] width 180 height 25
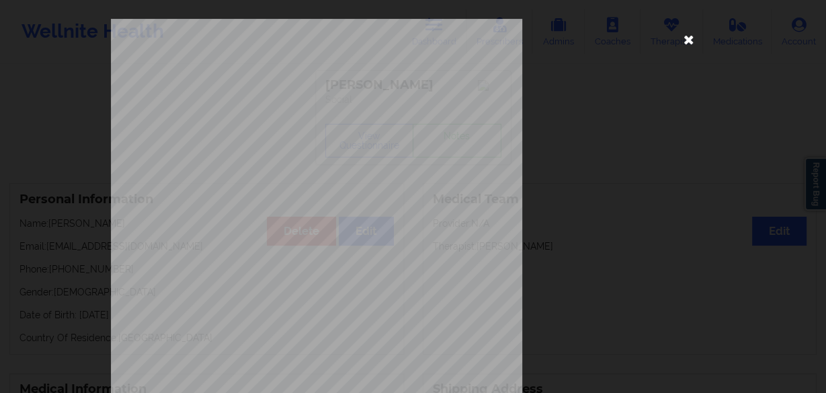
click at [687, 44] on icon at bounding box center [689, 39] width 22 height 22
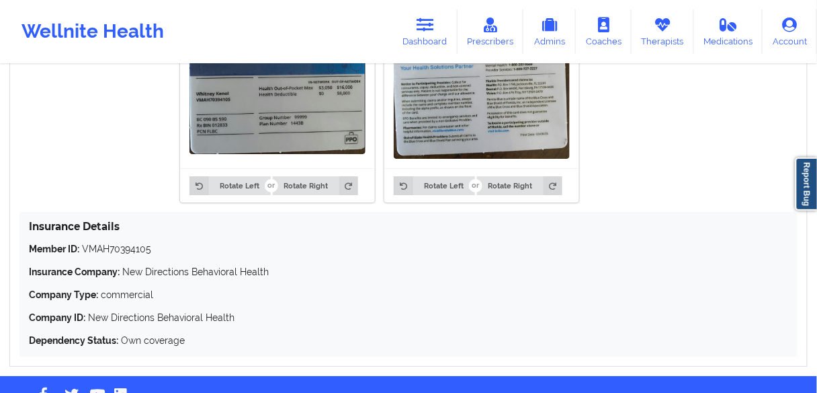
scroll to position [1004, 0]
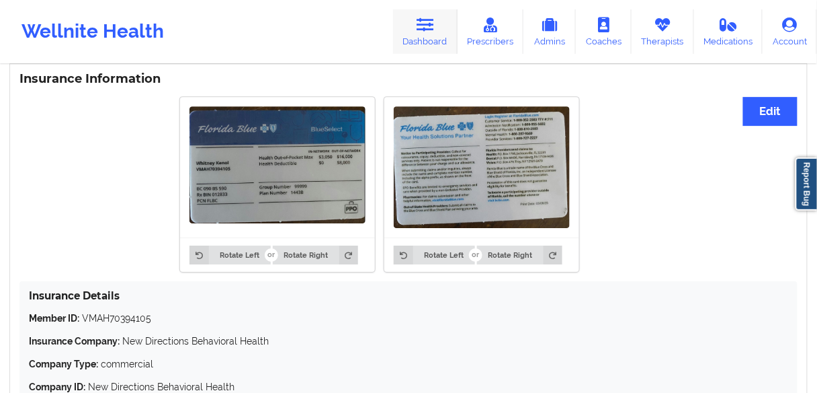
drag, startPoint x: 411, startPoint y: 26, endPoint x: 417, endPoint y: 50, distance: 25.8
click at [412, 26] on link "Dashboard" at bounding box center [425, 31] width 65 height 44
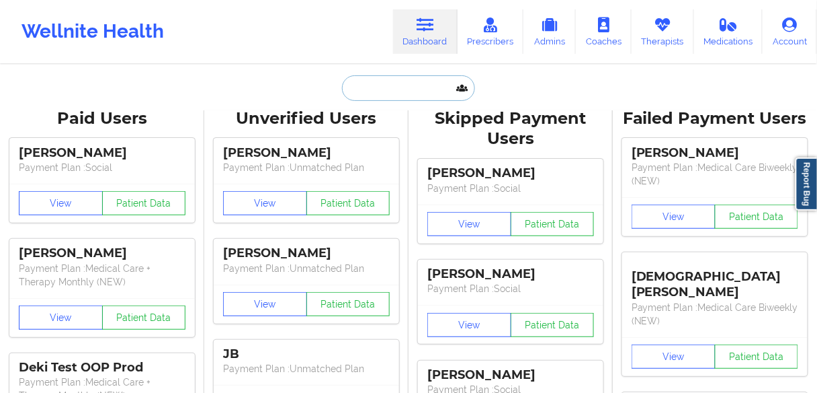
click at [395, 91] on input "text" at bounding box center [408, 88] width 133 height 26
paste input "[PERSON_NAME]"
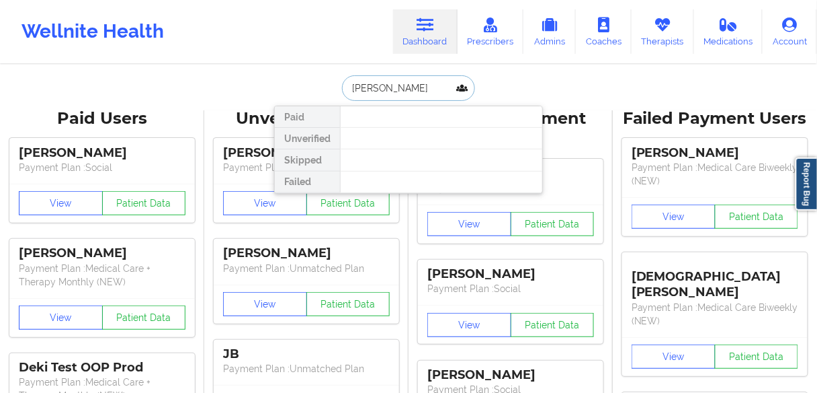
drag, startPoint x: 416, startPoint y: 87, endPoint x: 409, endPoint y: 91, distance: 8.1
click at [409, 87] on input "[PERSON_NAME]" at bounding box center [408, 88] width 133 height 26
drag, startPoint x: 374, startPoint y: 87, endPoint x: 317, endPoint y: 81, distance: 56.8
click at [300, 85] on div "[PERSON_NAME] Paid Unverified Skipped Failed" at bounding box center [408, 88] width 269 height 26
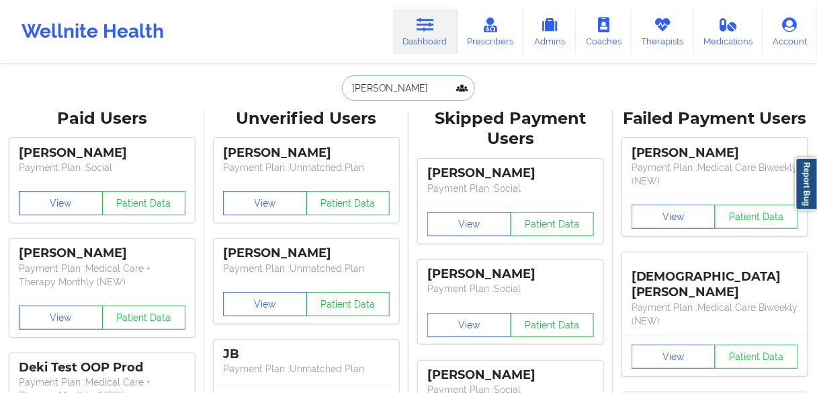
type input "[PERSON_NAME]"
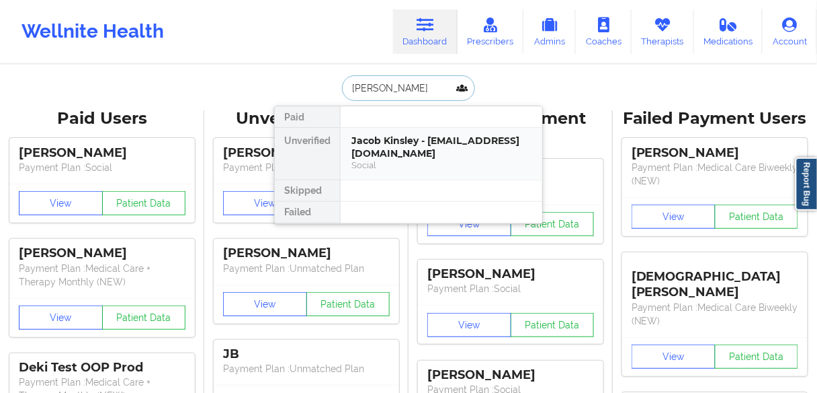
click at [374, 147] on div "Jacob Kinsley - [EMAIL_ADDRESS][DOMAIN_NAME]" at bounding box center [442, 146] width 180 height 25
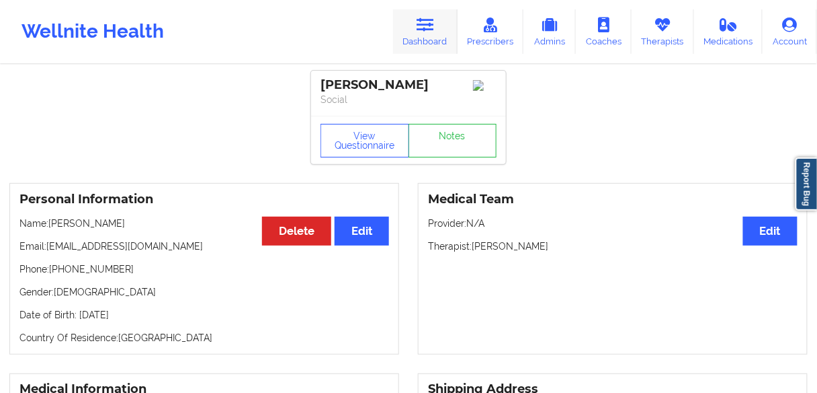
drag, startPoint x: 433, startPoint y: 37, endPoint x: 417, endPoint y: 54, distance: 23.3
click at [433, 37] on link "Dashboard" at bounding box center [425, 31] width 65 height 44
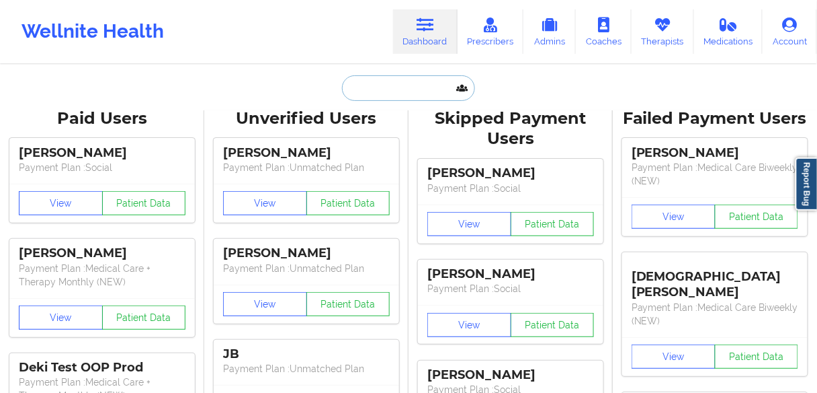
click at [389, 93] on input "text" at bounding box center [408, 88] width 133 height 26
paste input "[PERSON_NAME][EMAIL_ADDRESS][DOMAIN_NAME]"
type input "[PERSON_NAME][EMAIL_ADDRESS][DOMAIN_NAME]"
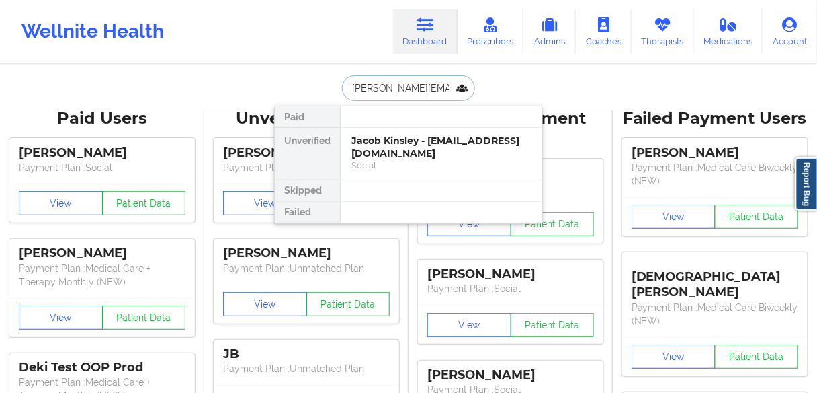
scroll to position [0, 26]
click at [378, 152] on div "[PERSON_NAME] - [PERSON_NAME][EMAIL_ADDRESS][DOMAIN_NAME]" at bounding box center [442, 146] width 180 height 25
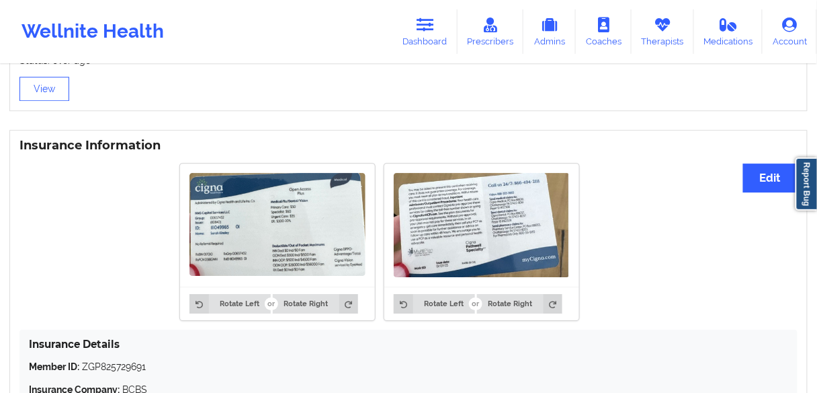
scroll to position [914, 0]
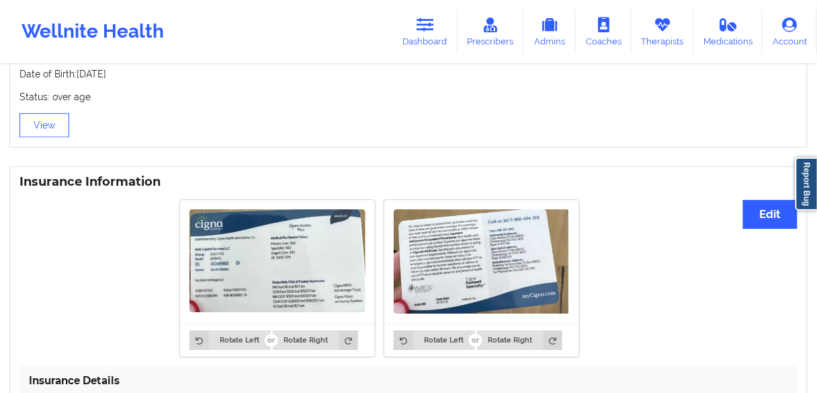
click at [261, 234] on img at bounding box center [278, 261] width 176 height 104
click at [255, 253] on img at bounding box center [278, 261] width 176 height 104
click at [261, 250] on img at bounding box center [278, 261] width 176 height 104
click at [760, 200] on button "Edit" at bounding box center [771, 214] width 54 height 29
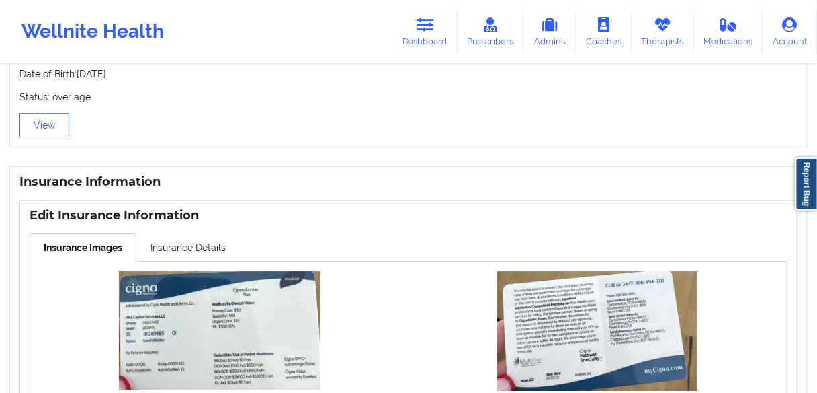
click at [251, 301] on img at bounding box center [220, 330] width 202 height 118
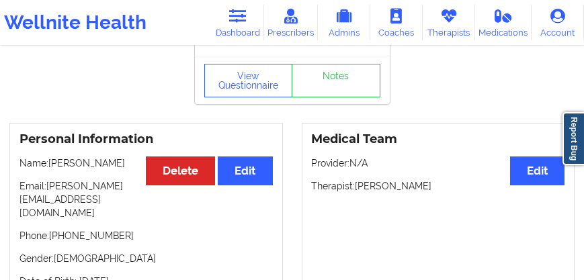
scroll to position [58, 0]
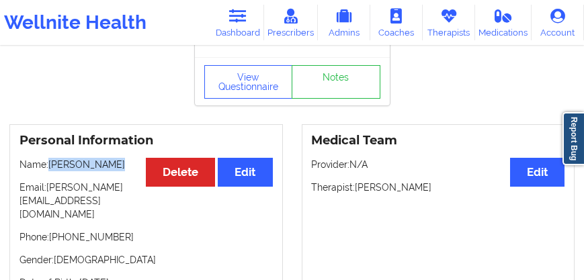
drag, startPoint x: 108, startPoint y: 169, endPoint x: 52, endPoint y: 171, distance: 56.5
click at [52, 171] on p "Name: [PERSON_NAME]" at bounding box center [145, 164] width 253 height 13
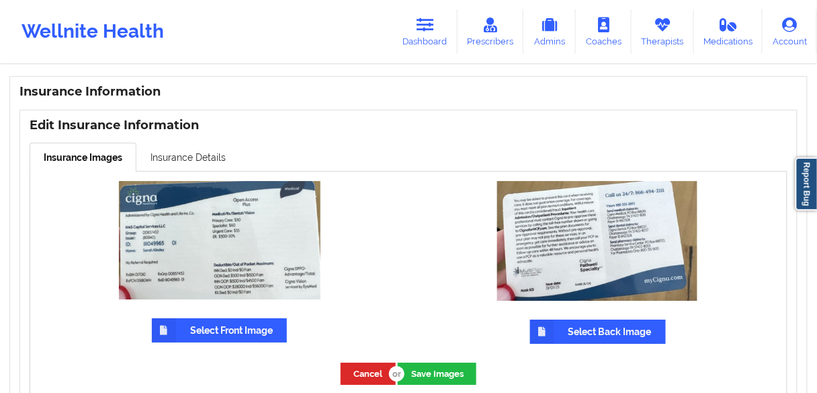
scroll to position [916, 0]
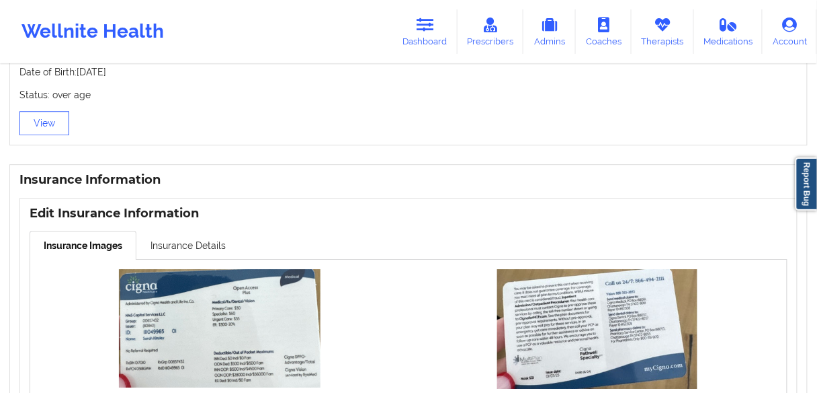
drag, startPoint x: 174, startPoint y: 233, endPoint x: 202, endPoint y: 249, distance: 32.2
click at [174, 233] on link "Insurance Details" at bounding box center [188, 245] width 104 height 28
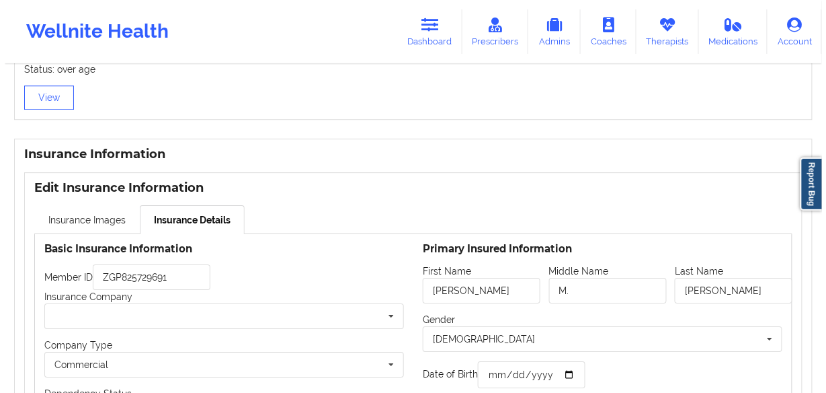
scroll to position [1078, 0]
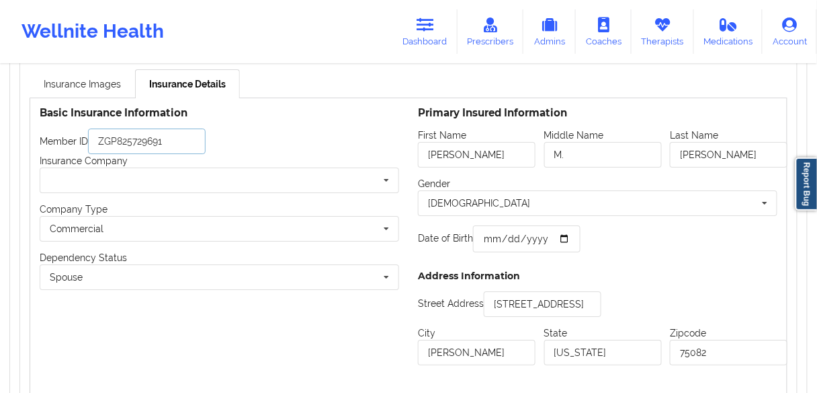
drag, startPoint x: 170, startPoint y: 126, endPoint x: 25, endPoint y: 129, distance: 145.3
click at [25, 129] on div "Edit Insurance Information Insurance Images Insurance Details Updating insuranc…" at bounding box center [408, 236] width 779 height 400
paste input "III049965"
type input "III049965"
click at [136, 168] on input "text" at bounding box center [220, 180] width 358 height 24
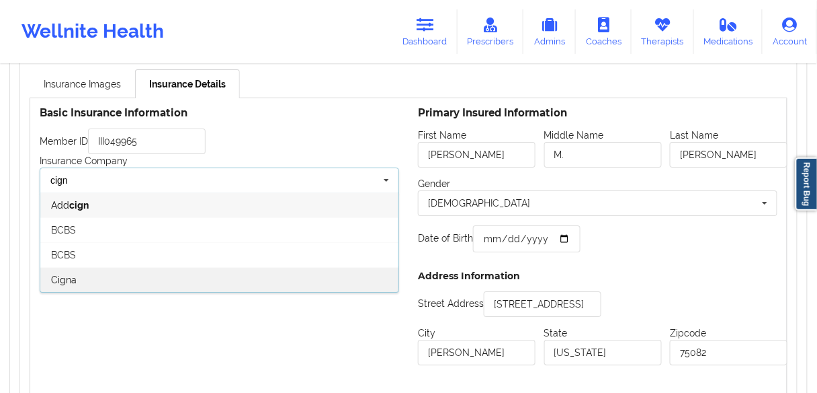
type input "cign"
click at [63, 274] on span "Cigna" at bounding box center [64, 279] width 26 height 11
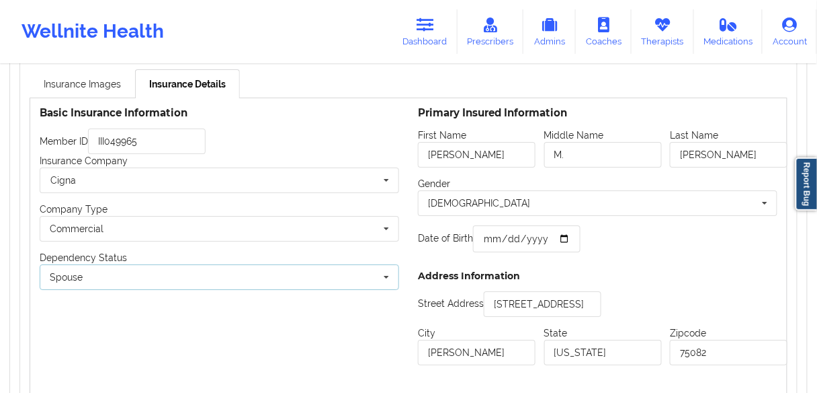
click at [118, 266] on div "Spouse Own coverage Spouse Children" at bounding box center [220, 277] width 360 height 26
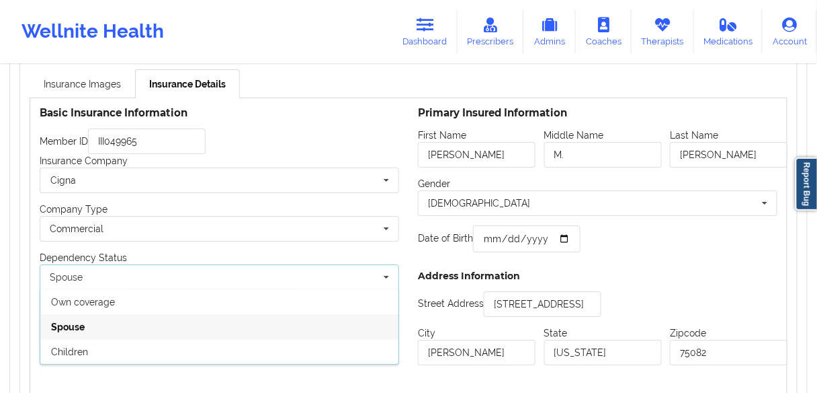
click at [90, 296] on span "Own coverage" at bounding box center [83, 301] width 64 height 11
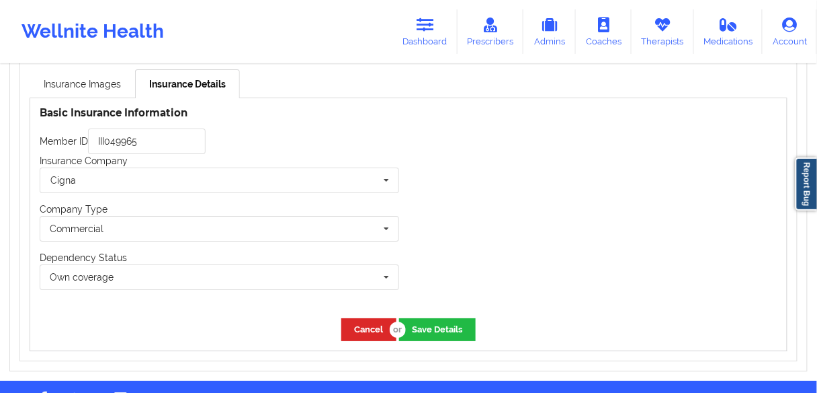
click at [174, 324] on div "Cancel Save Details" at bounding box center [408, 329] width 757 height 41
click at [443, 318] on button "Save Details" at bounding box center [437, 329] width 77 height 22
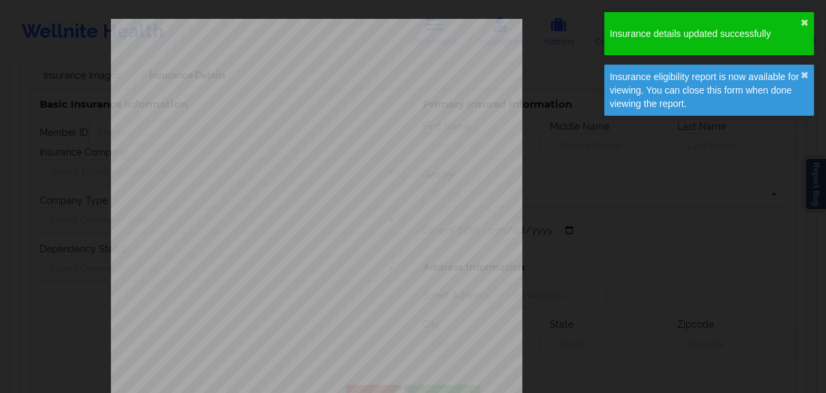
type input "III049965"
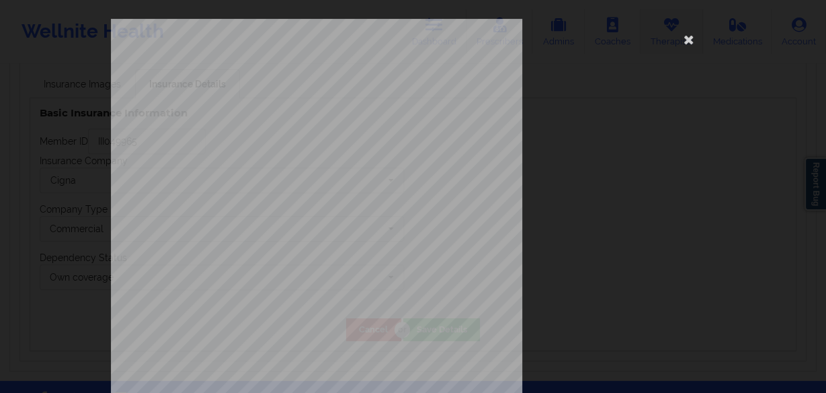
click at [681, 37] on icon at bounding box center [689, 39] width 22 height 22
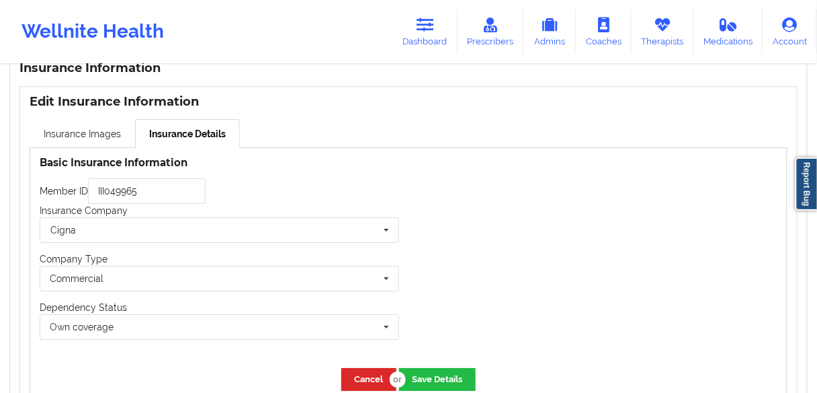
scroll to position [970, 0]
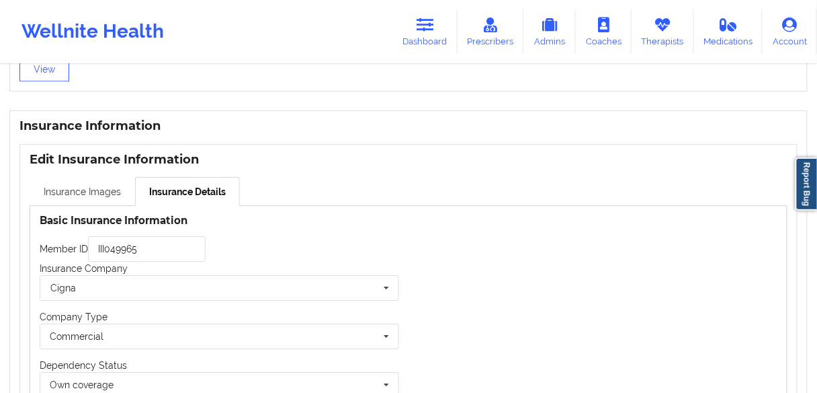
click at [97, 186] on link "Insurance Images" at bounding box center [83, 191] width 106 height 28
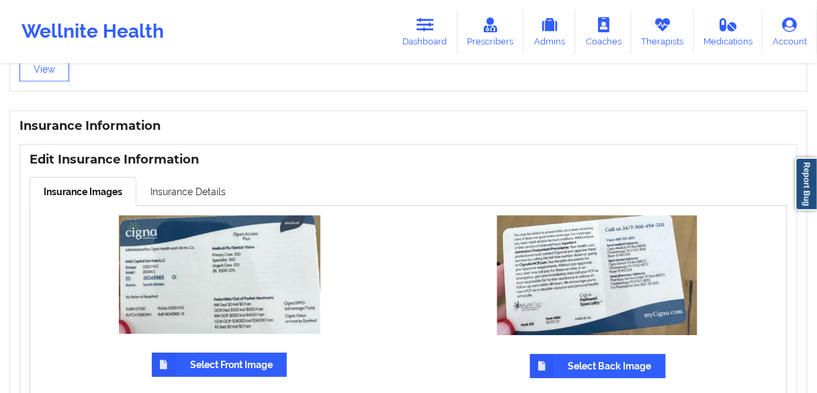
click at [206, 255] on img at bounding box center [220, 274] width 202 height 118
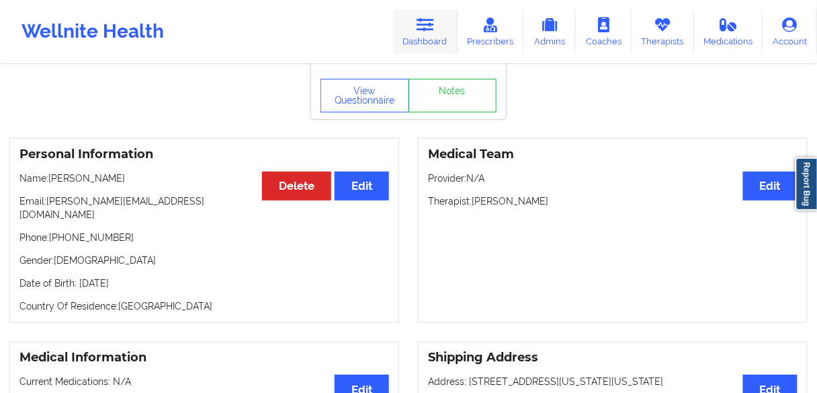
scroll to position [0, 0]
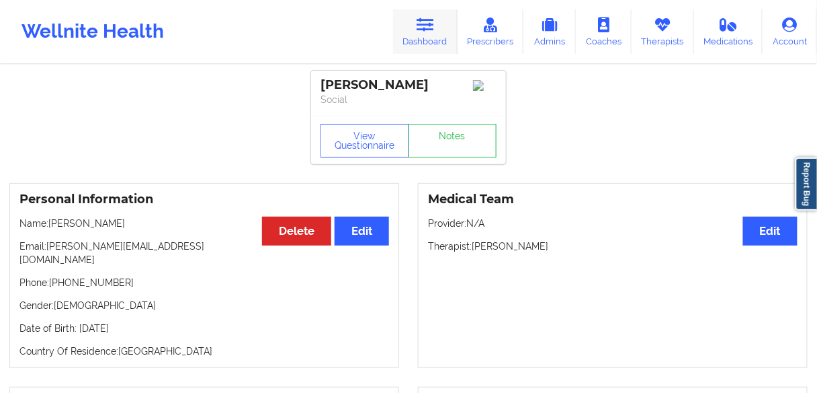
click at [442, 27] on link "Dashboard" at bounding box center [425, 31] width 65 height 44
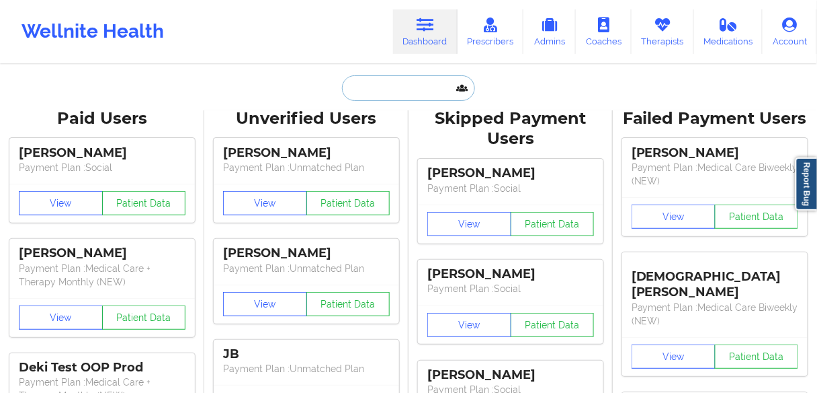
click at [356, 99] on input "text" at bounding box center [408, 88] width 133 height 26
paste input "[US_STATE][PERSON_NAME][GEOGRAPHIC_DATA]"
type input "[US_STATE][PERSON_NAME][GEOGRAPHIC_DATA]"
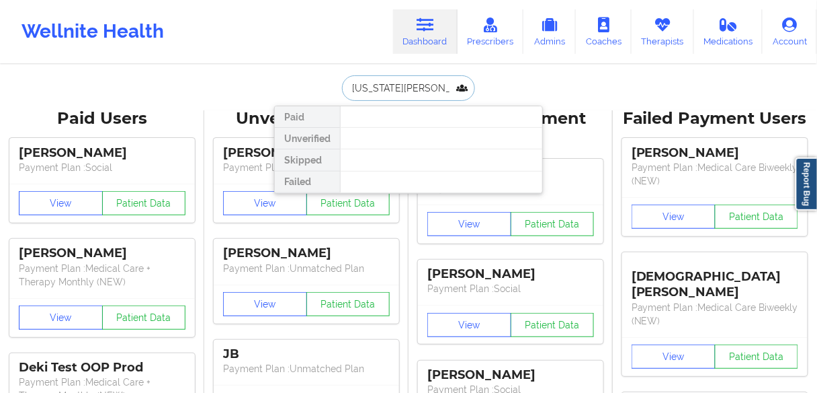
drag, startPoint x: 428, startPoint y: 89, endPoint x: 337, endPoint y: 83, distance: 91.0
click at [337, 83] on div "[US_STATE][PERSON_NAME] Paid Unverified Skipped Failed" at bounding box center [408, 88] width 269 height 26
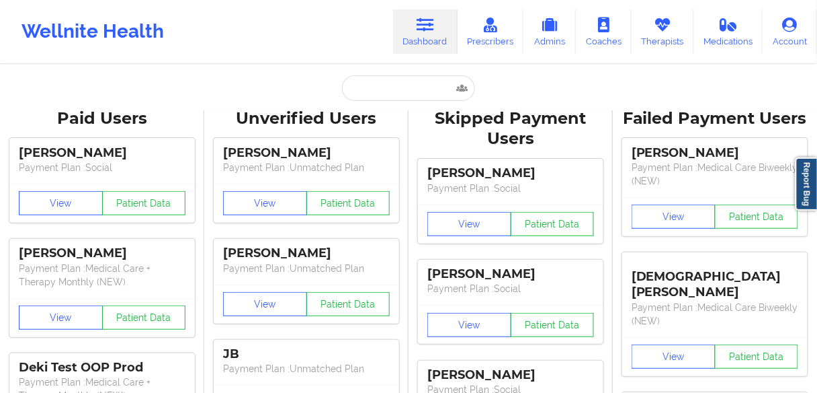
click at [369, 85] on input "text" at bounding box center [408, 88] width 133 height 26
paste input "[PERSON_NAME]"
click at [403, 81] on input "[PERSON_NAME]" at bounding box center [408, 88] width 133 height 26
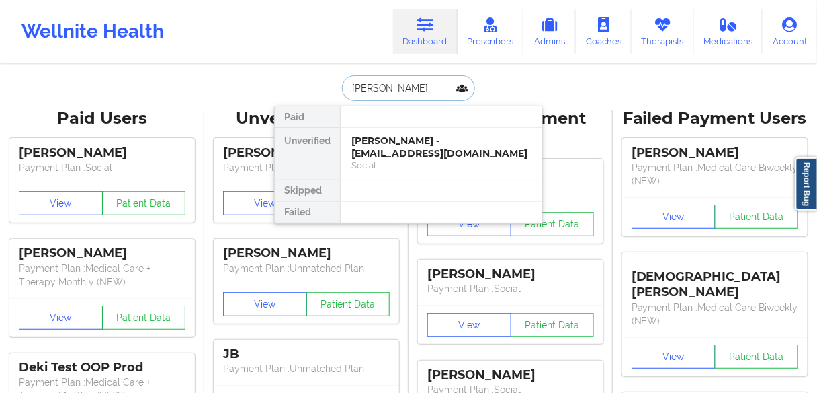
click at [403, 81] on input "[PERSON_NAME]" at bounding box center [408, 88] width 133 height 26
paste input "[PERSON_NAME]"
type input "[US_STATE][PERSON_NAME]"
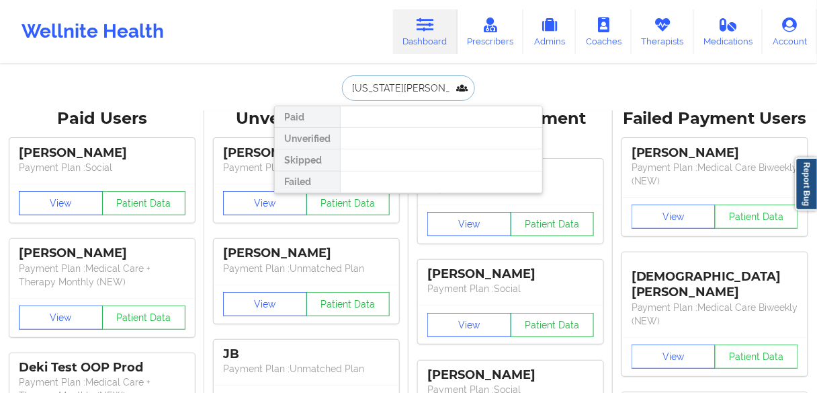
drag, startPoint x: 435, startPoint y: 89, endPoint x: 260, endPoint y: 89, distance: 174.8
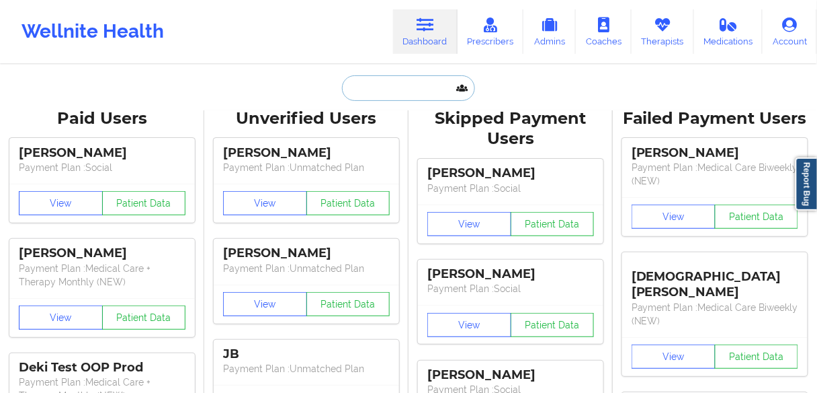
click at [381, 87] on input "text" at bounding box center [408, 88] width 133 height 26
paste input "[PERSON_NAME]"
type input "[PERSON_NAME]"
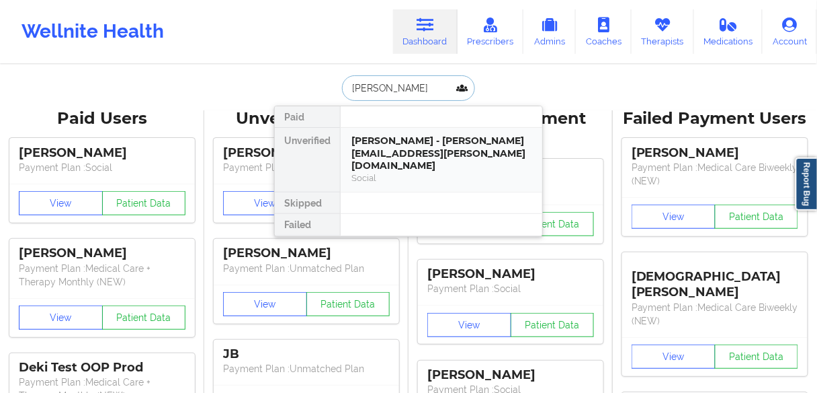
click at [397, 146] on div "[PERSON_NAME] - [PERSON_NAME][EMAIL_ADDRESS][PERSON_NAME][DOMAIN_NAME]" at bounding box center [442, 153] width 180 height 38
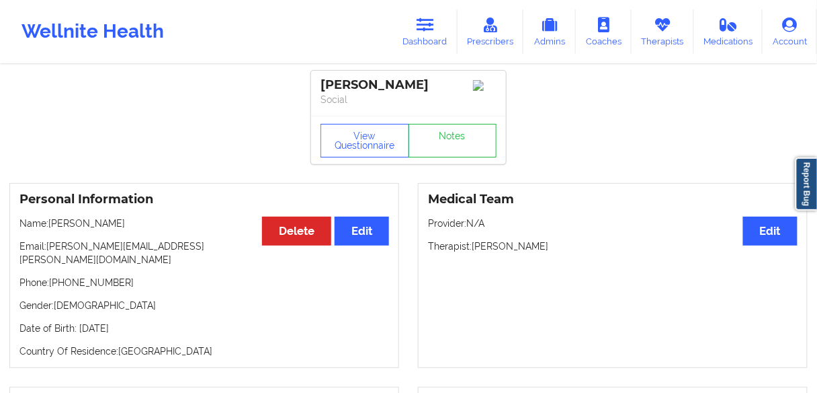
click at [91, 227] on p "Name: [PERSON_NAME]" at bounding box center [204, 222] width 370 height 13
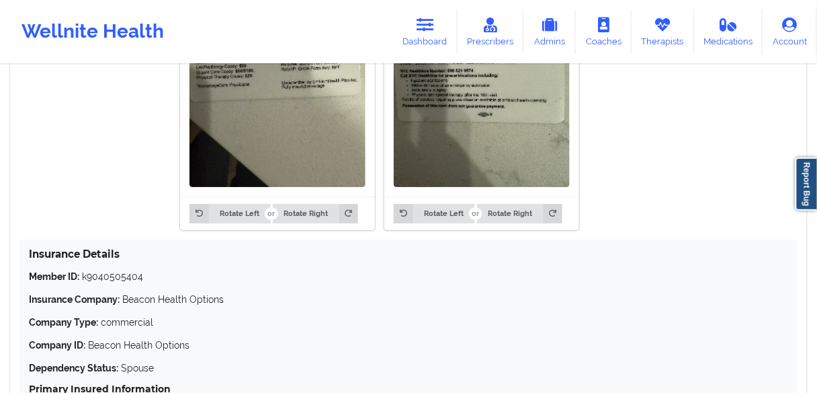
scroll to position [1237, 0]
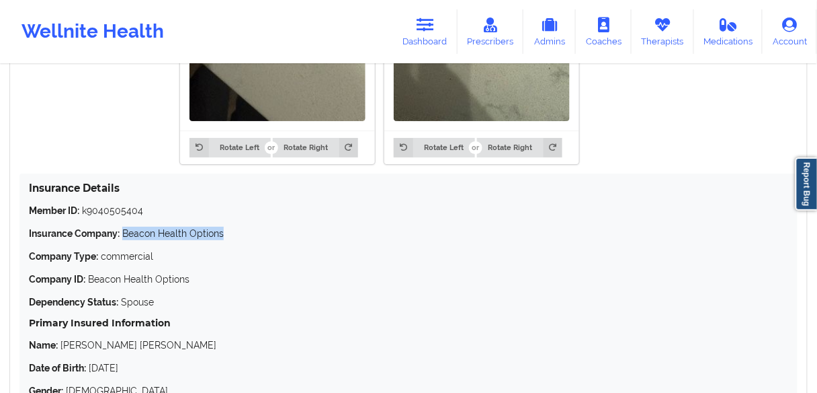
drag, startPoint x: 233, startPoint y: 223, endPoint x: 443, endPoint y: 213, distance: 210.6
click at [125, 227] on p "Insurance Company: Beacon Health Options" at bounding box center [409, 233] width 760 height 13
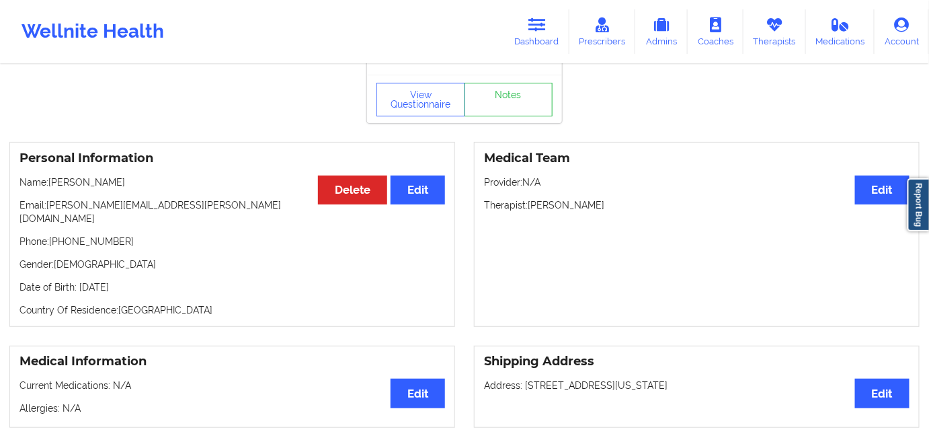
scroll to position [61, 0]
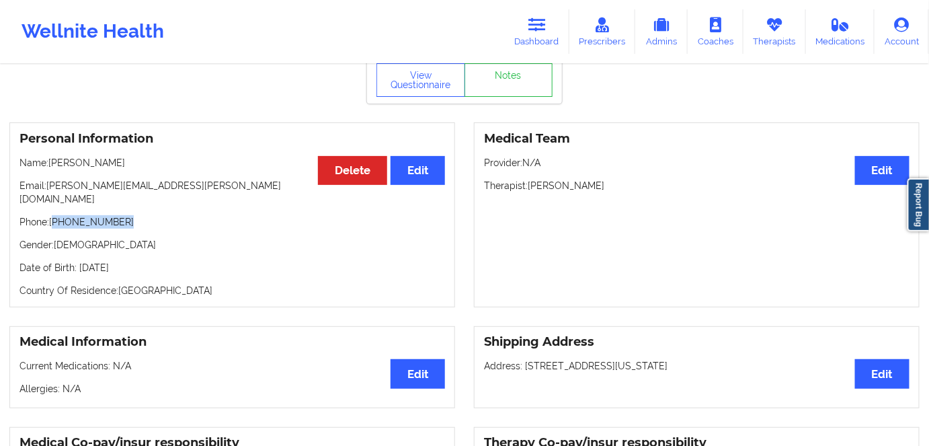
drag, startPoint x: 71, startPoint y: 213, endPoint x: 54, endPoint y: 216, distance: 17.1
click at [54, 216] on p "Phone: [PHONE_NUMBER]" at bounding box center [232, 221] width 426 height 13
